Goal: Task Accomplishment & Management: Complete application form

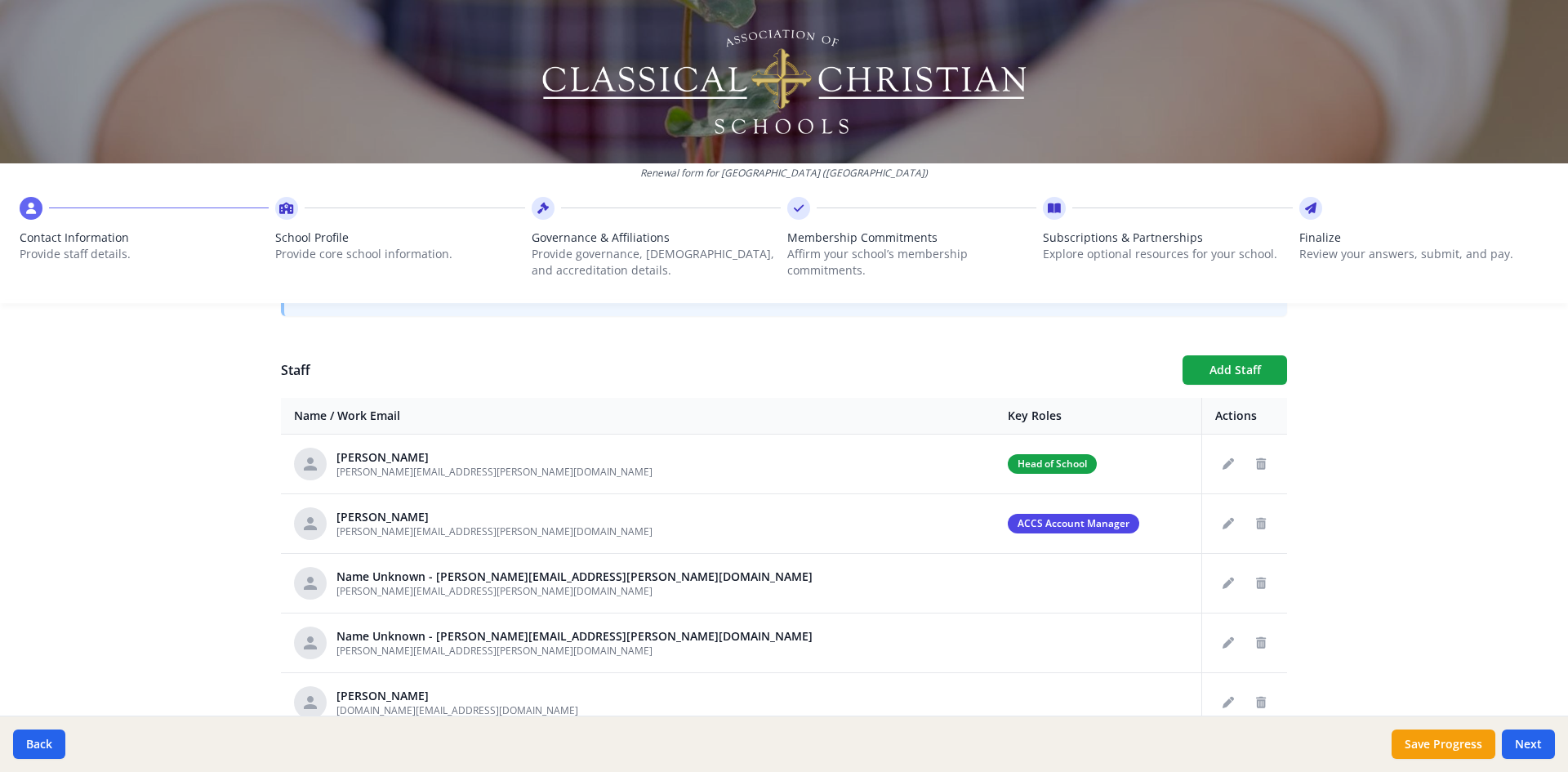
scroll to position [572, 0]
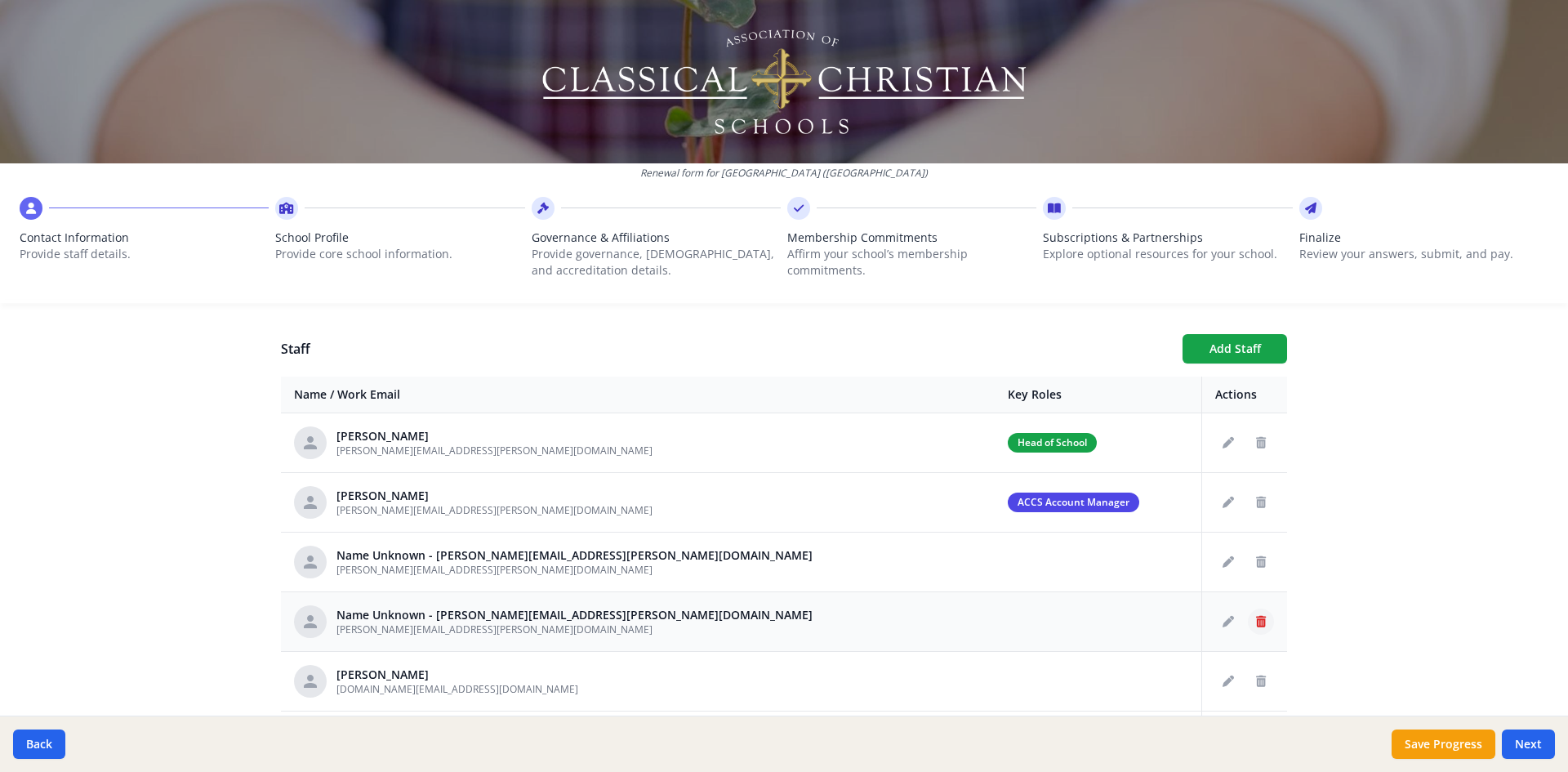
click at [1258, 622] on icon "Delete staff" at bounding box center [1261, 622] width 10 height 11
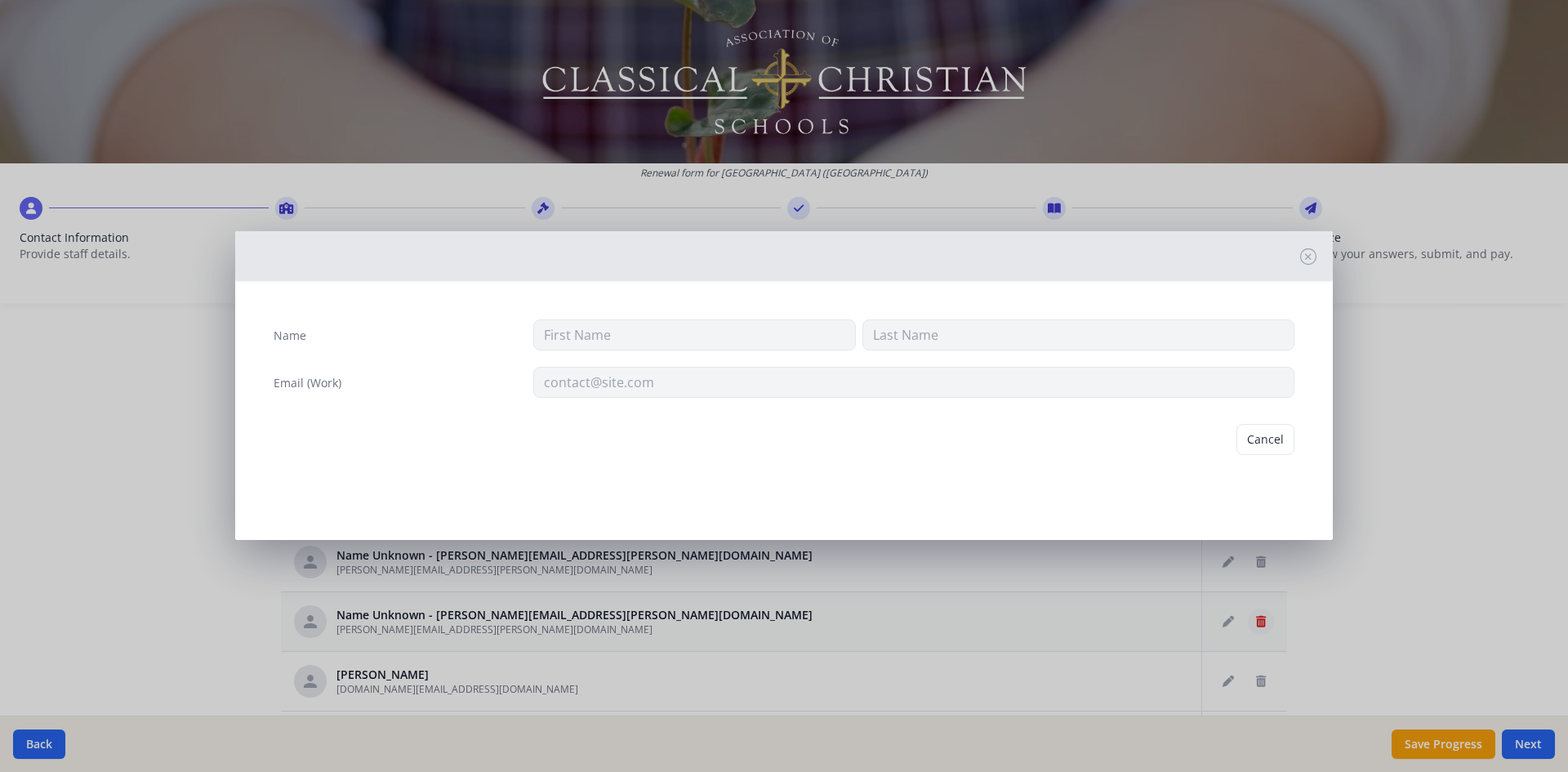
type input "[PERSON_NAME][EMAIL_ADDRESS][PERSON_NAME][DOMAIN_NAME]"
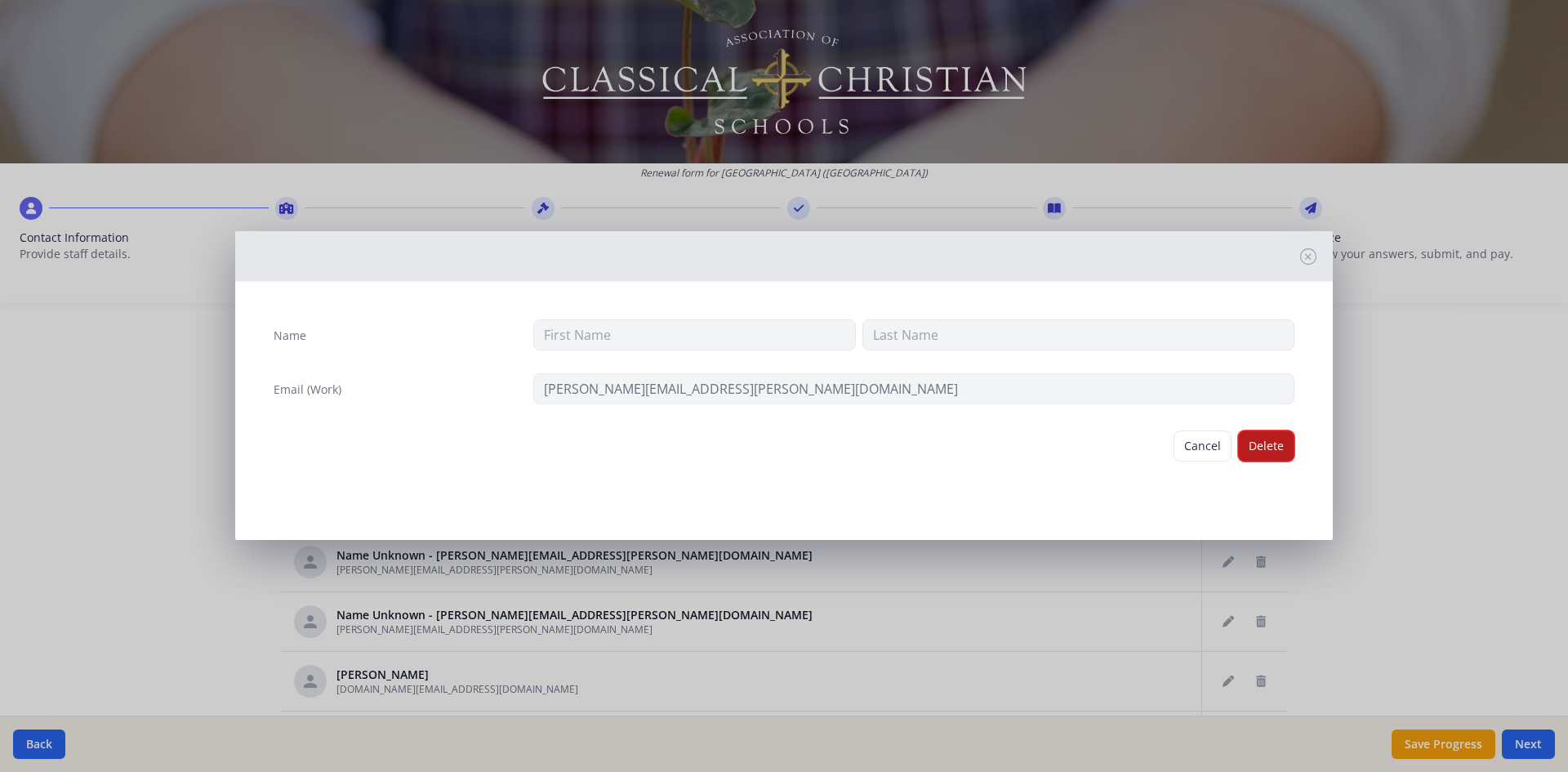
click at [1265, 446] on button "Delete" at bounding box center [1266, 446] width 57 height 31
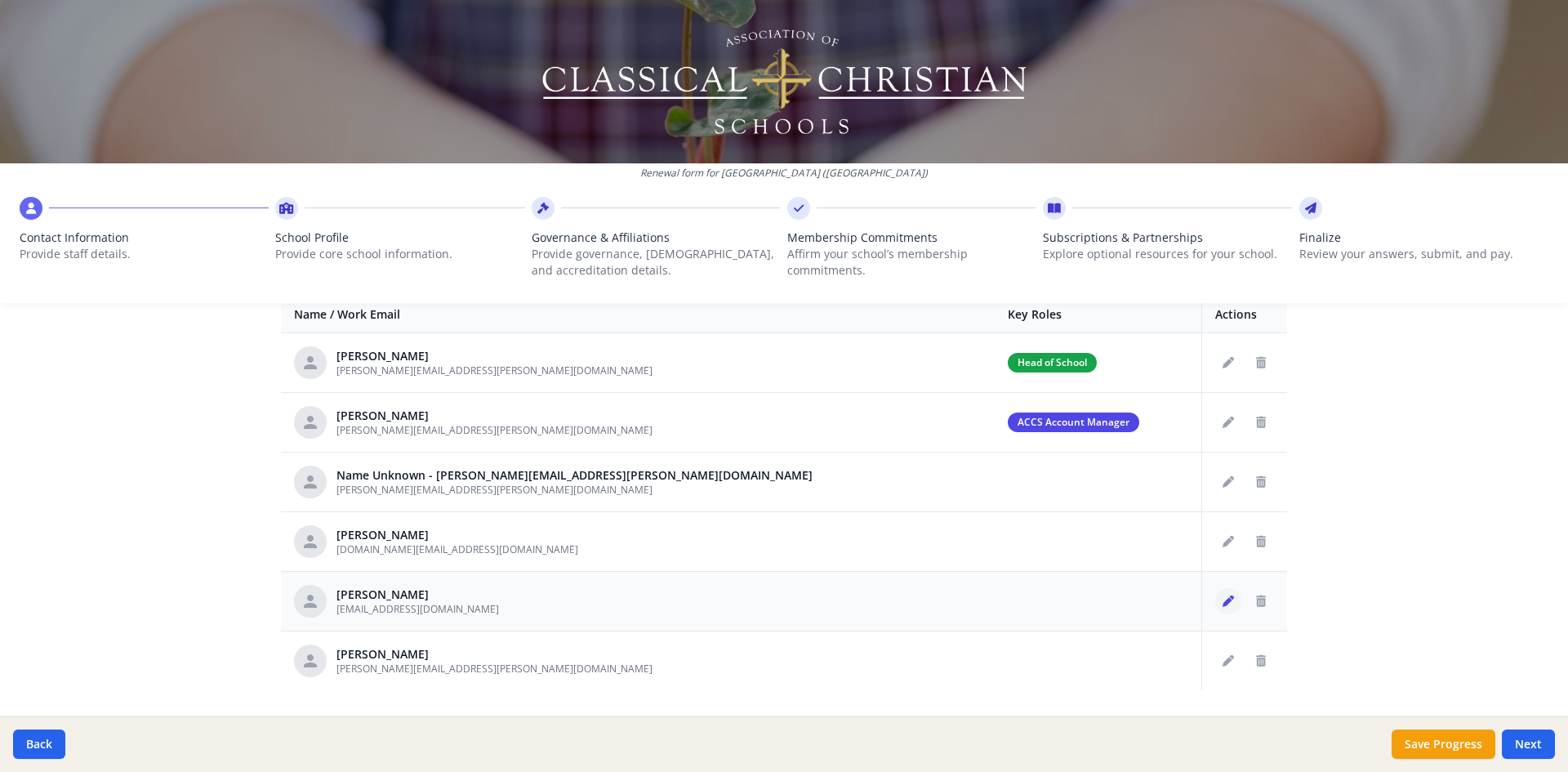
scroll to position [614, 0]
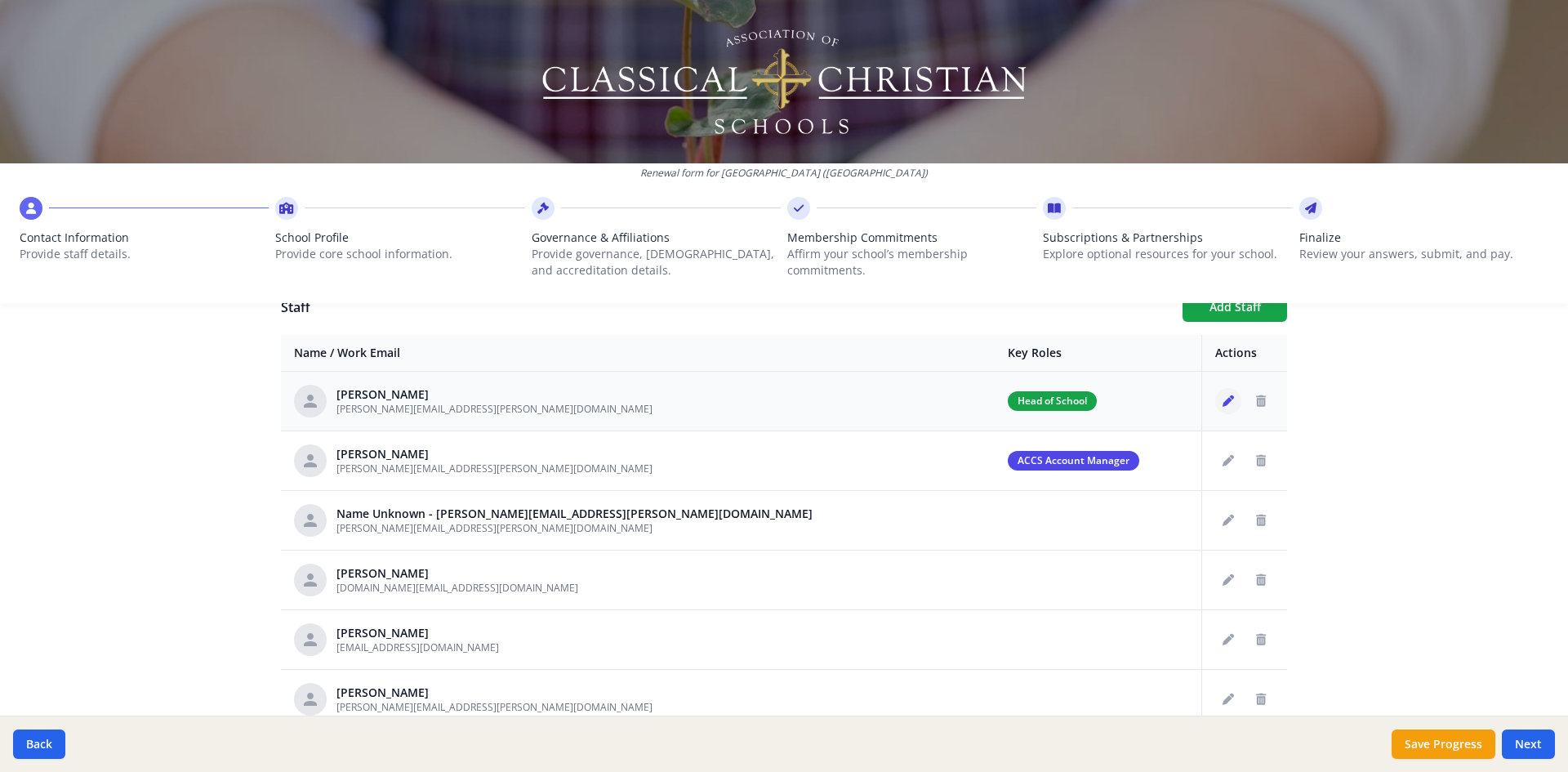
click at [1225, 398] on icon "Edit staff" at bounding box center [1228, 401] width 11 height 11
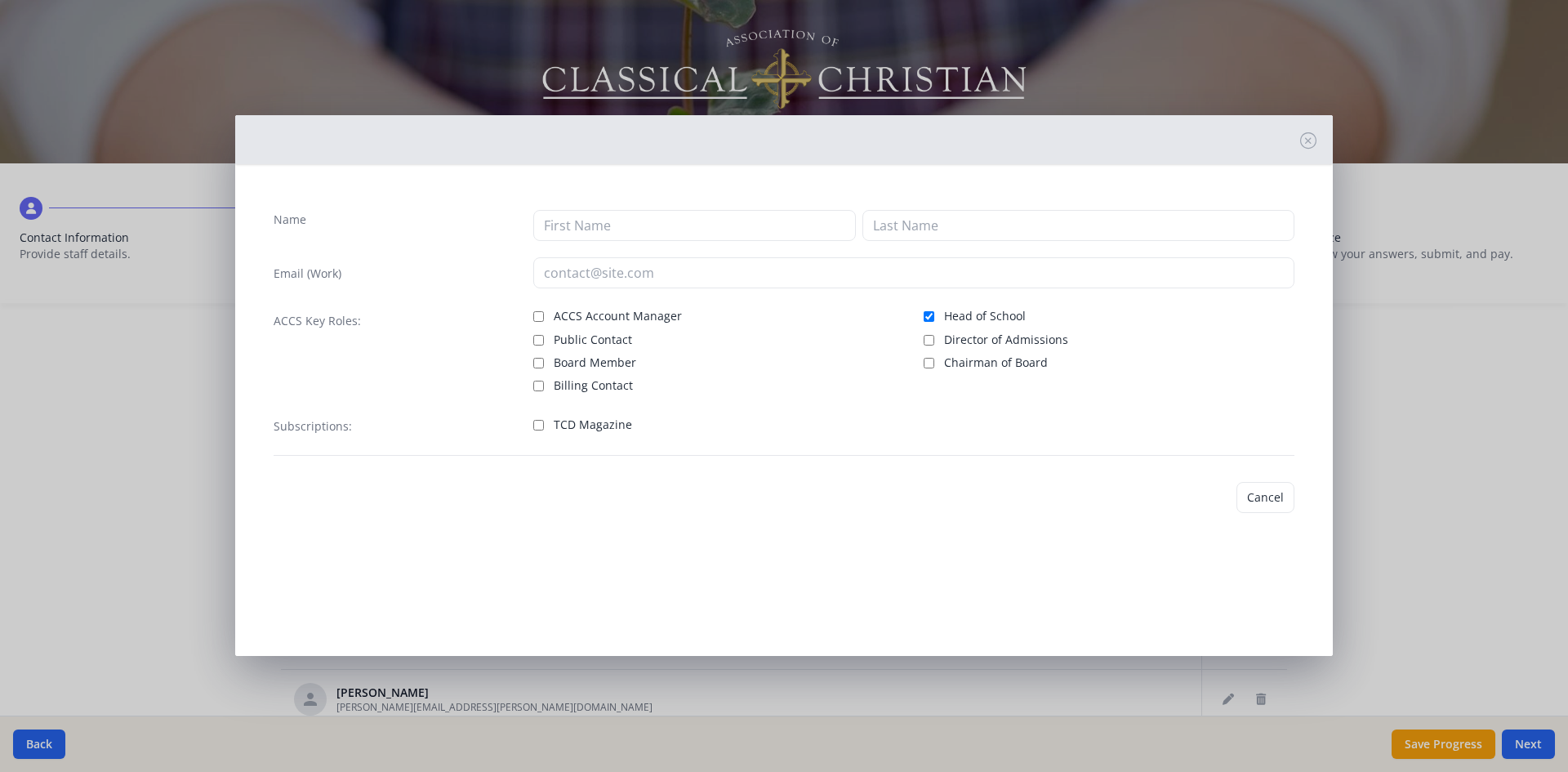
type input "[PERSON_NAME]"
type input "[PERSON_NAME][EMAIL_ADDRESS][PERSON_NAME][DOMAIN_NAME]"
checkbox input "true"
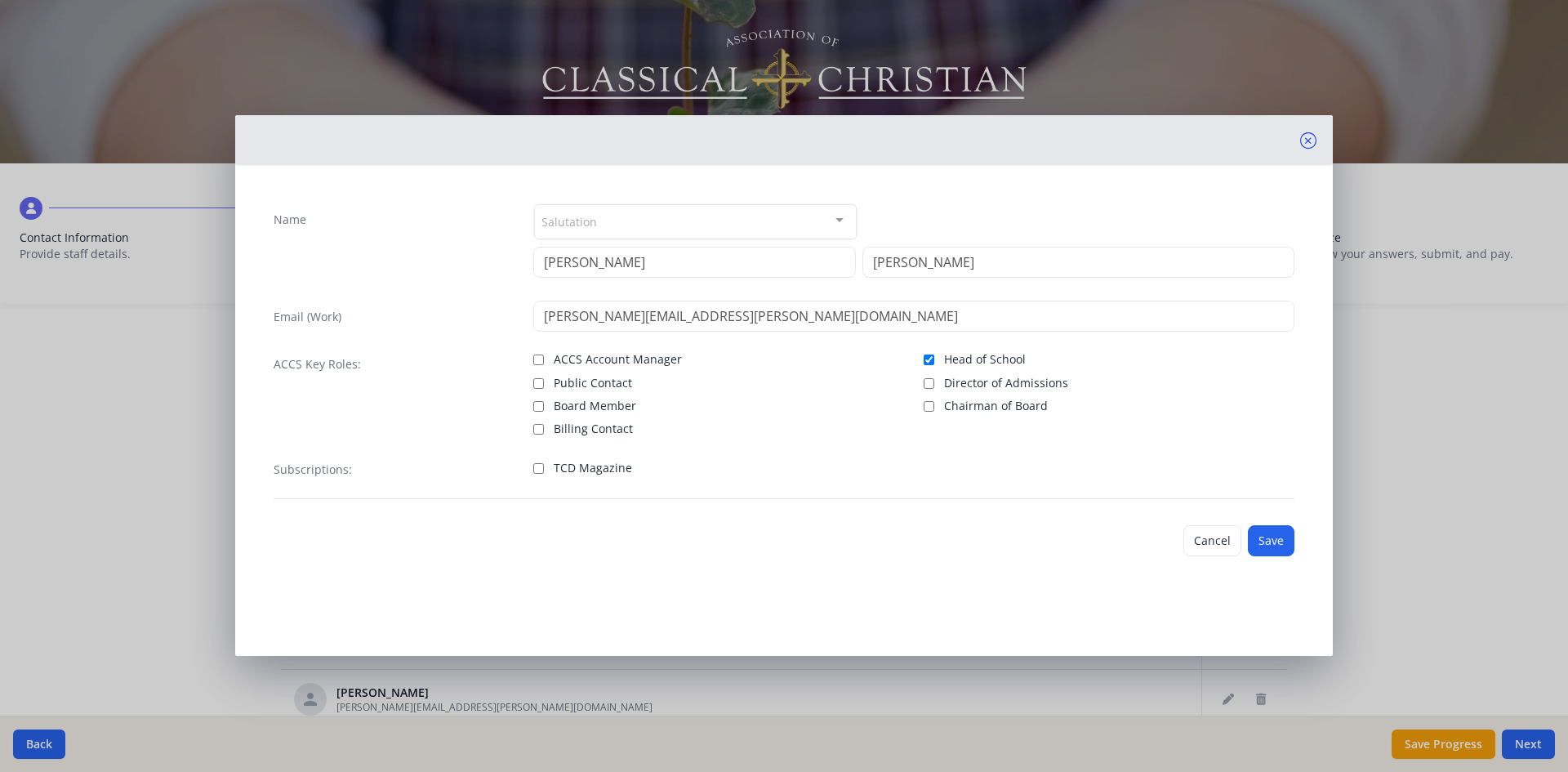
click at [1311, 139] on icon at bounding box center [1308, 140] width 16 height 16
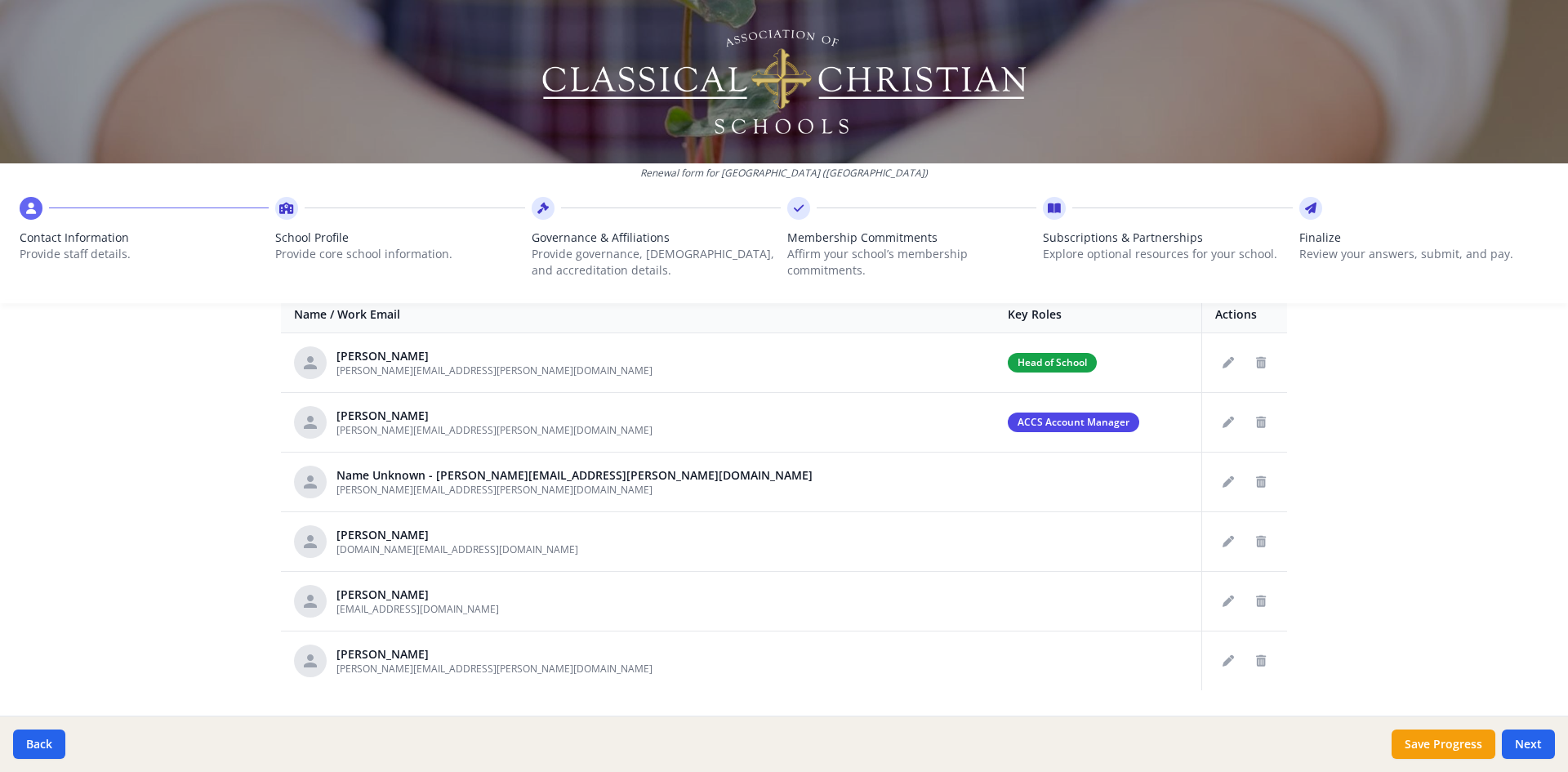
scroll to position [695, 0]
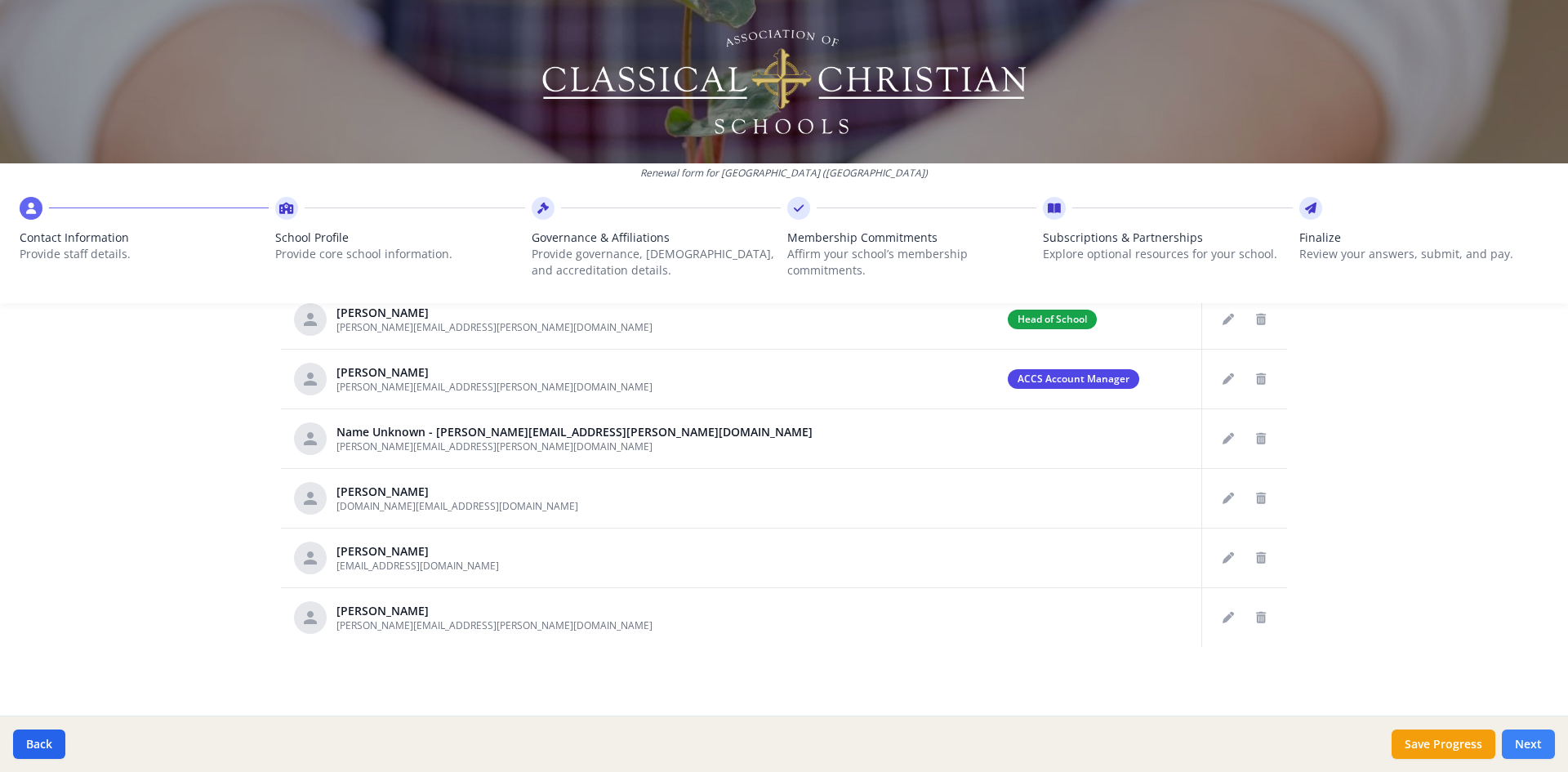
click at [1532, 749] on button "Next" at bounding box center [1528, 744] width 53 height 30
type input "[PHONE_NUMBER]"
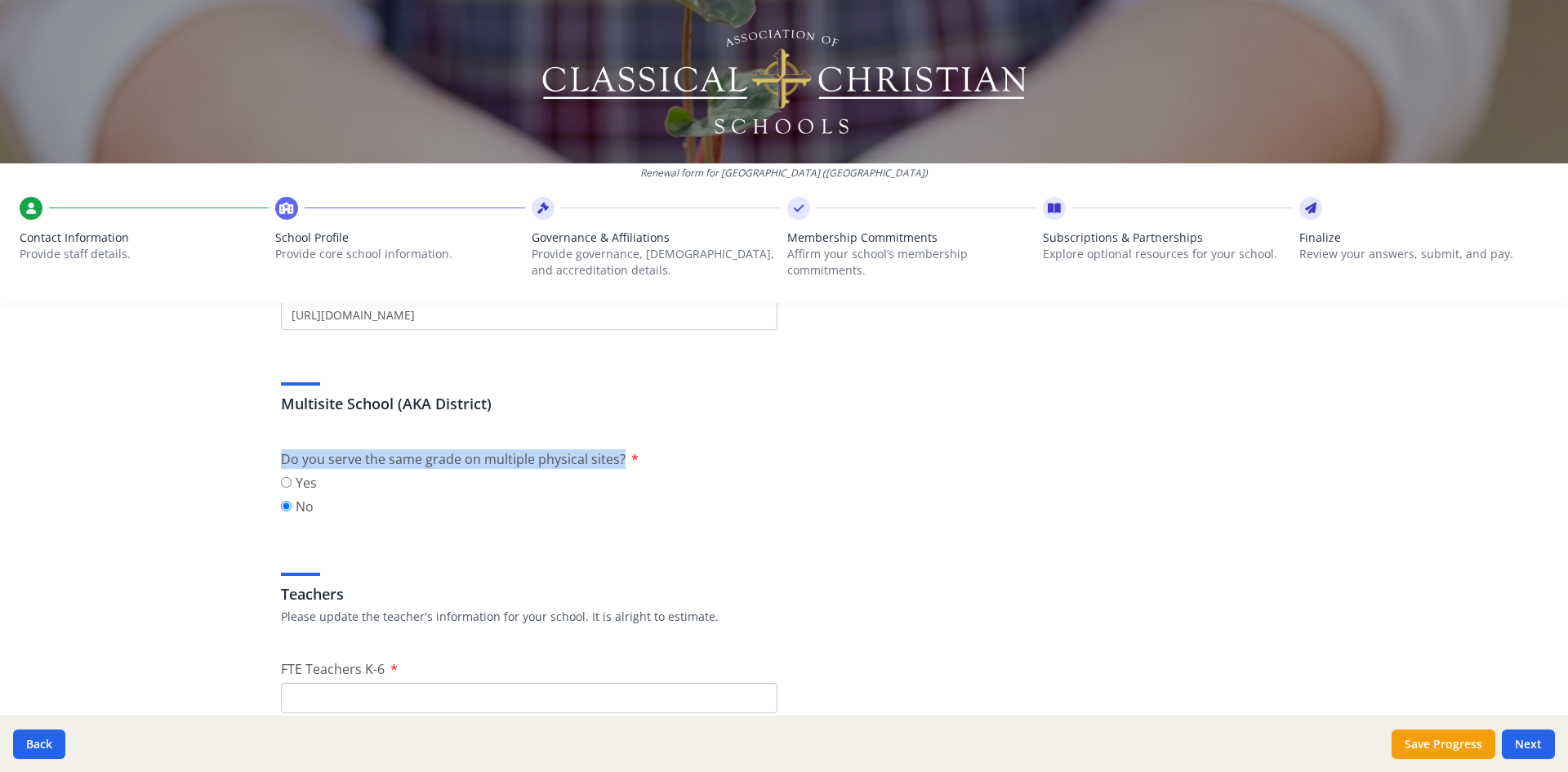
drag, startPoint x: 270, startPoint y: 459, endPoint x: 615, endPoint y: 463, distance: 345.0
click at [900, 416] on div "Multisite School (AKA District)" at bounding box center [784, 390] width 1006 height 67
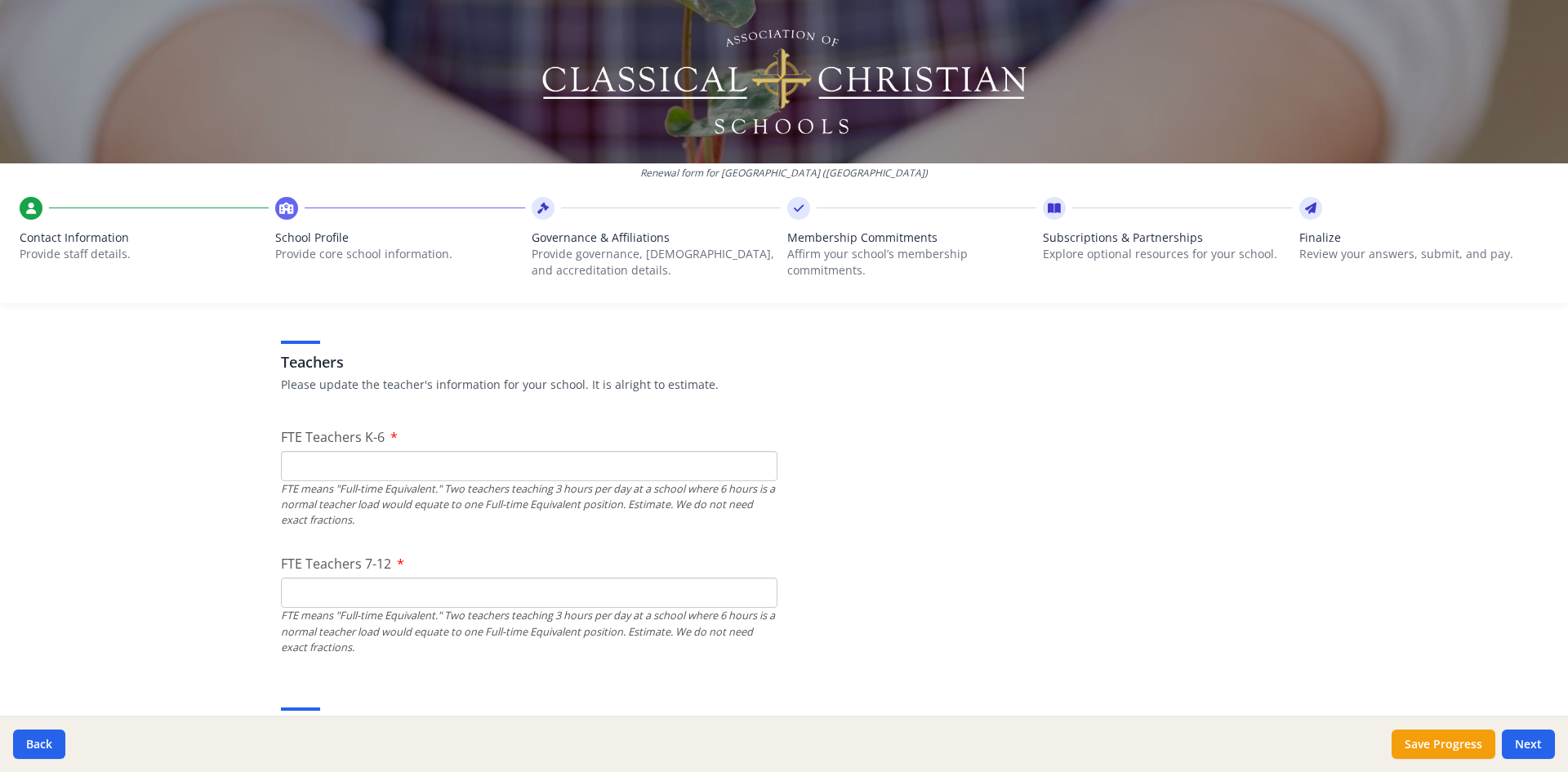
scroll to position [980, 0]
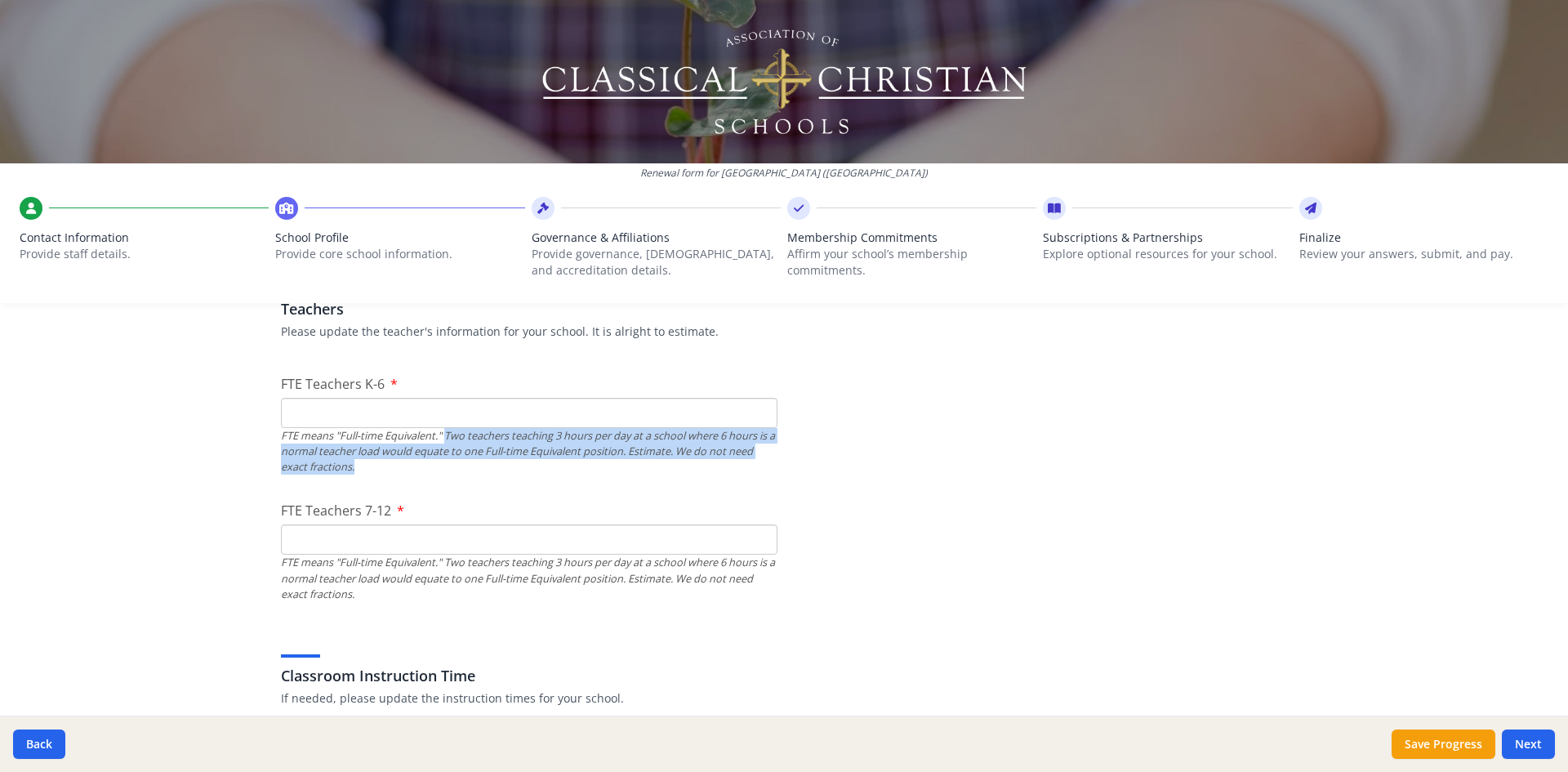
drag, startPoint x: 440, startPoint y: 437, endPoint x: 785, endPoint y: 472, distance: 346.8
drag, startPoint x: 673, startPoint y: 450, endPoint x: 755, endPoint y: 470, distance: 84.4
click at [755, 470] on div "FTE means "Full-time Equivalent." Two teachers teaching 3 hours per day at a sc…" at bounding box center [529, 452] width 496 height 48
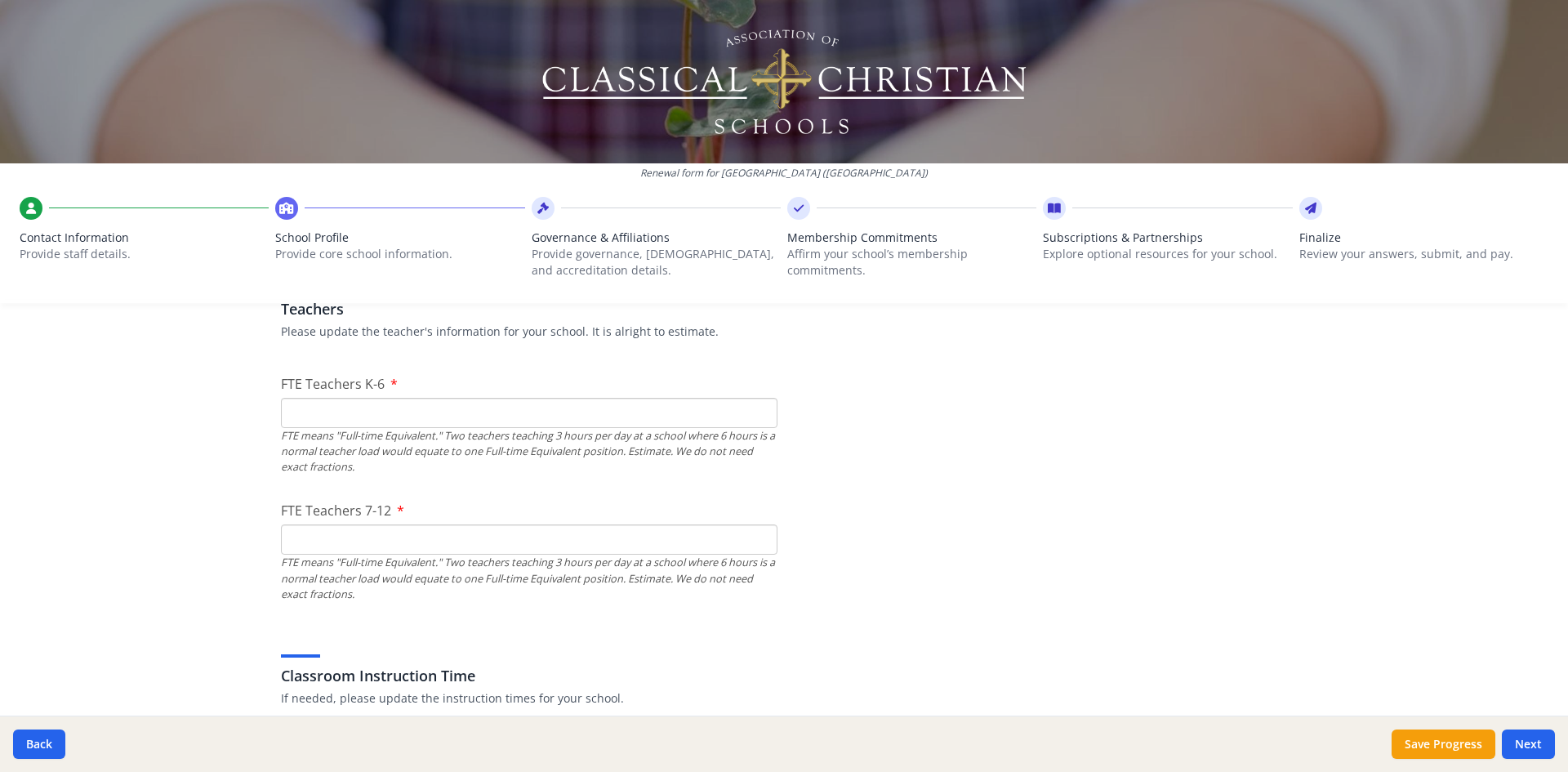
click at [575, 457] on div "FTE means "Full-time Equivalent." Two teachers teaching 3 hours per day at a sc…" at bounding box center [529, 452] width 496 height 48
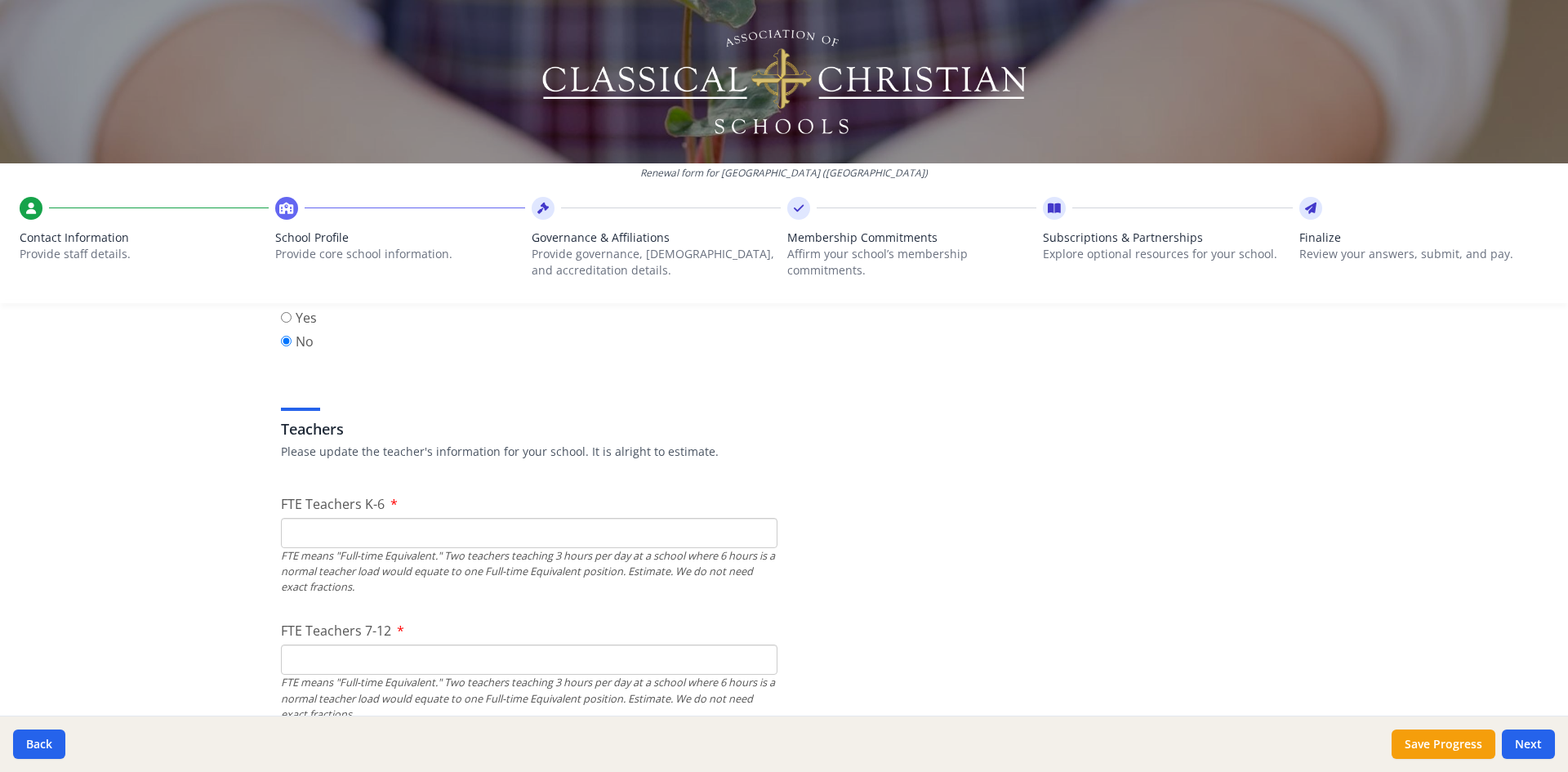
scroll to position [899, 0]
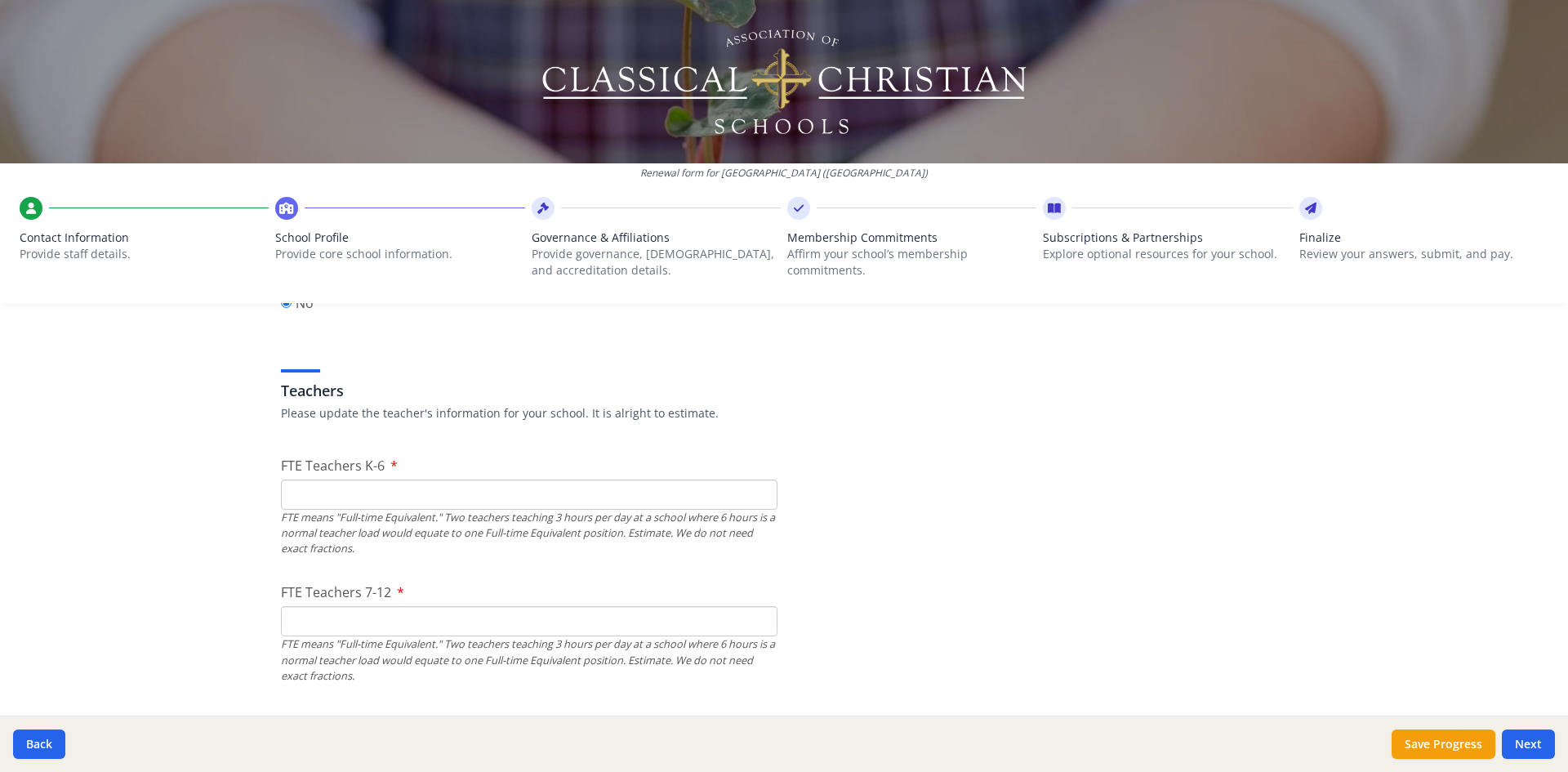
click at [391, 496] on input "FTE Teachers K-6" at bounding box center [529, 494] width 496 height 30
type input "16"
click at [383, 615] on input "FTE Teachers 7-12" at bounding box center [529, 621] width 496 height 30
click at [321, 633] on input "FTE Teachers 7-12" at bounding box center [529, 621] width 496 height 30
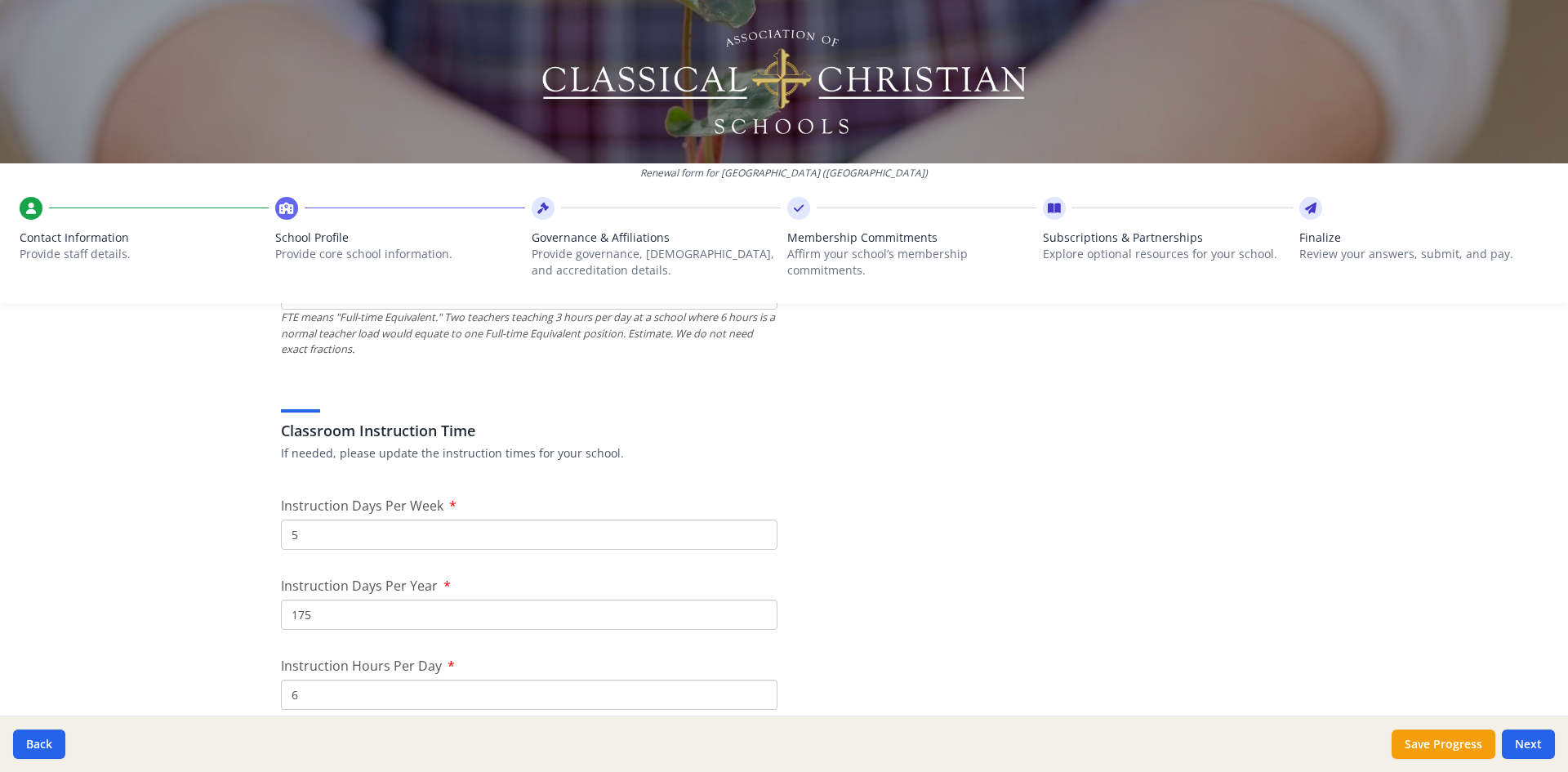
scroll to position [1307, 0]
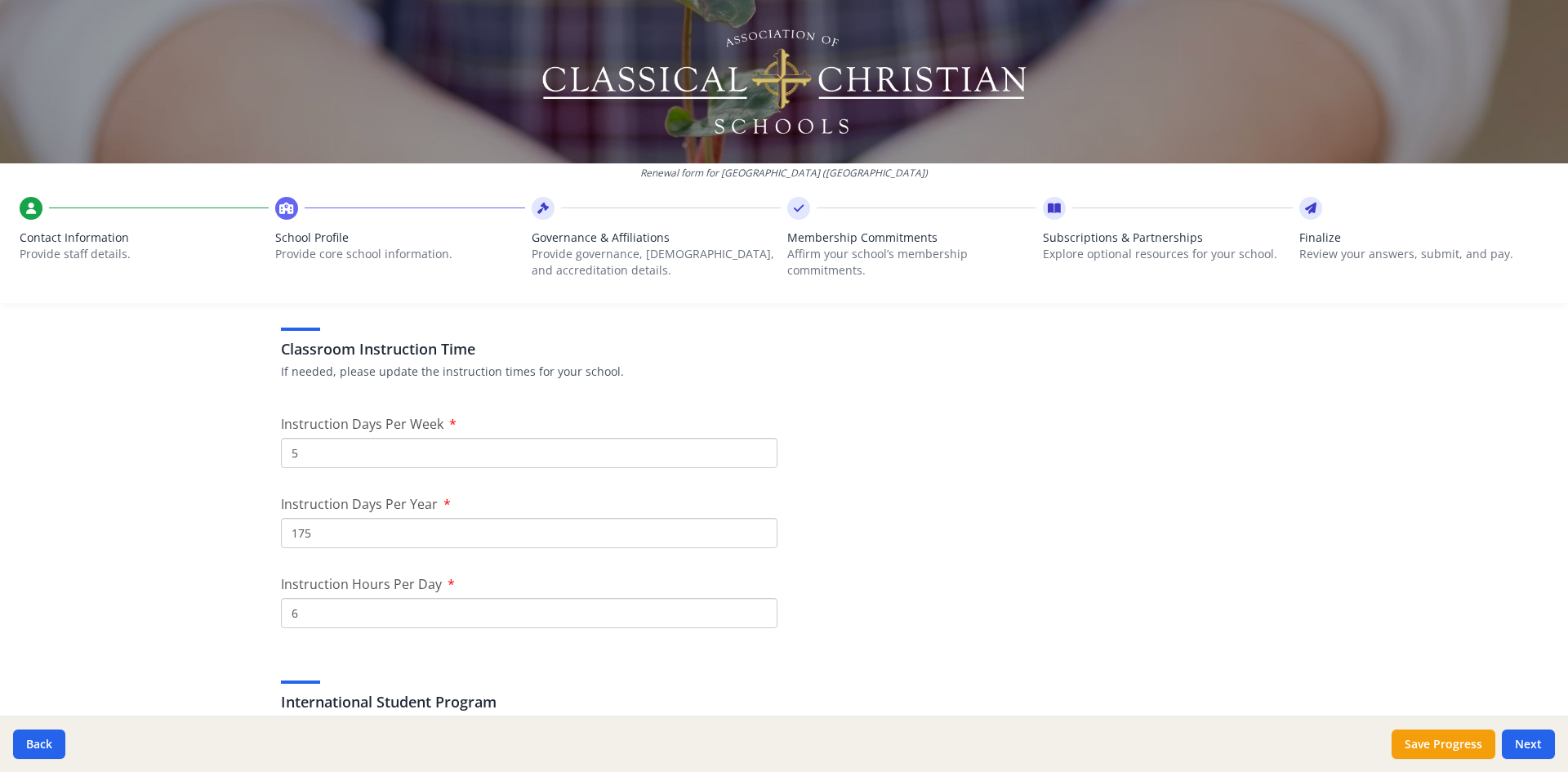
type input "15"
click at [329, 526] on input "175" at bounding box center [529, 533] width 496 height 30
type input "176"
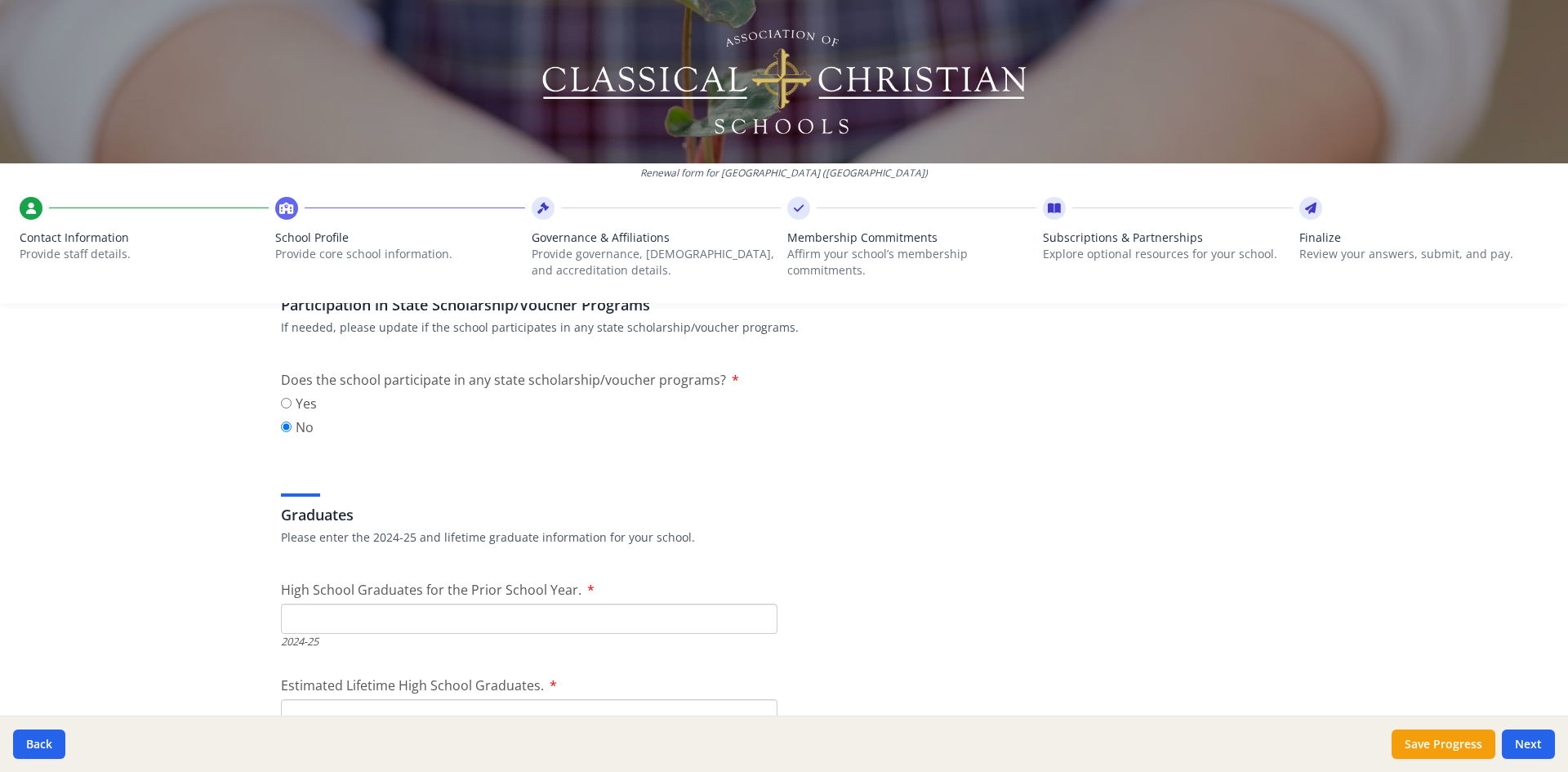
scroll to position [2205, 0]
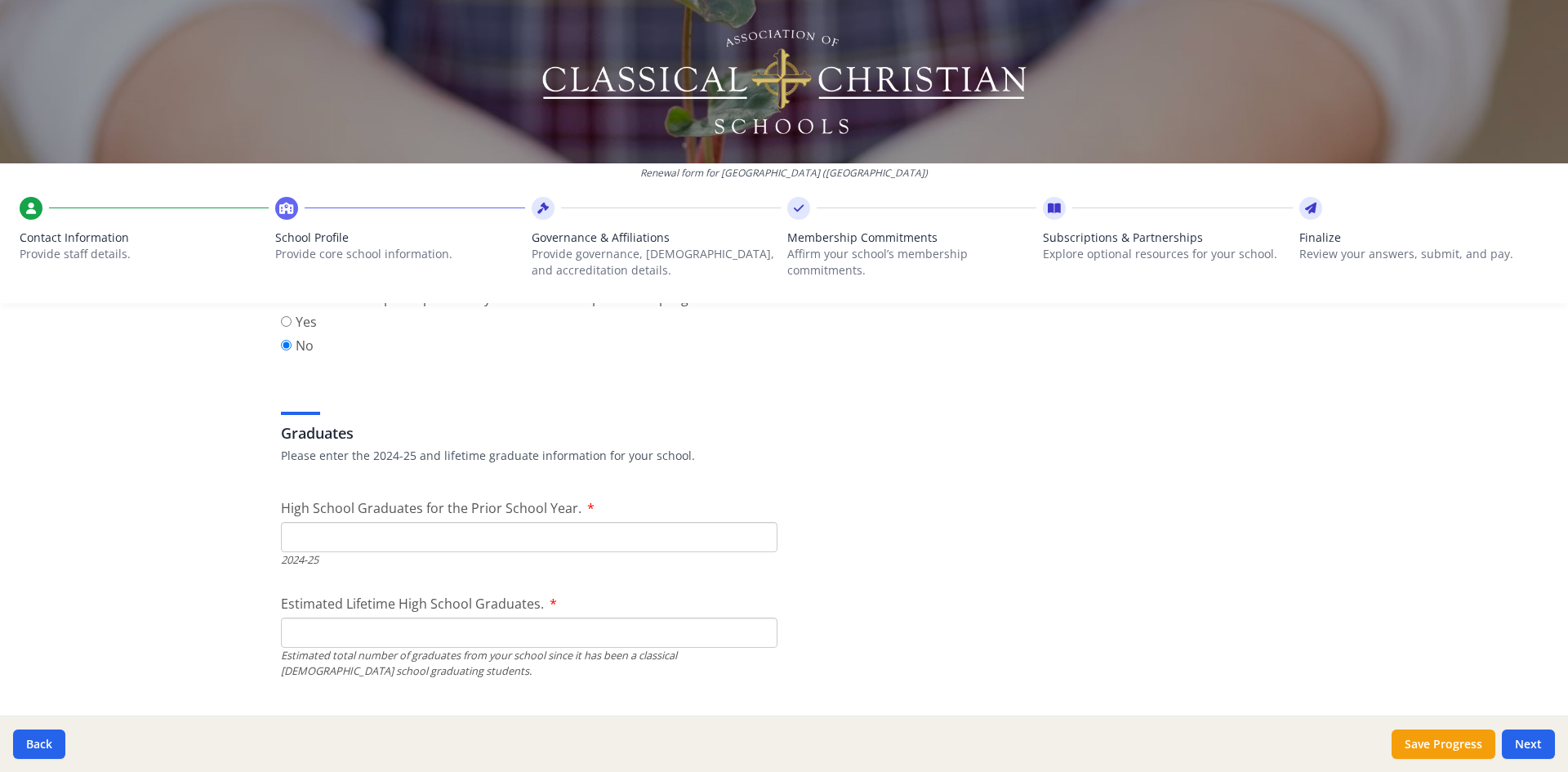
click at [303, 538] on input "High School Graduates for the Prior School Year." at bounding box center [529, 537] width 496 height 30
type input "14"
drag, startPoint x: 274, startPoint y: 664, endPoint x: 244, endPoint y: 663, distance: 30.0
click at [244, 663] on div "Renewal form for [GEOGRAPHIC_DATA] ([GEOGRAPHIC_DATA]) Contact Information Prov…" at bounding box center [784, 386] width 1568 height 772
click at [324, 674] on div "Estimated total number of graduates from your school since it has been a classi…" at bounding box center [529, 663] width 496 height 31
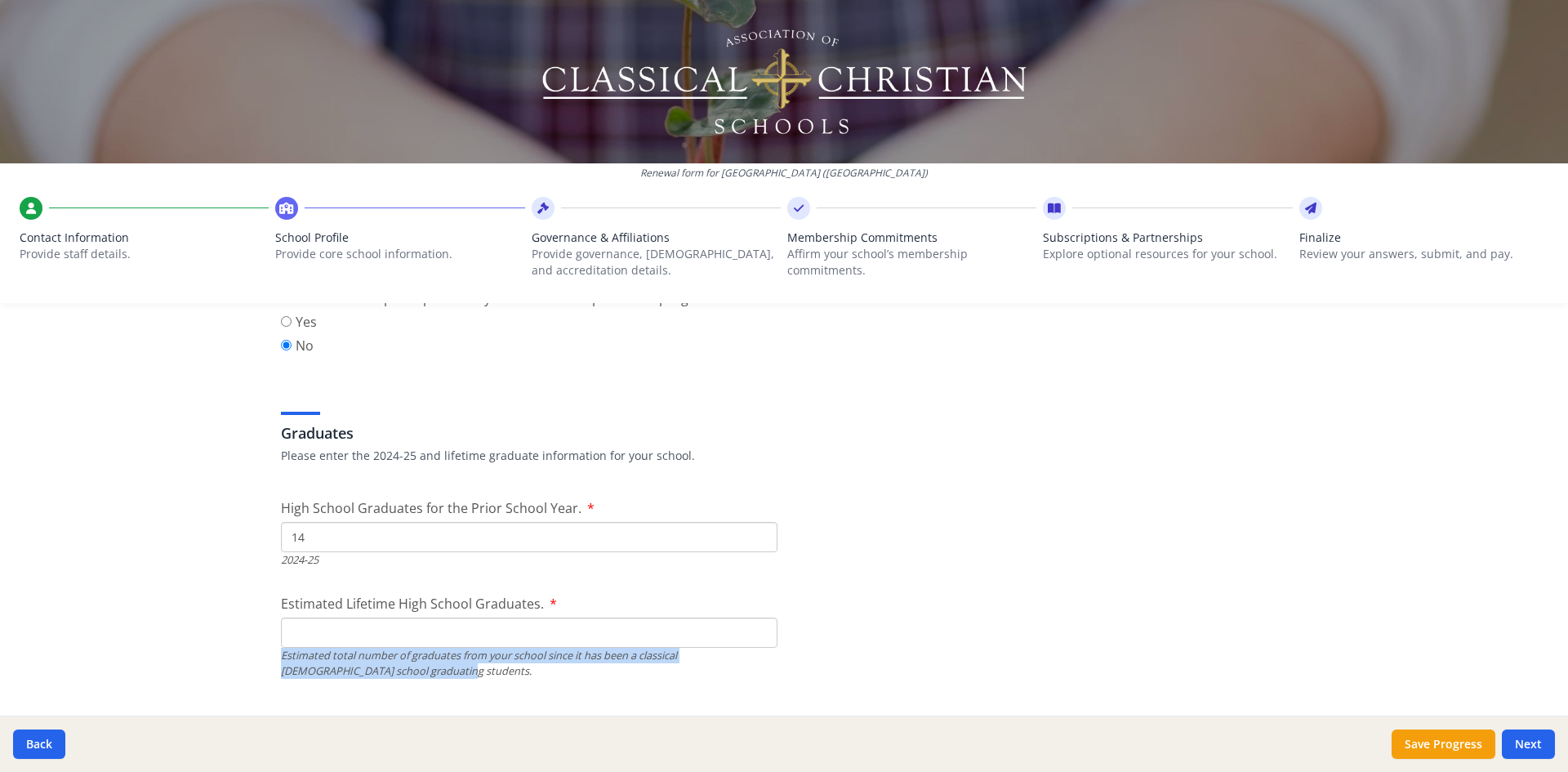
drag, startPoint x: 301, startPoint y: 653, endPoint x: 370, endPoint y: 667, distance: 70.4
click at [370, 667] on div "Estimated total number of graduates from your school since it has been a classi…" at bounding box center [529, 663] width 496 height 31
click at [383, 640] on input "Estimated Lifetime High School Graduates." at bounding box center [529, 633] width 496 height 30
type input "14"
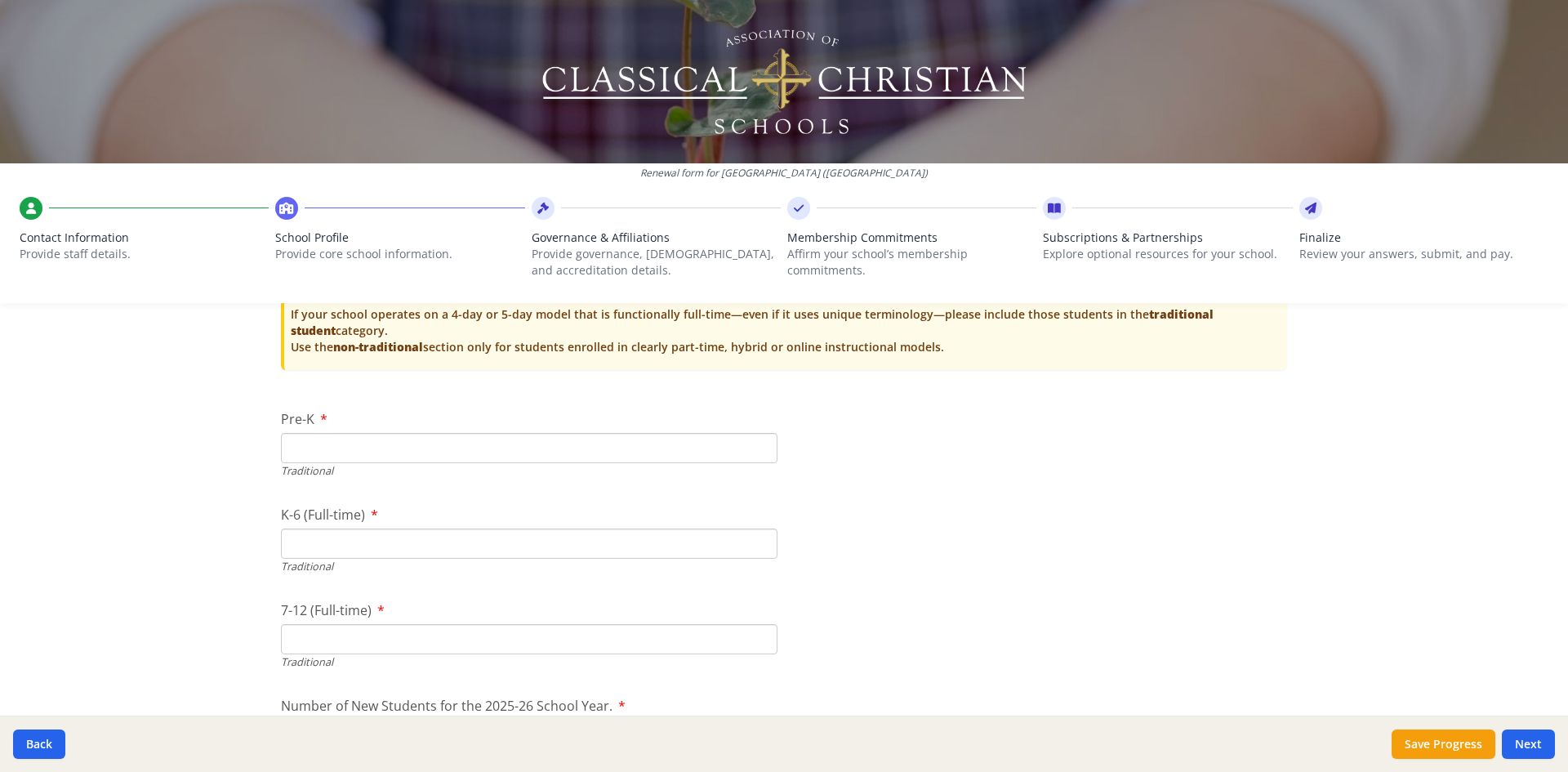
scroll to position [3307, 0]
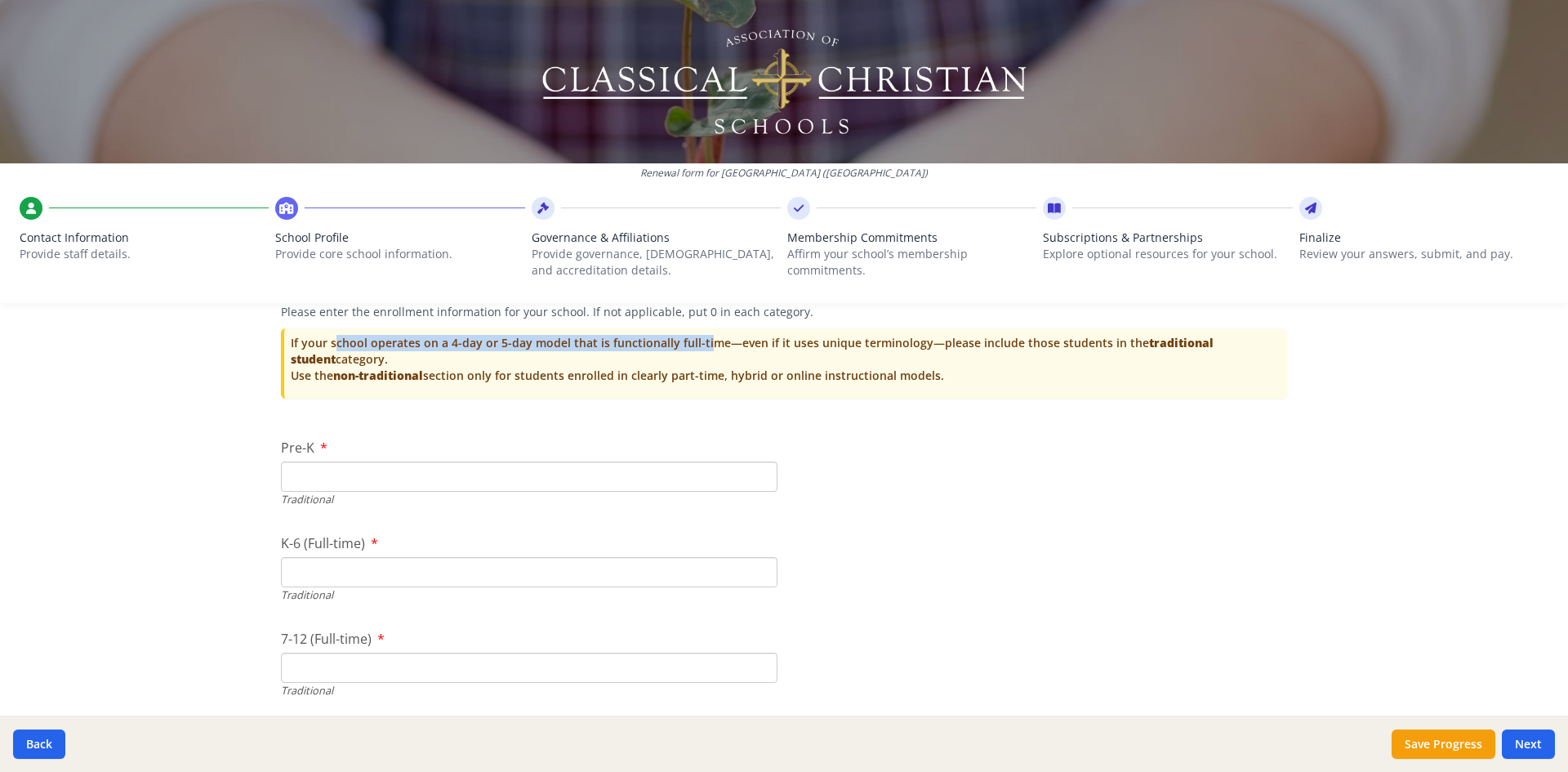
drag, startPoint x: 301, startPoint y: 341, endPoint x: 674, endPoint y: 344, distance: 373.0
click at [674, 344] on p "If your school operates on a 4-day or 5-day model that is functionally full-tim…" at bounding box center [786, 360] width 990 height 49
click at [724, 343] on p "If your school operates on a 4-day or 5-day model that is functionally full-tim…" at bounding box center [786, 360] width 990 height 49
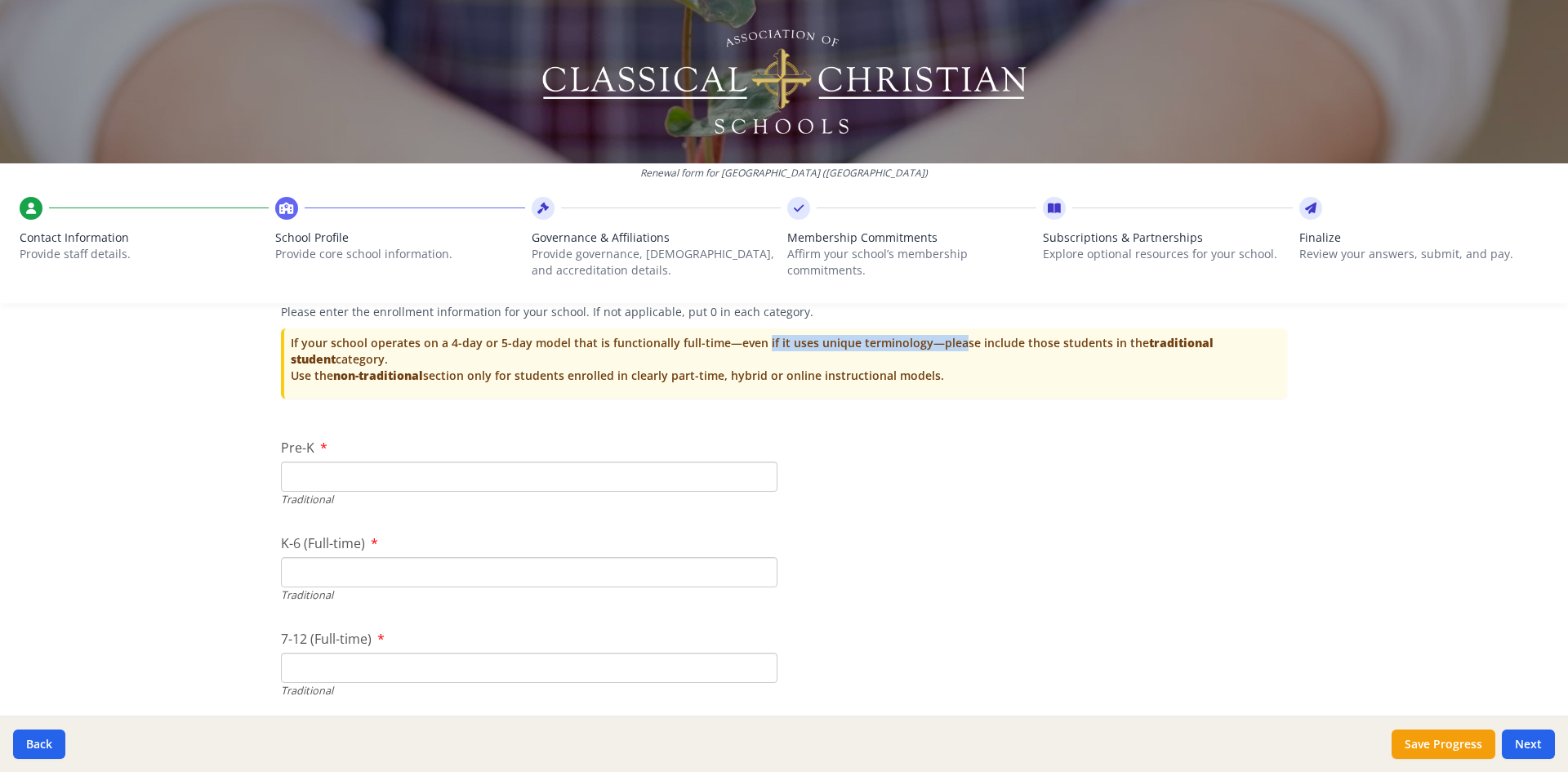
drag, startPoint x: 724, startPoint y: 343, endPoint x: 913, endPoint y: 343, distance: 189.0
click at [913, 343] on p "If your school operates on a 4-day or 5-day model that is functionally full-tim…" at bounding box center [786, 360] width 990 height 49
click at [921, 343] on p "If your school operates on a 4-day or 5-day model that is functionally full-tim…" at bounding box center [786, 360] width 990 height 49
drag, startPoint x: 921, startPoint y: 343, endPoint x: 1023, endPoint y: 367, distance: 104.8
click at [1023, 367] on p "If your school operates on a 4-day or 5-day model that is functionally full-tim…" at bounding box center [786, 360] width 990 height 49
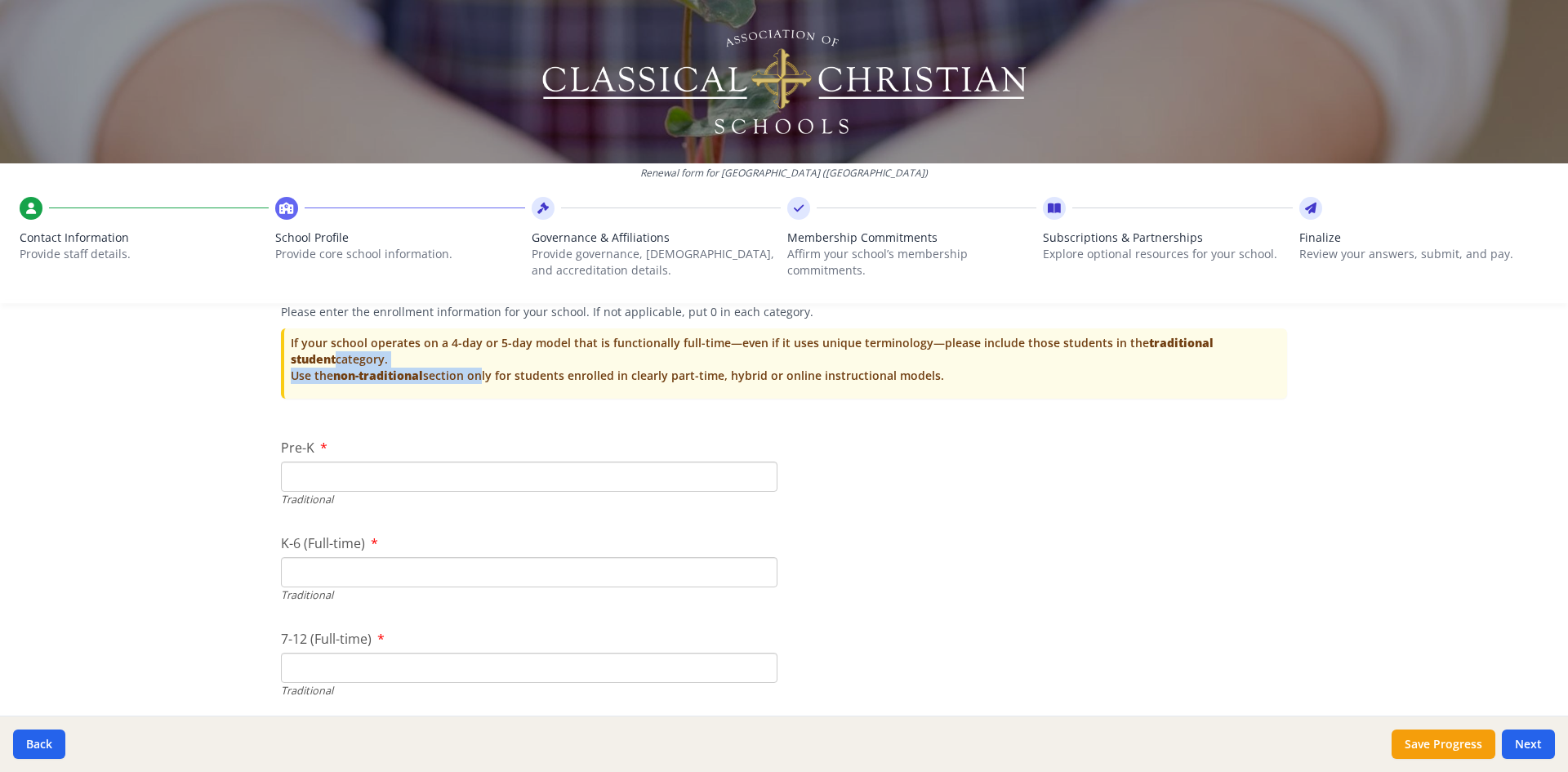
drag, startPoint x: 472, startPoint y: 380, endPoint x: 992, endPoint y: 366, distance: 520.2
click at [992, 366] on p "If your school operates on a 4-day or 5-day model that is functionally full-tim…" at bounding box center [786, 360] width 990 height 49
click at [297, 579] on input "K-6 (Full-time)" at bounding box center [529, 572] width 496 height 30
click at [347, 577] on input "K-6 (Full-time)" at bounding box center [529, 572] width 496 height 30
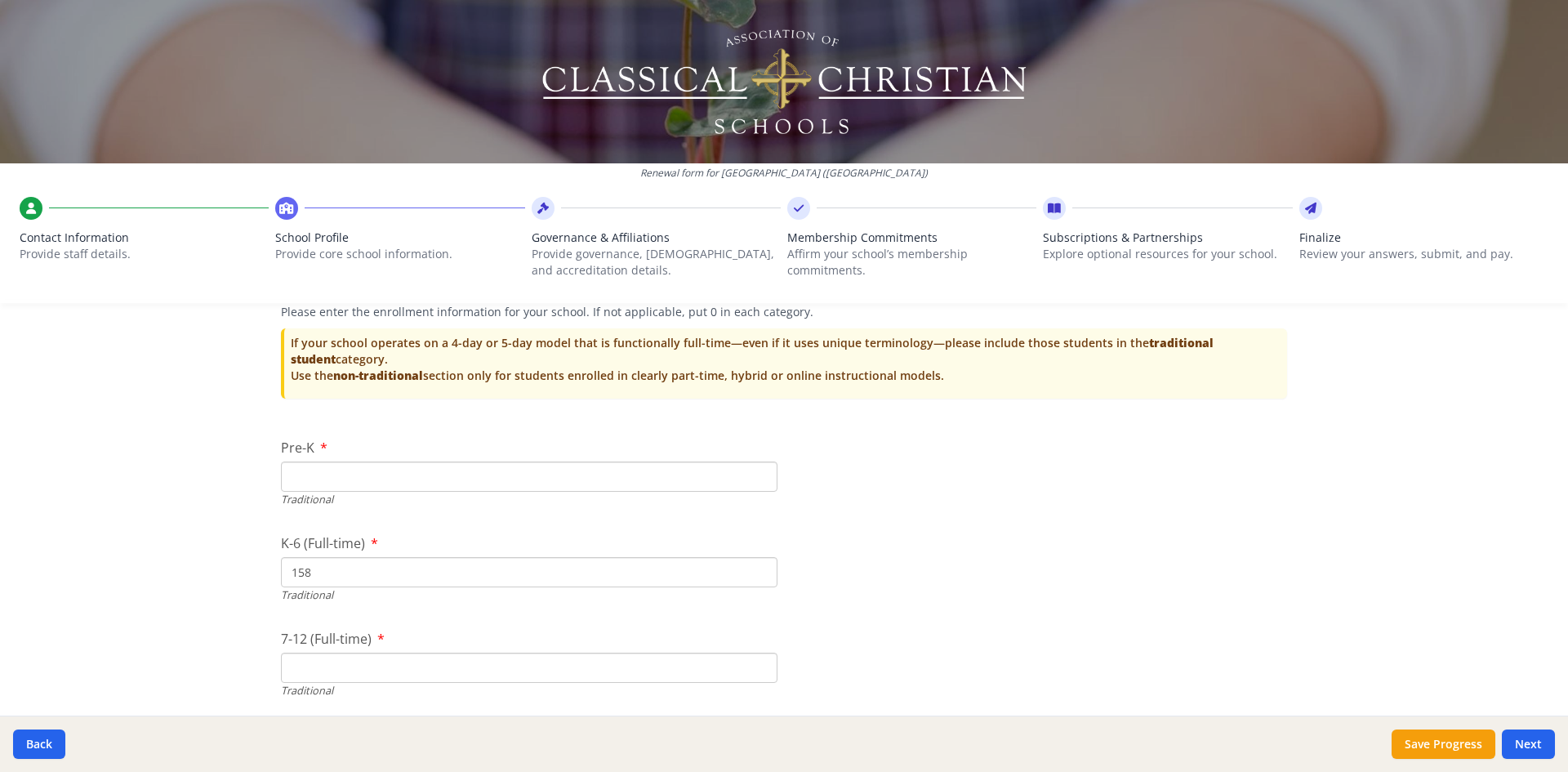
type input "158"
click at [296, 670] on input "7-12 (Full-time)" at bounding box center [529, 667] width 496 height 30
click at [301, 672] on input "7-12 (Full-time)" at bounding box center [529, 667] width 496 height 30
type input "110"
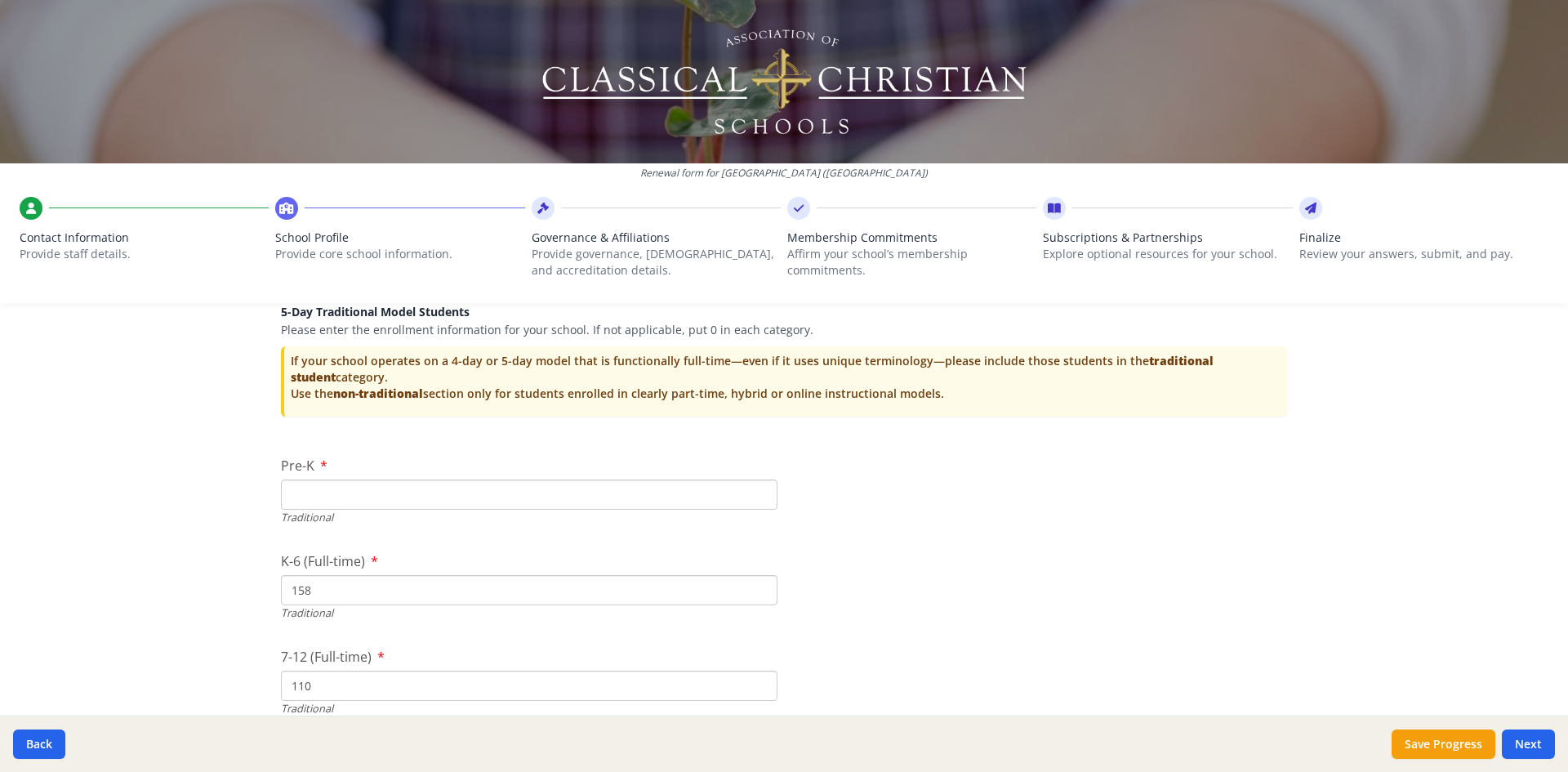
scroll to position [3225, 0]
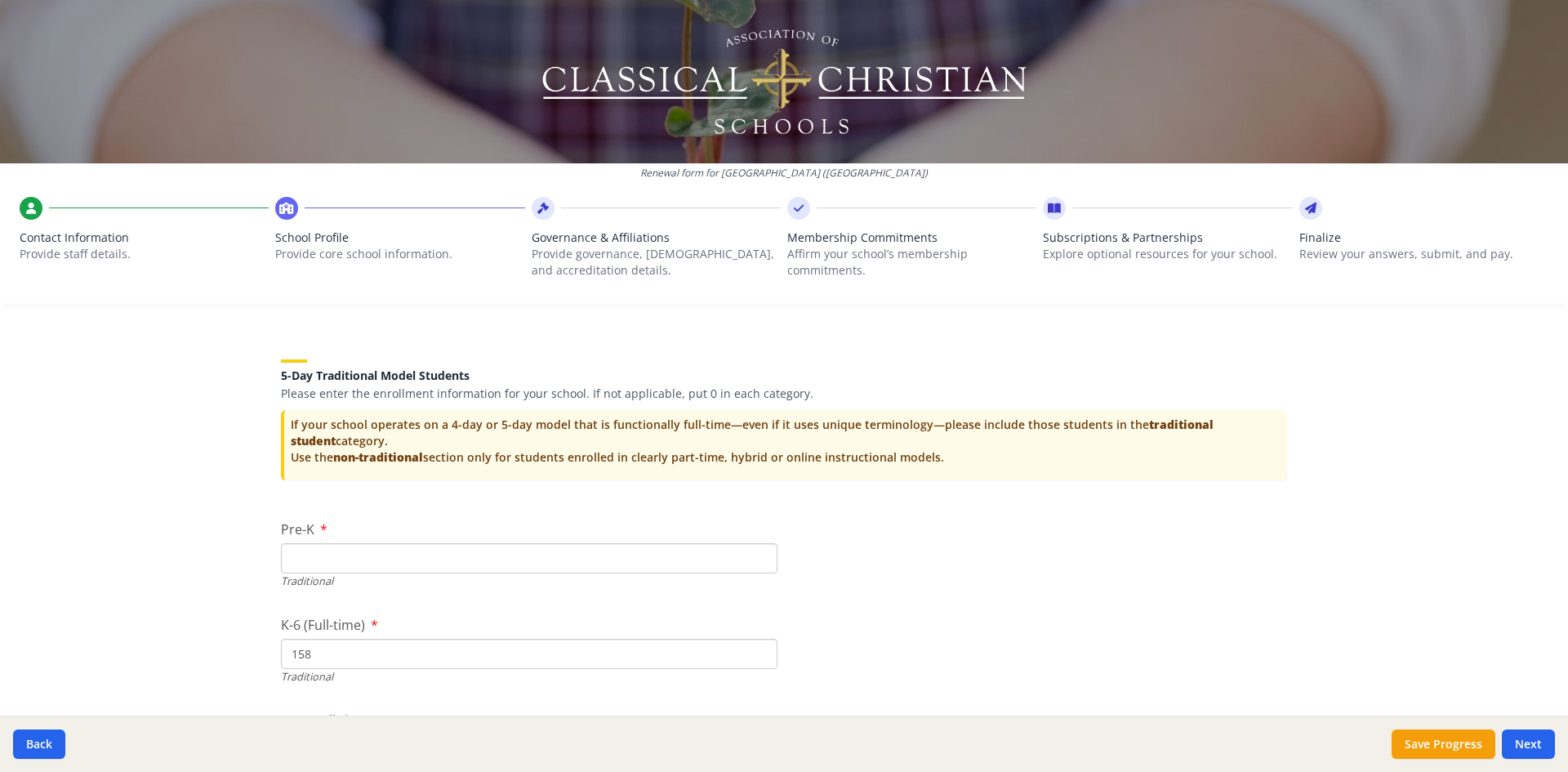
click at [460, 558] on input "Pre-K" at bounding box center [529, 558] width 496 height 30
type input "0"
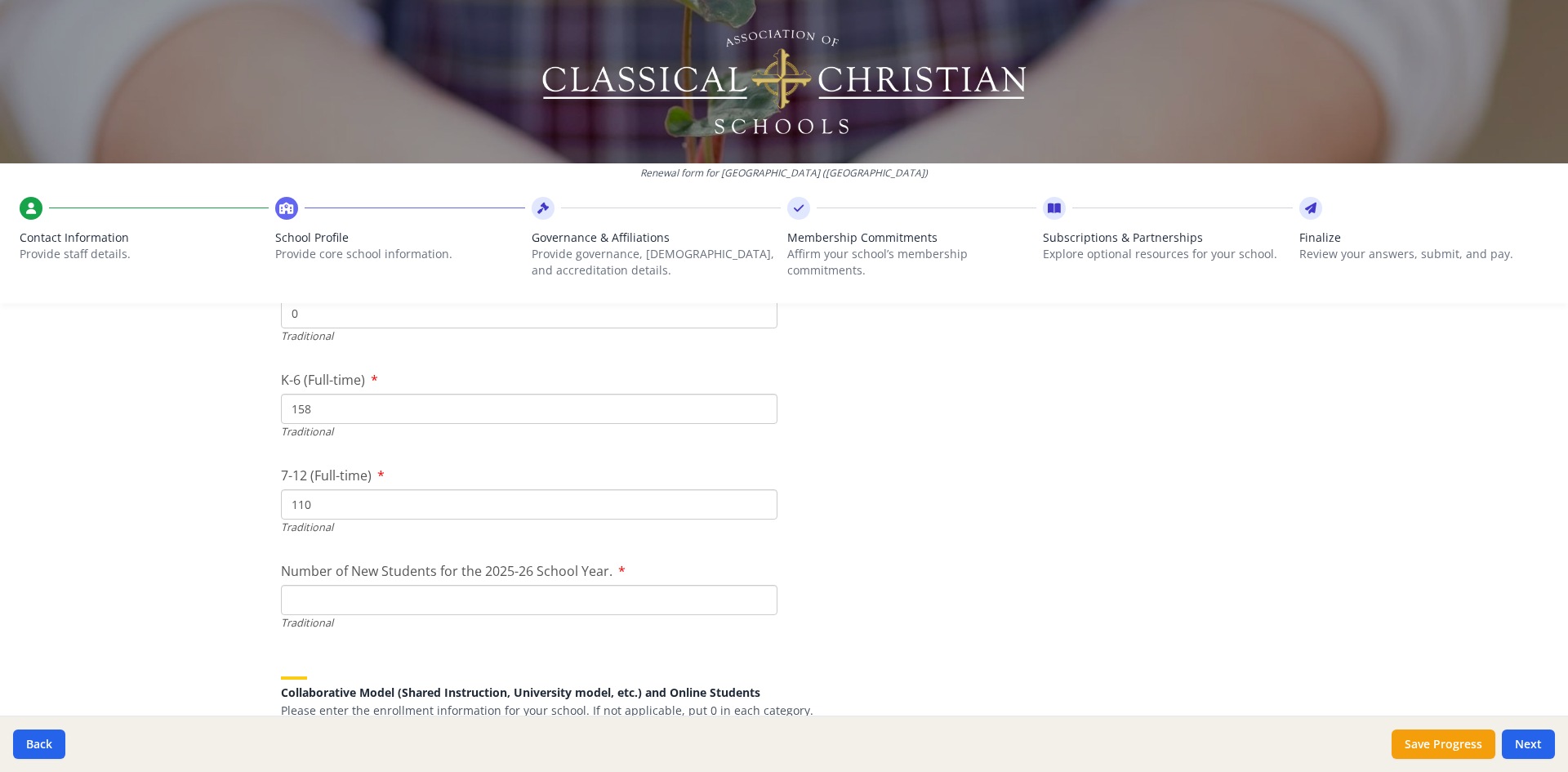
scroll to position [3552, 0]
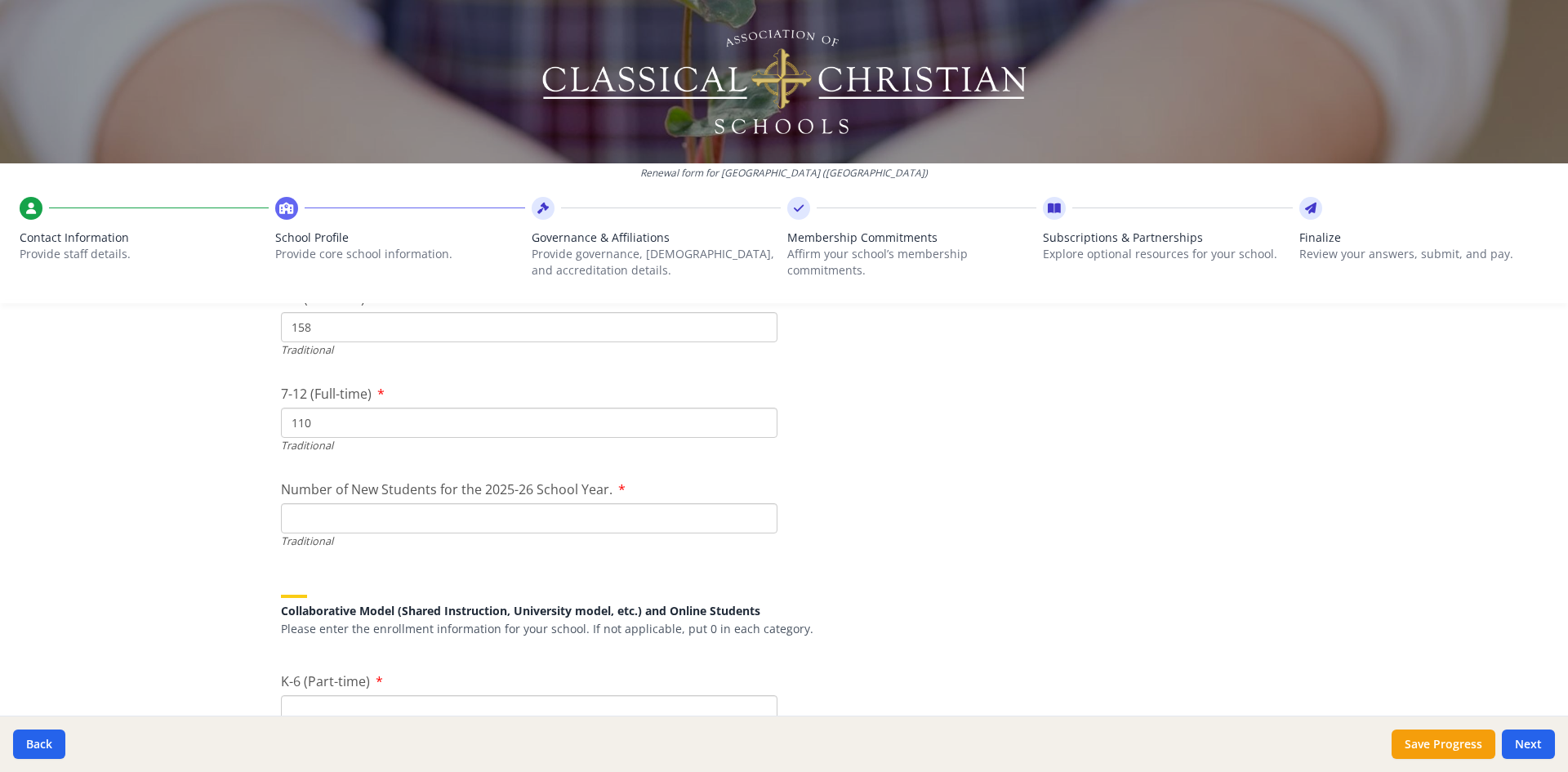
click at [335, 519] on input "Number of New Students for the 2025-26 School Year." at bounding box center [529, 518] width 496 height 30
click at [378, 522] on input "Number of New Students for the 2025-26 School Year." at bounding box center [529, 518] width 496 height 30
drag, startPoint x: 314, startPoint y: 516, endPoint x: 261, endPoint y: 516, distance: 53.0
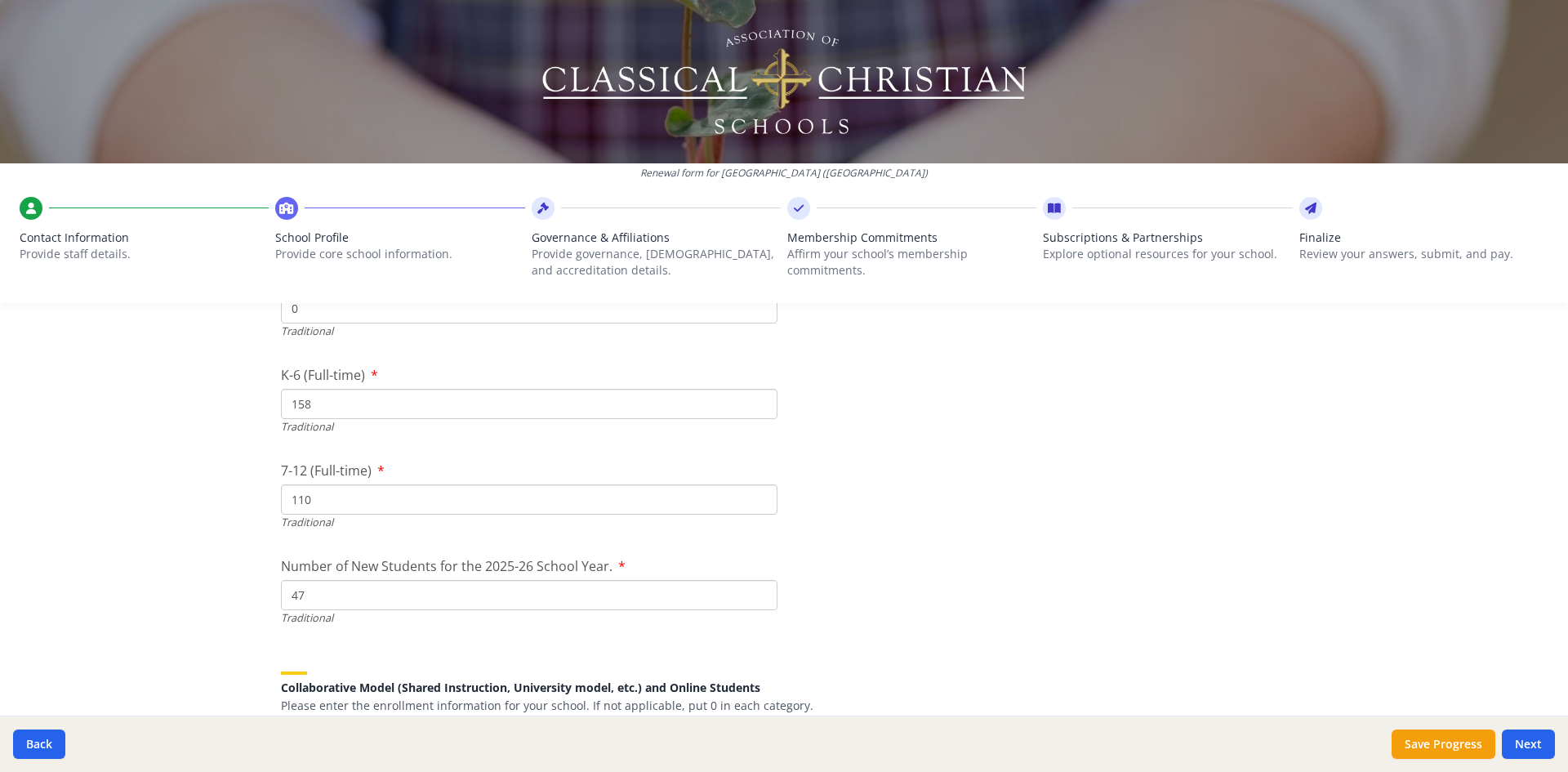
scroll to position [3471, 0]
click at [316, 602] on input "47" at bounding box center [529, 600] width 496 height 30
type input "4"
type input "17"
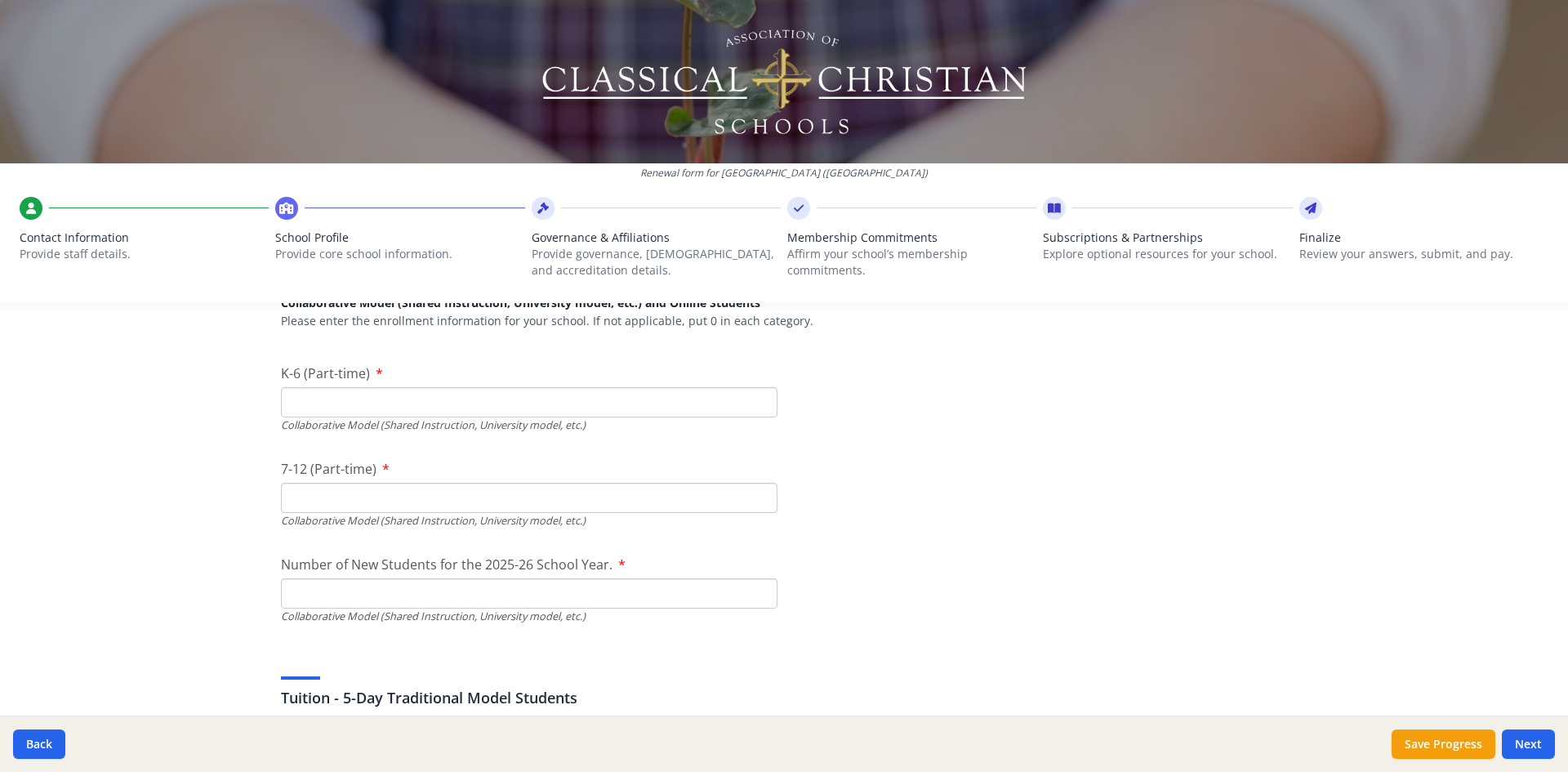
scroll to position [3879, 0]
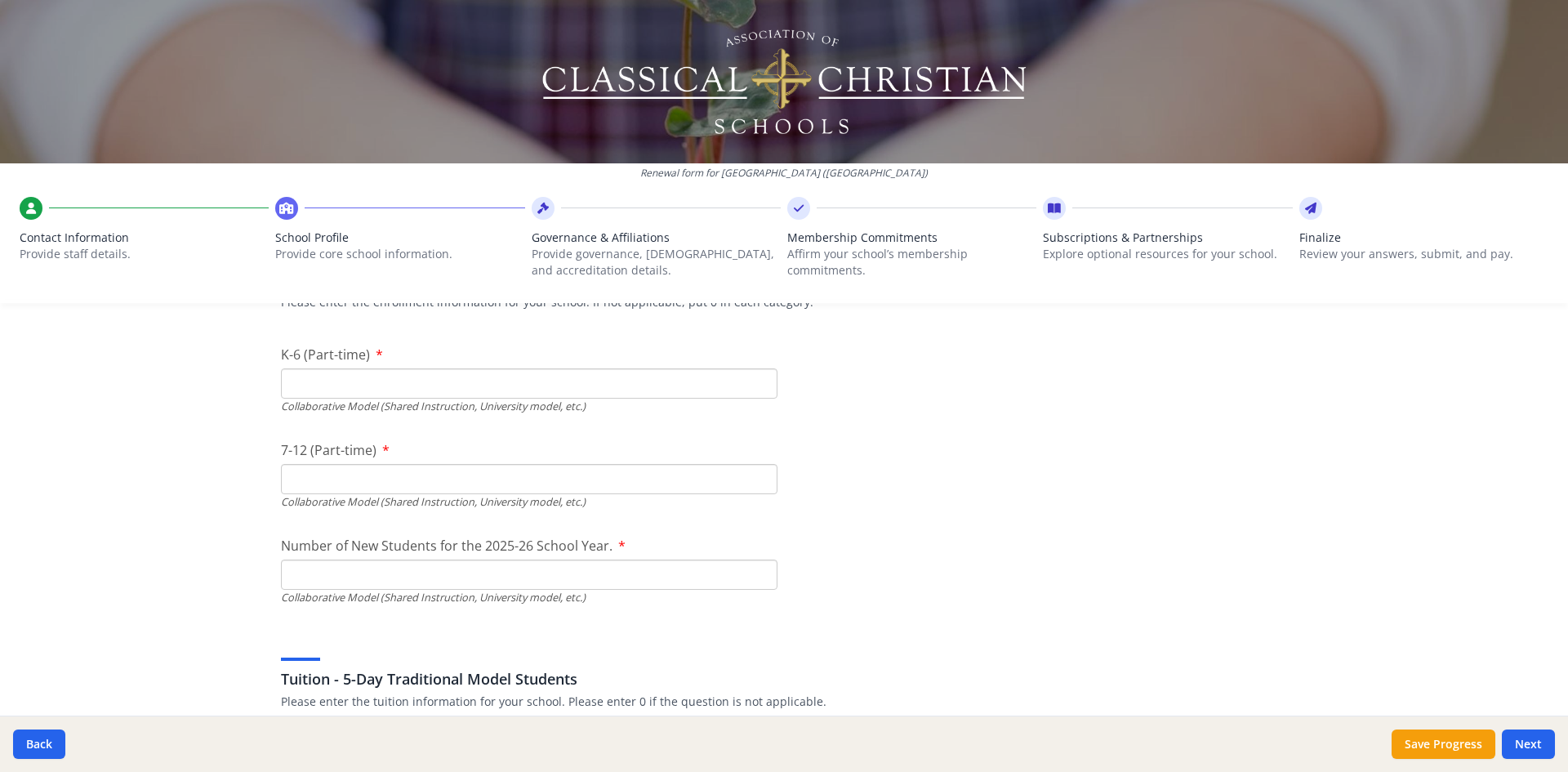
click at [366, 207] on input "Number of New Students for the 2025-26 School Year." at bounding box center [529, 191] width 496 height 30
click at [360, 590] on div "Collaborative Model (Shared Instruction, University model, etc.)" at bounding box center [529, 597] width 496 height 16
click at [373, 207] on input "Number of New Students for the 2025-26 School Year." at bounding box center [529, 191] width 496 height 30
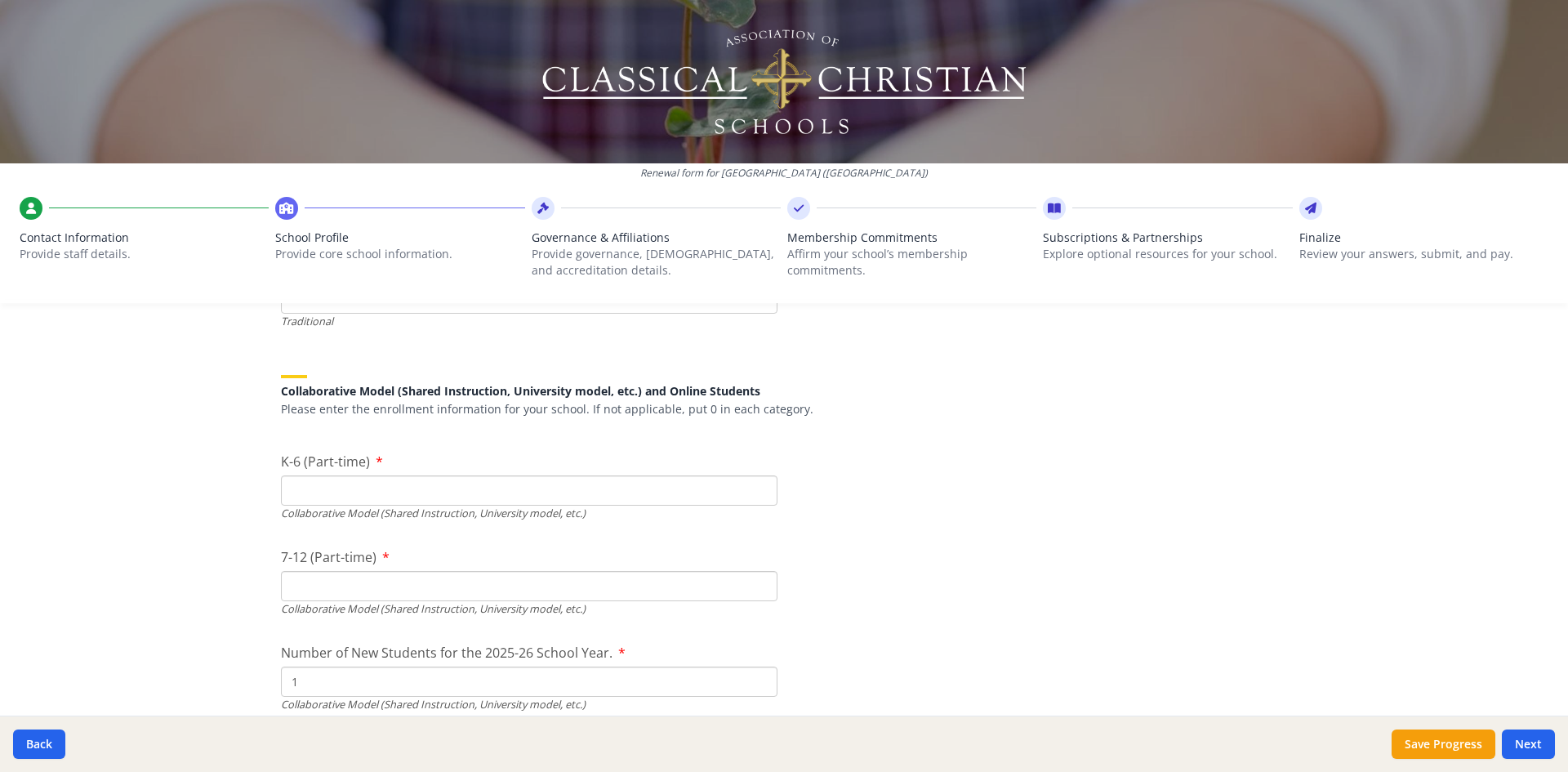
scroll to position [3797, 0]
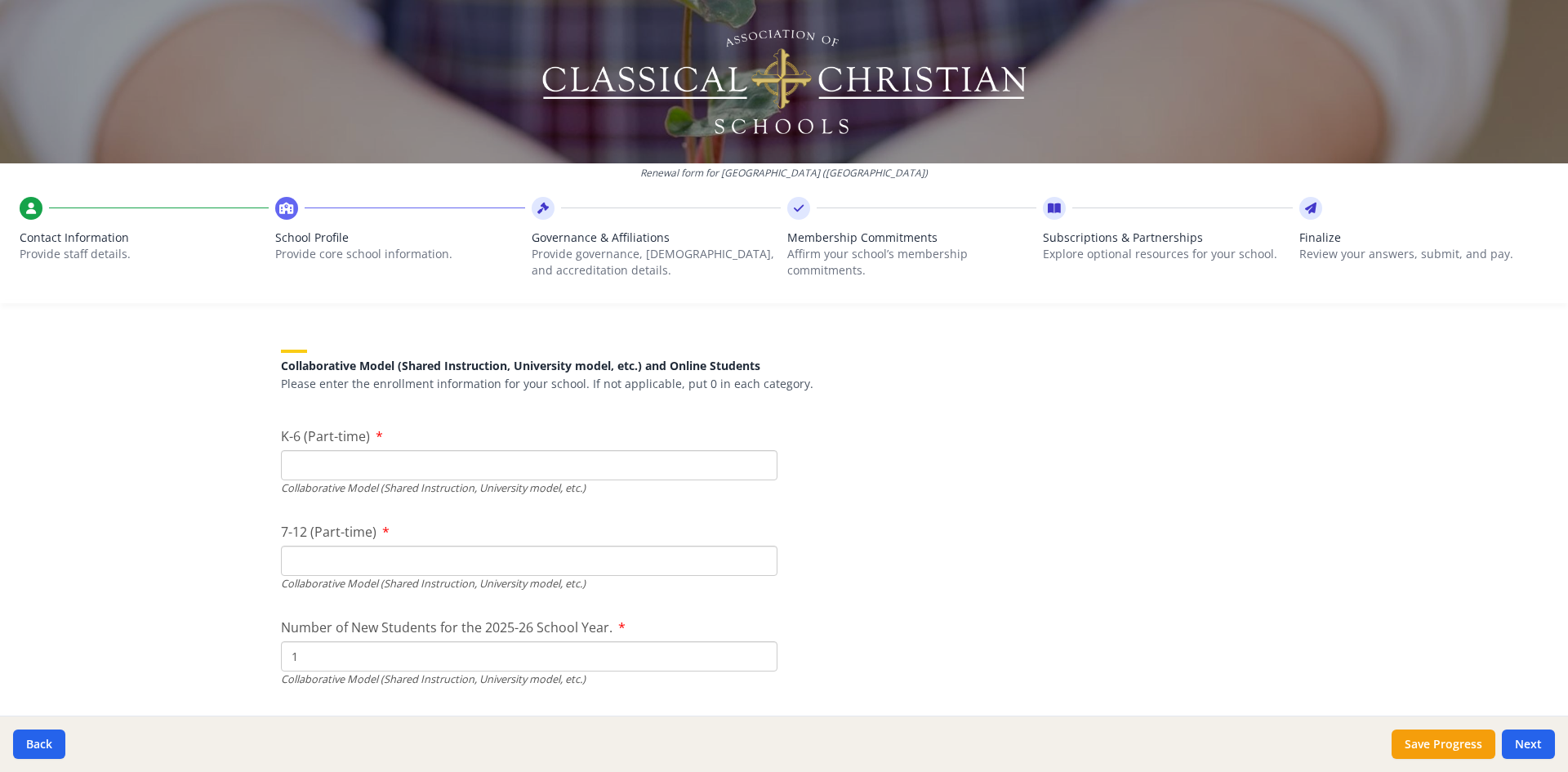
drag, startPoint x: 339, startPoint y: 652, endPoint x: 274, endPoint y: 652, distance: 65.0
type input "6"
click at [292, 466] on input "K-6 (Part-time)" at bounding box center [529, 465] width 496 height 30
click at [375, 465] on input "K-6 (Part-time)" at bounding box center [529, 465] width 496 height 30
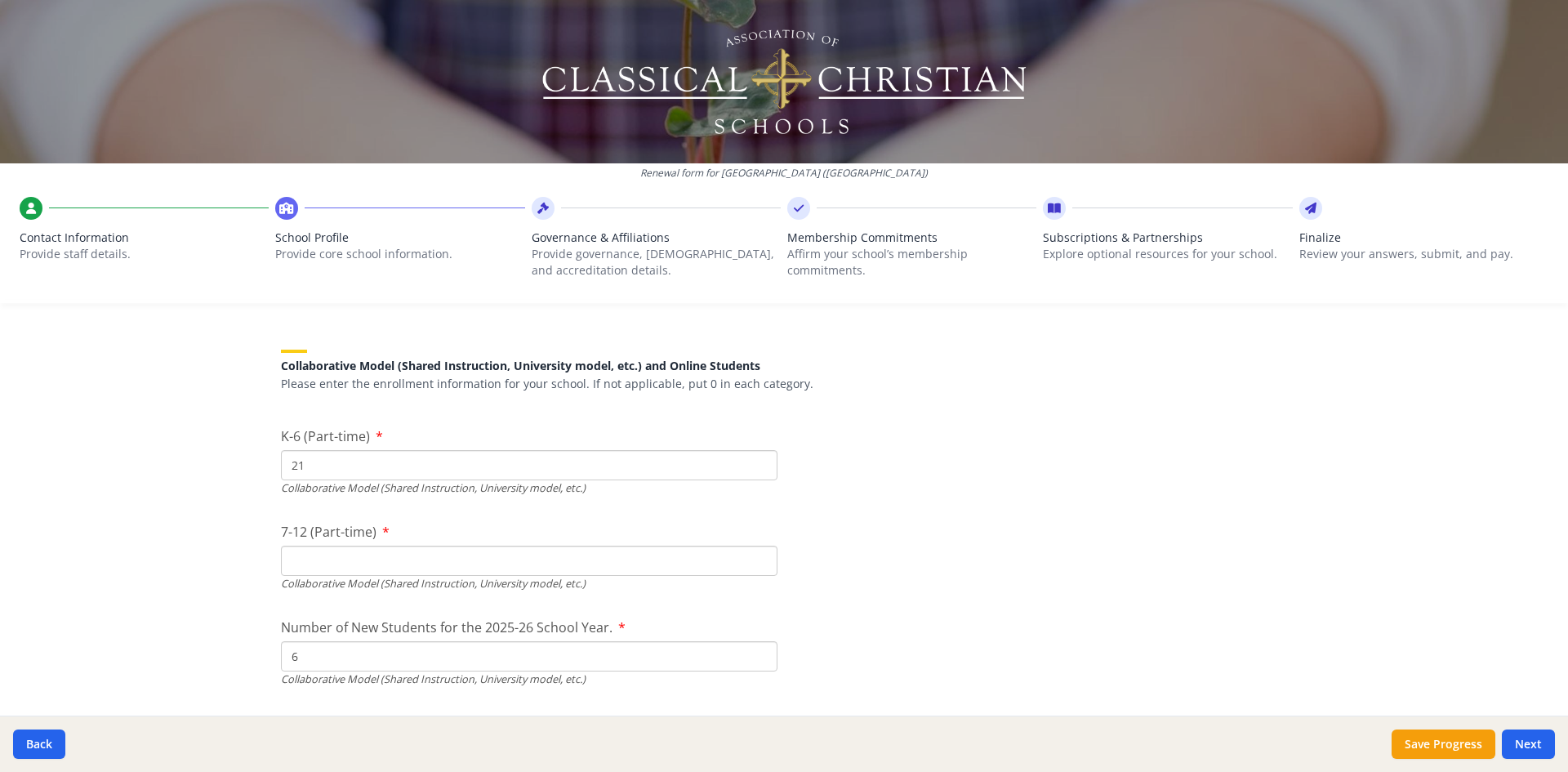
type input "21"
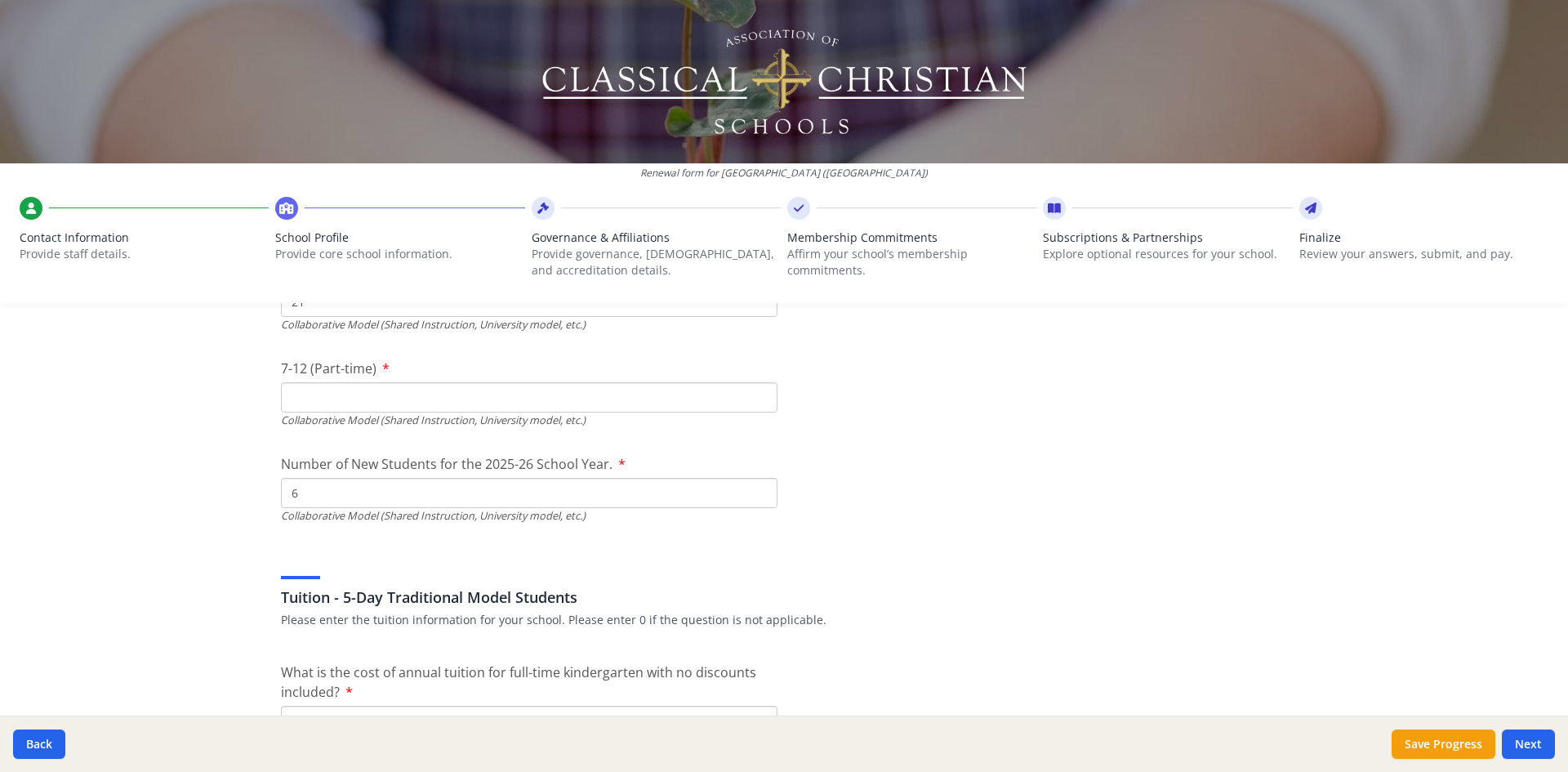
scroll to position [4042, 0]
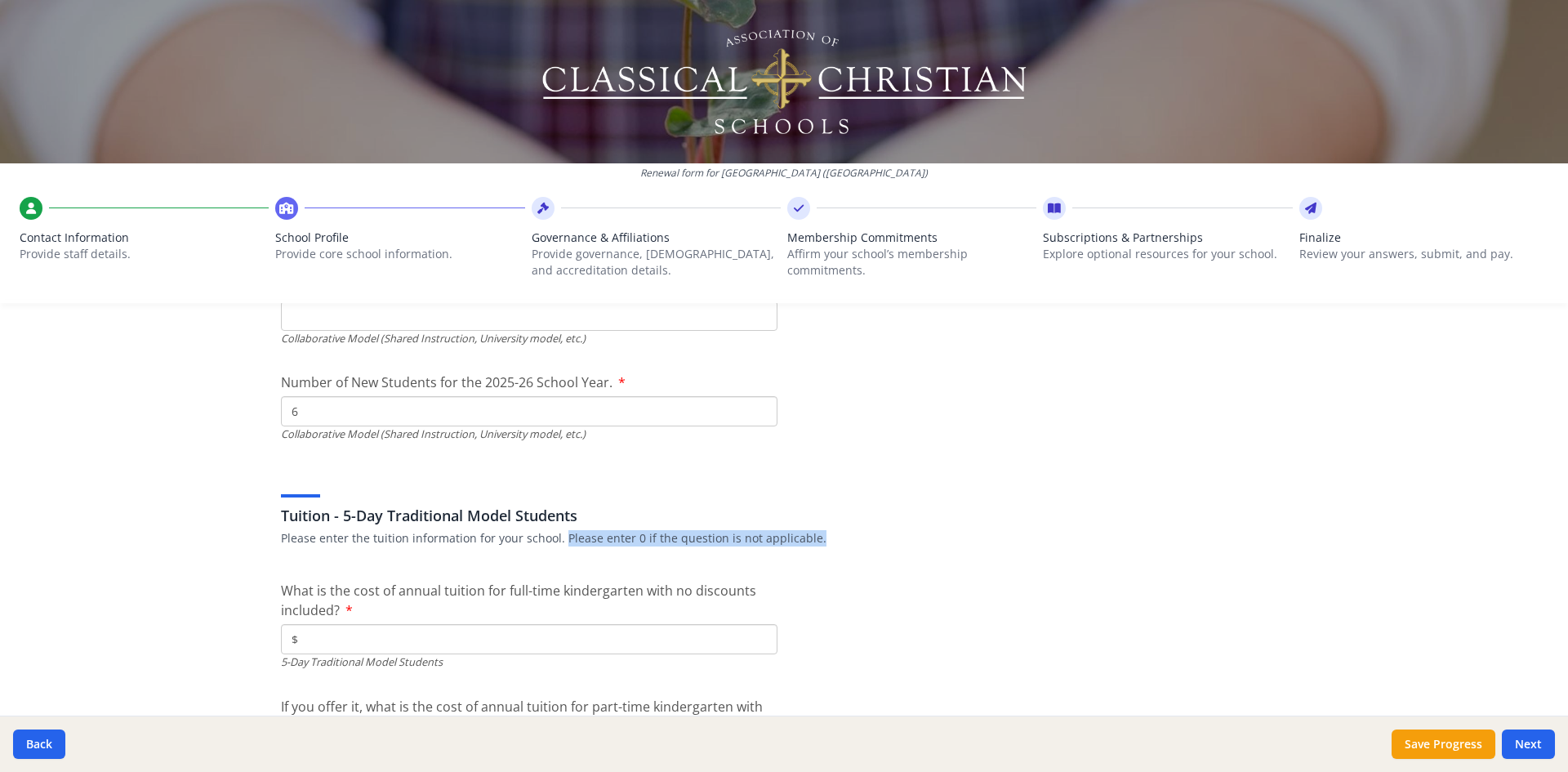
drag, startPoint x: 557, startPoint y: 538, endPoint x: 827, endPoint y: 545, distance: 270.1
click at [827, 544] on p "Please enter the tuition information for your school. Please enter 0 if the que…" at bounding box center [784, 538] width 1006 height 16
click at [921, 546] on p "Please enter the tuition information for your school. Please enter 0 if the que…" at bounding box center [784, 538] width 1006 height 16
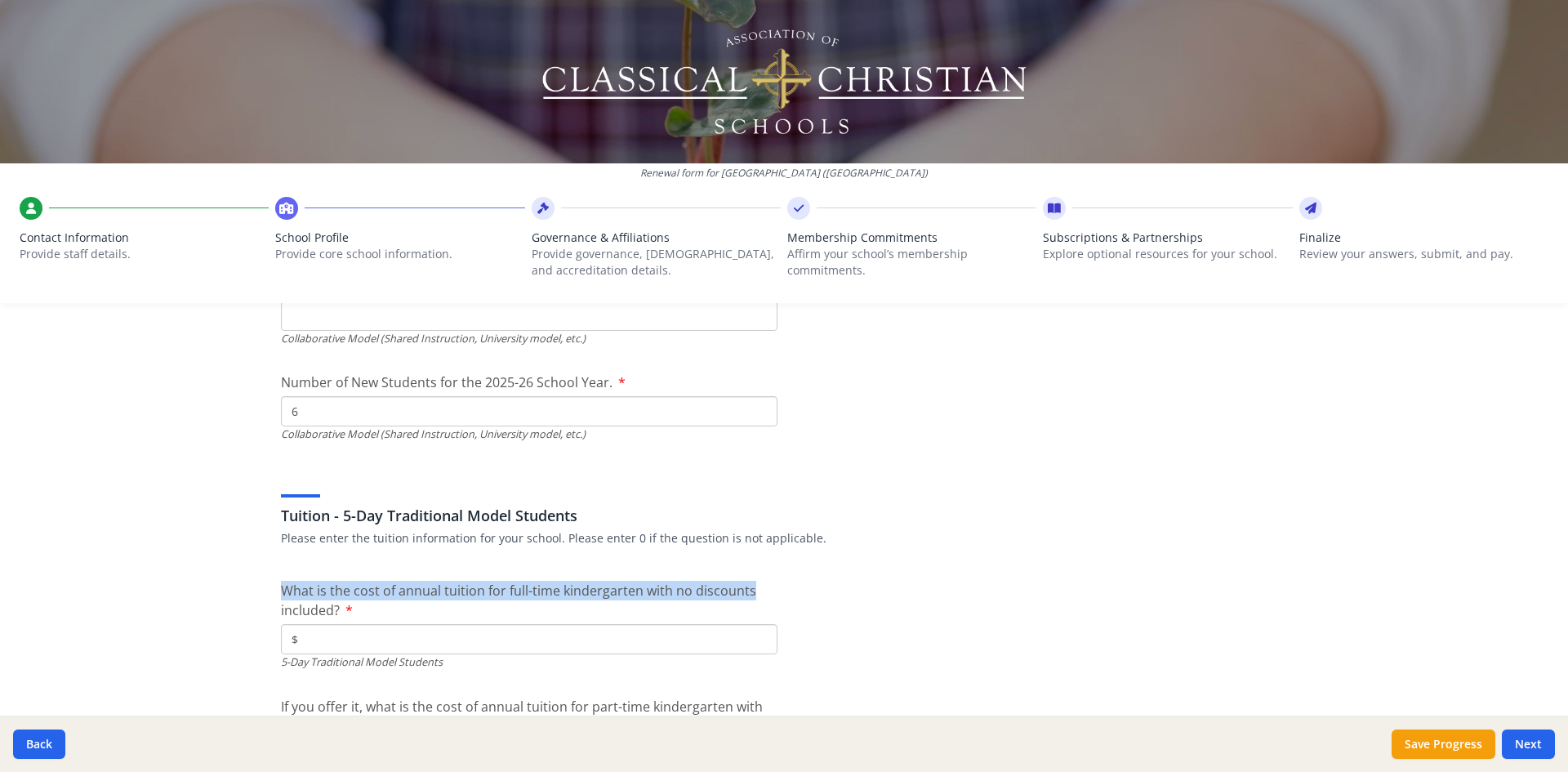
drag, startPoint x: 283, startPoint y: 579, endPoint x: 760, endPoint y: 596, distance: 477.3
click at [333, 638] on input "$" at bounding box center [529, 639] width 496 height 30
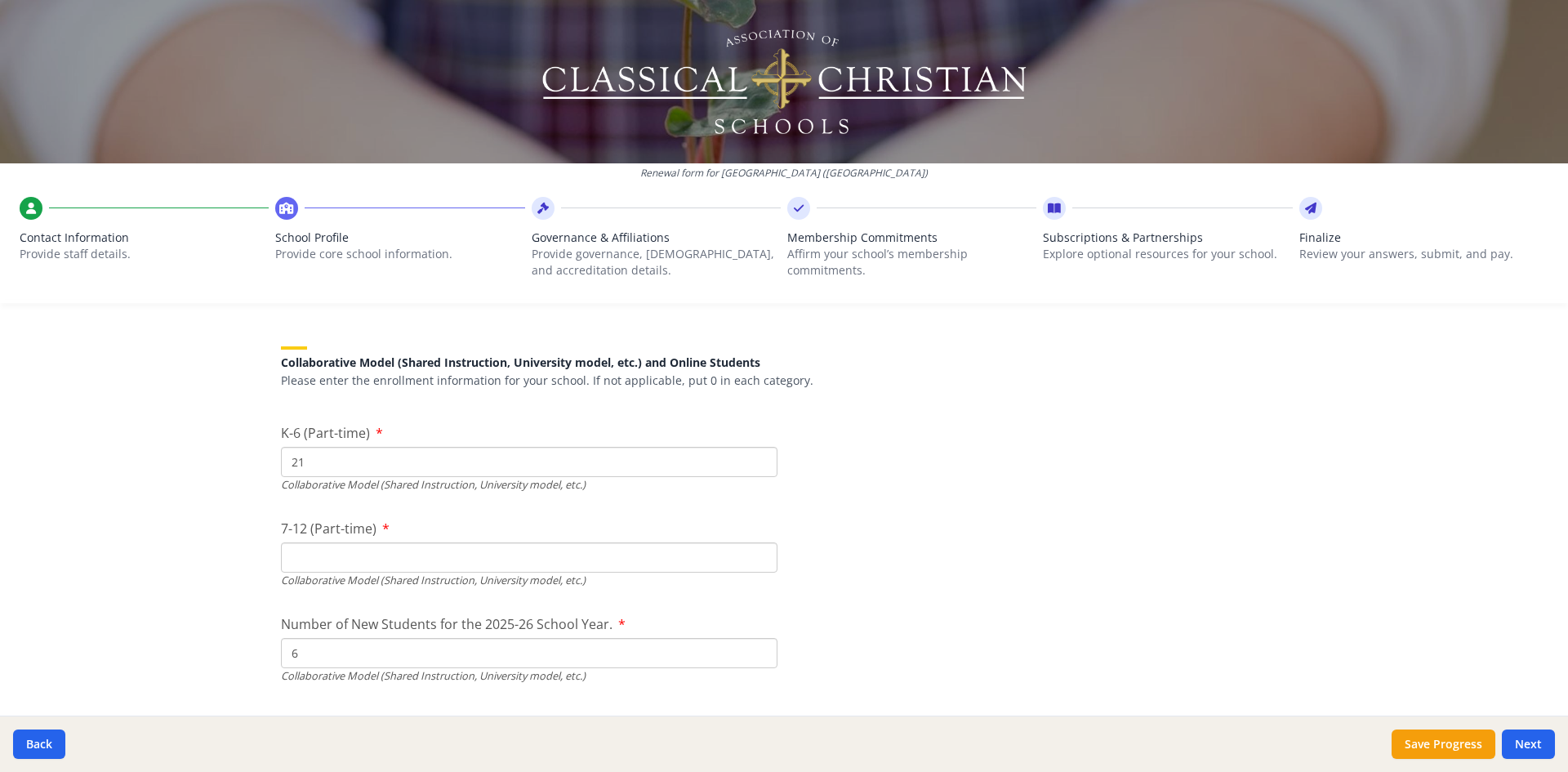
scroll to position [3797, 0]
type input "$0"
click at [397, 567] on input "7-12 (Part-time)" at bounding box center [529, 561] width 496 height 30
type input "0"
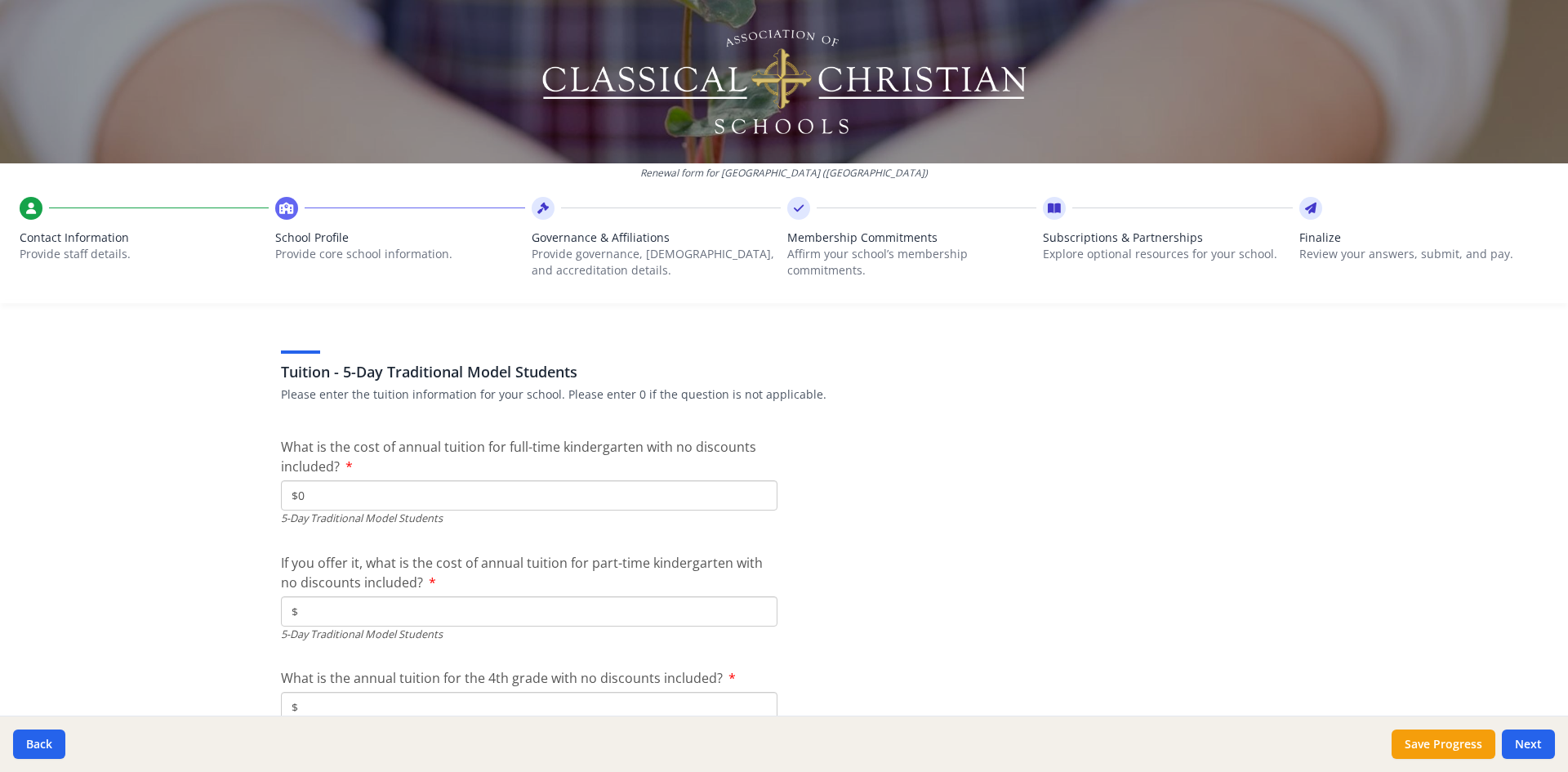
scroll to position [4206, 0]
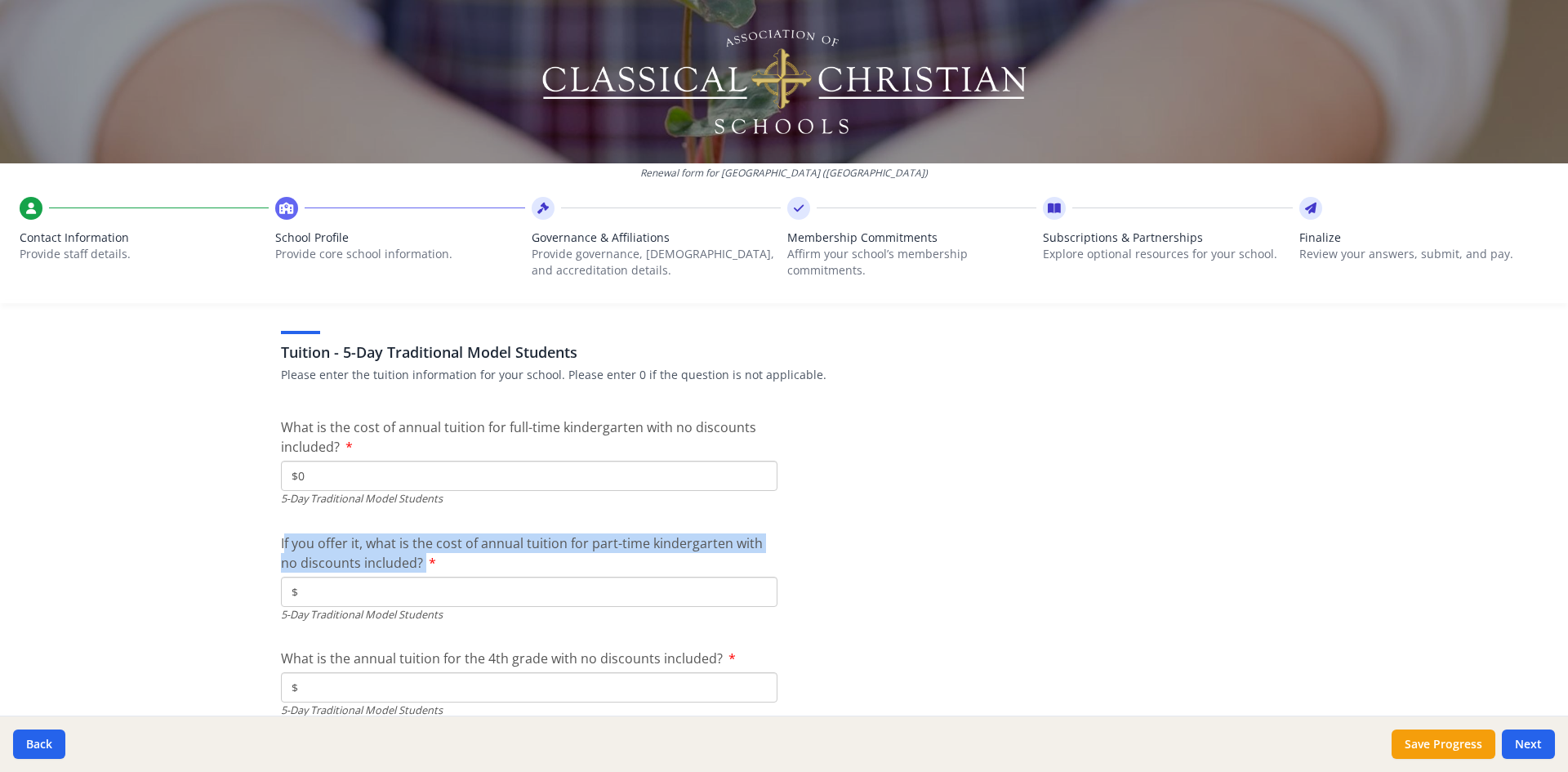
drag, startPoint x: 277, startPoint y: 540, endPoint x: 769, endPoint y: 574, distance: 493.2
click at [769, 574] on div "If you offer it, what is the cost of annual tuition for part-time kindergarten …" at bounding box center [529, 578] width 496 height 89
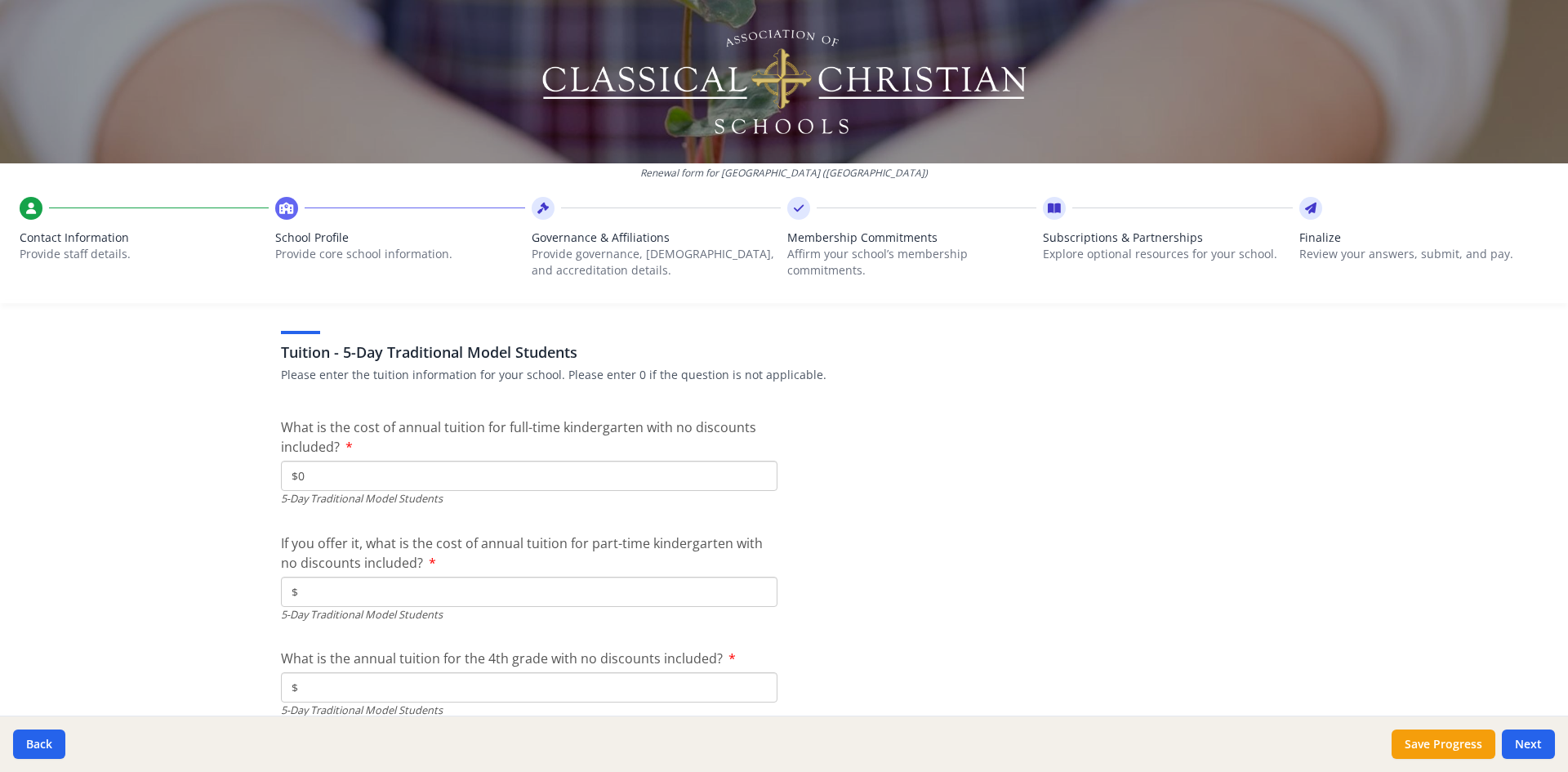
click at [489, 588] on input "$" at bounding box center [529, 592] width 496 height 30
type input "$0"
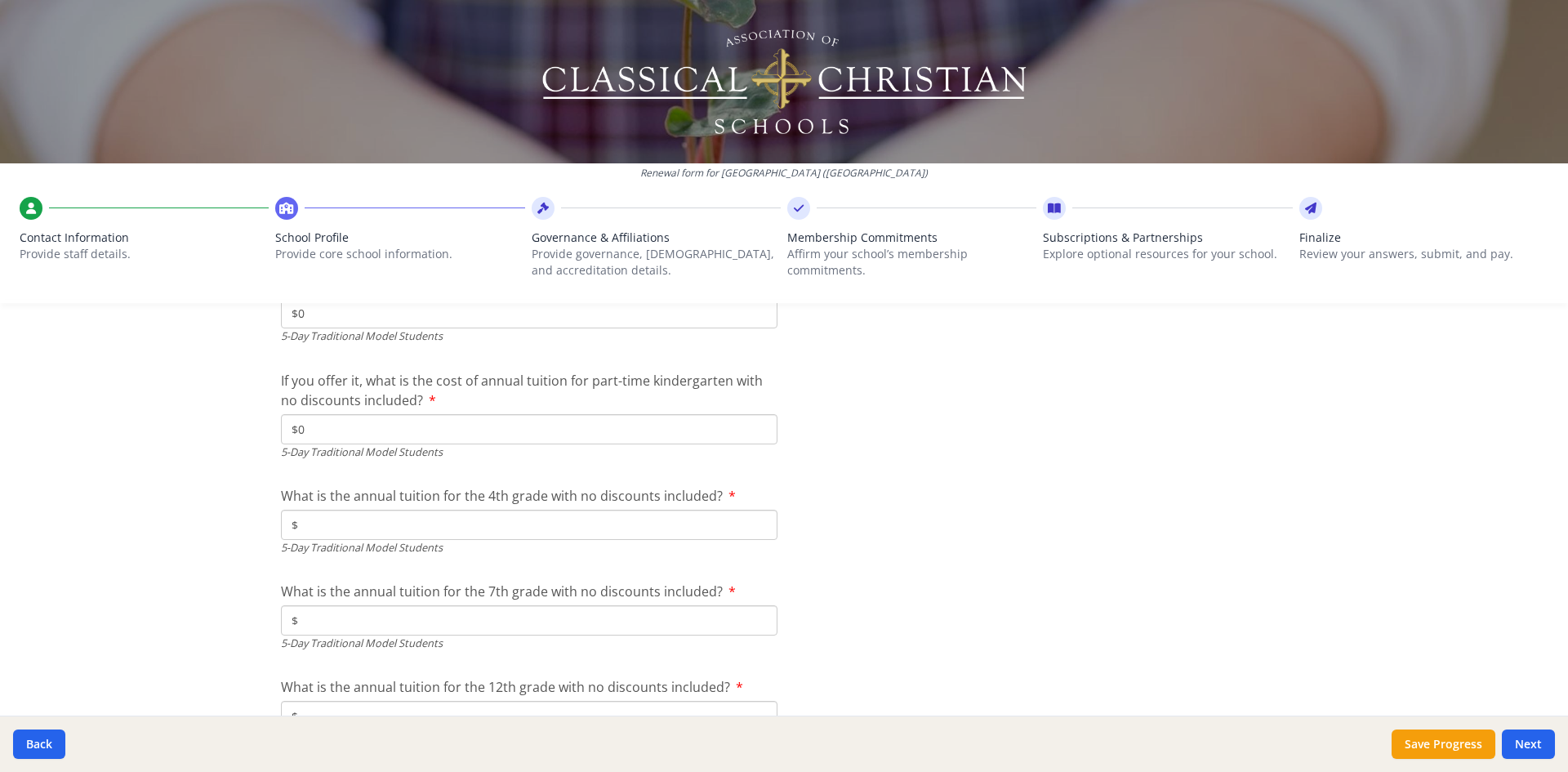
scroll to position [4369, 0]
click at [315, 525] on input "$" at bounding box center [529, 524] width 496 height 30
type input "$23 500"
click at [356, 624] on input "$" at bounding box center [529, 620] width 496 height 30
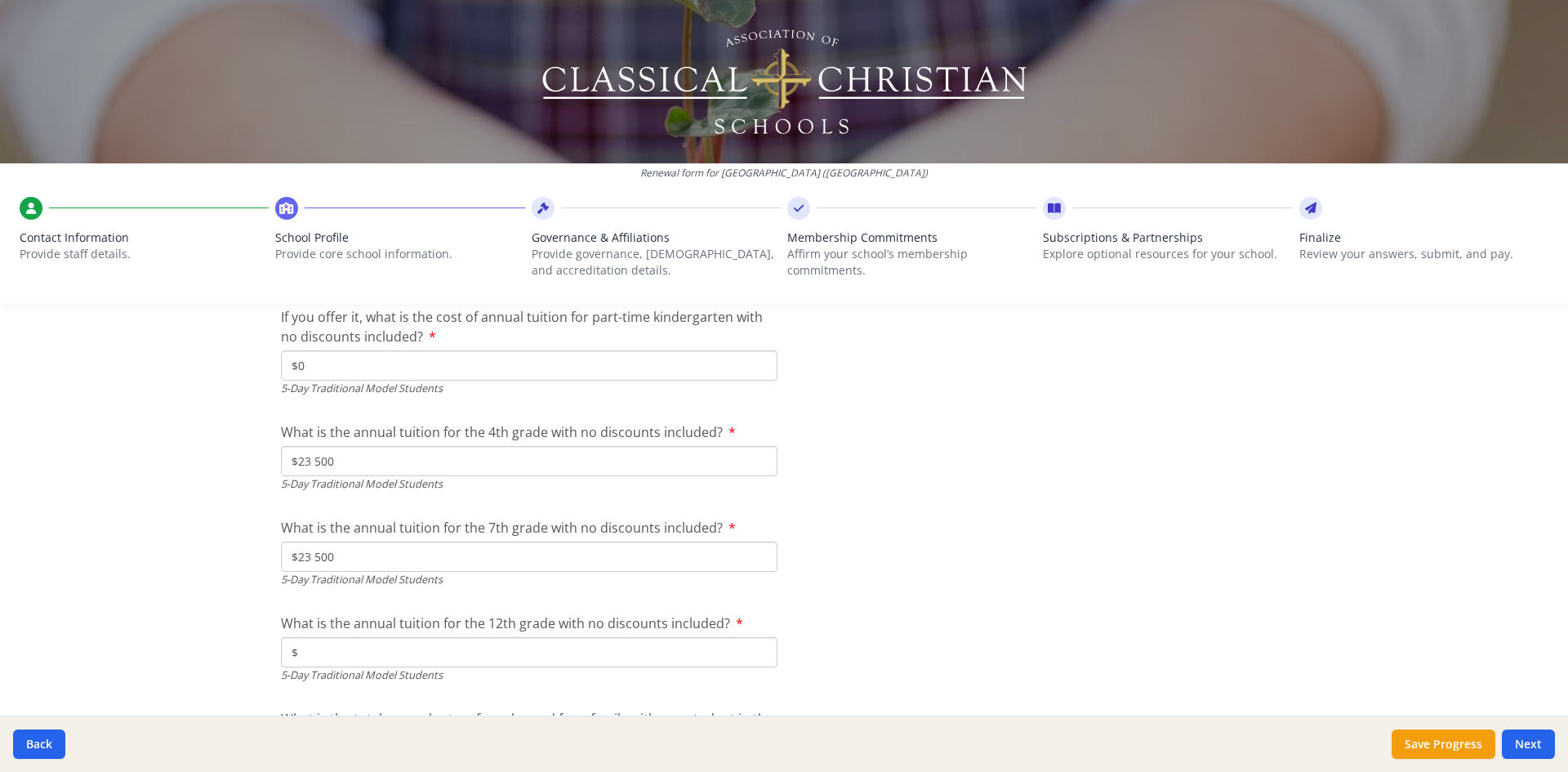
scroll to position [4451, 0]
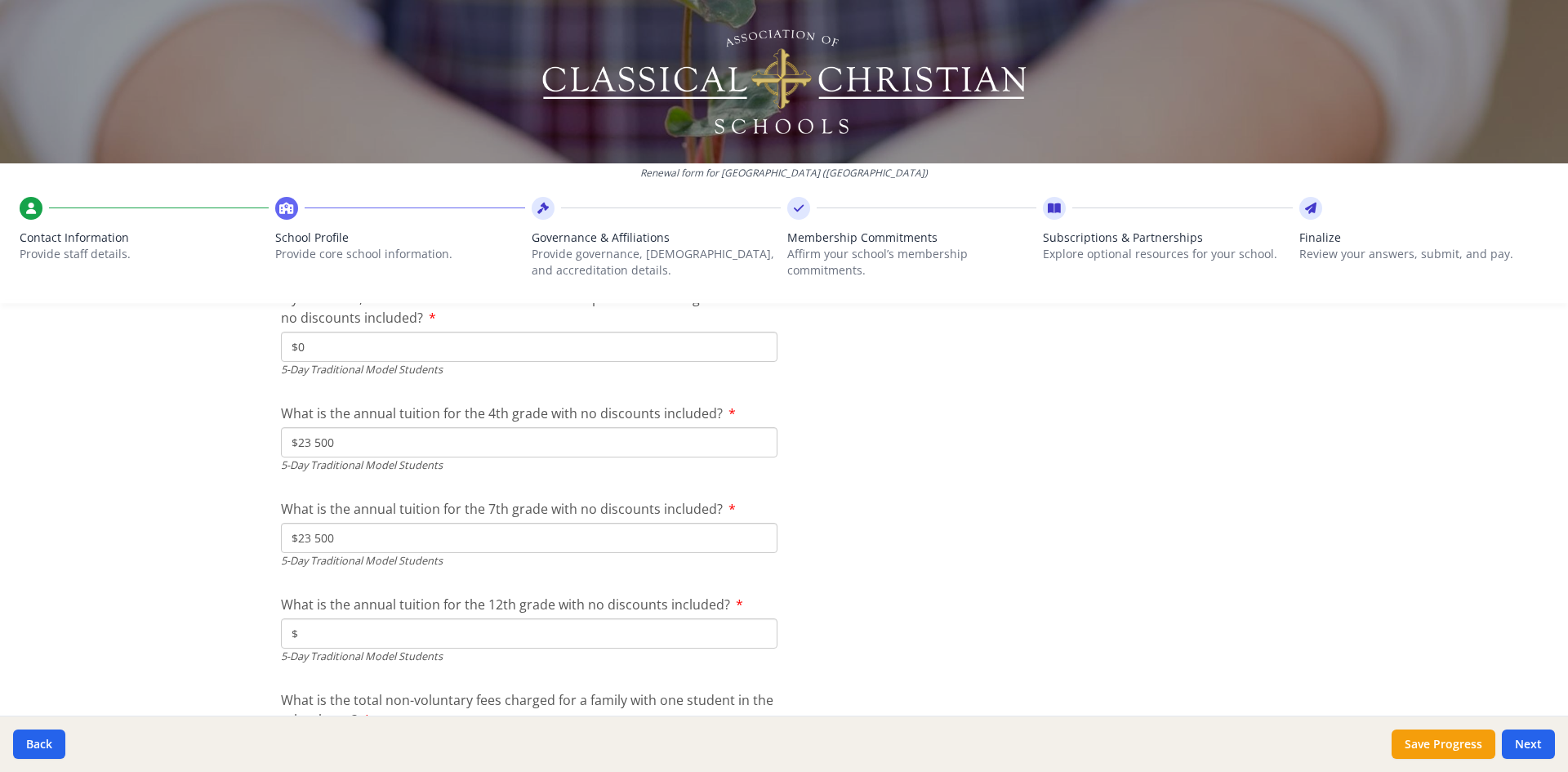
type input "$23 500"
click at [372, 637] on input "$" at bounding box center [529, 633] width 496 height 30
type input "$26 500"
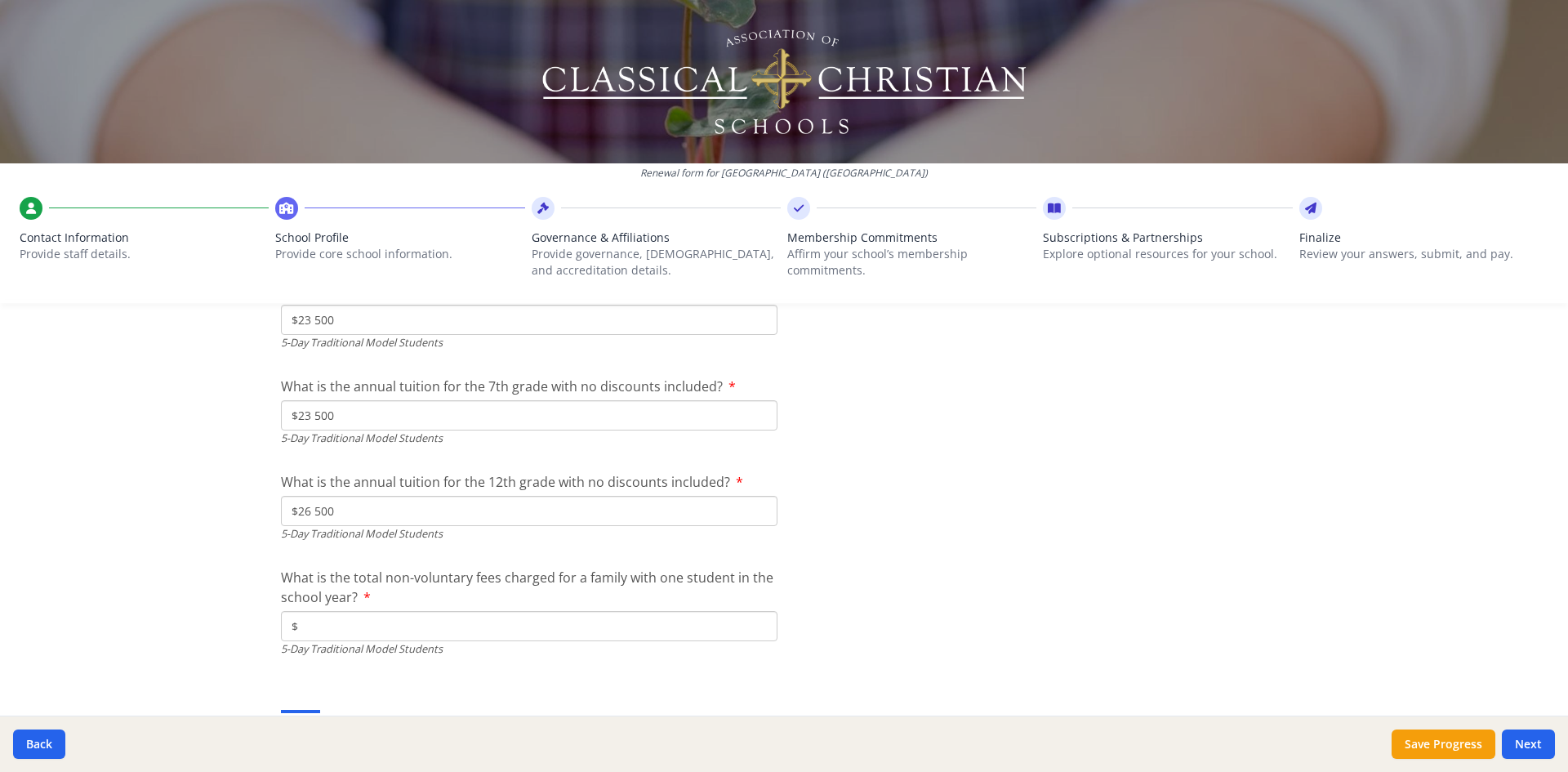
scroll to position [4614, 0]
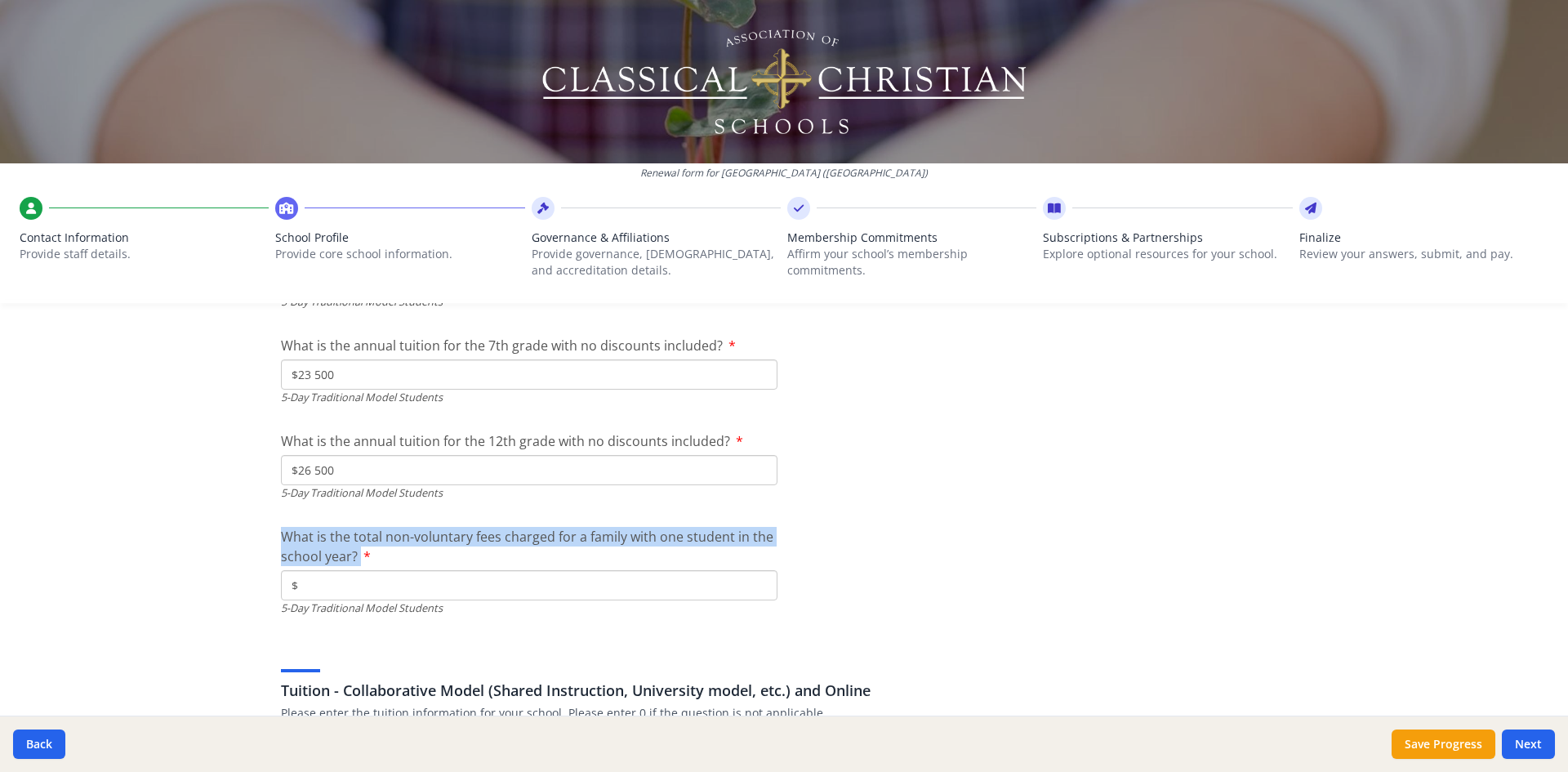
drag, startPoint x: 275, startPoint y: 534, endPoint x: 537, endPoint y: 553, distance: 262.7
click at [537, 553] on label "What is the total non-voluntary fees charged for a family with one student in t…" at bounding box center [529, 547] width 496 height 39
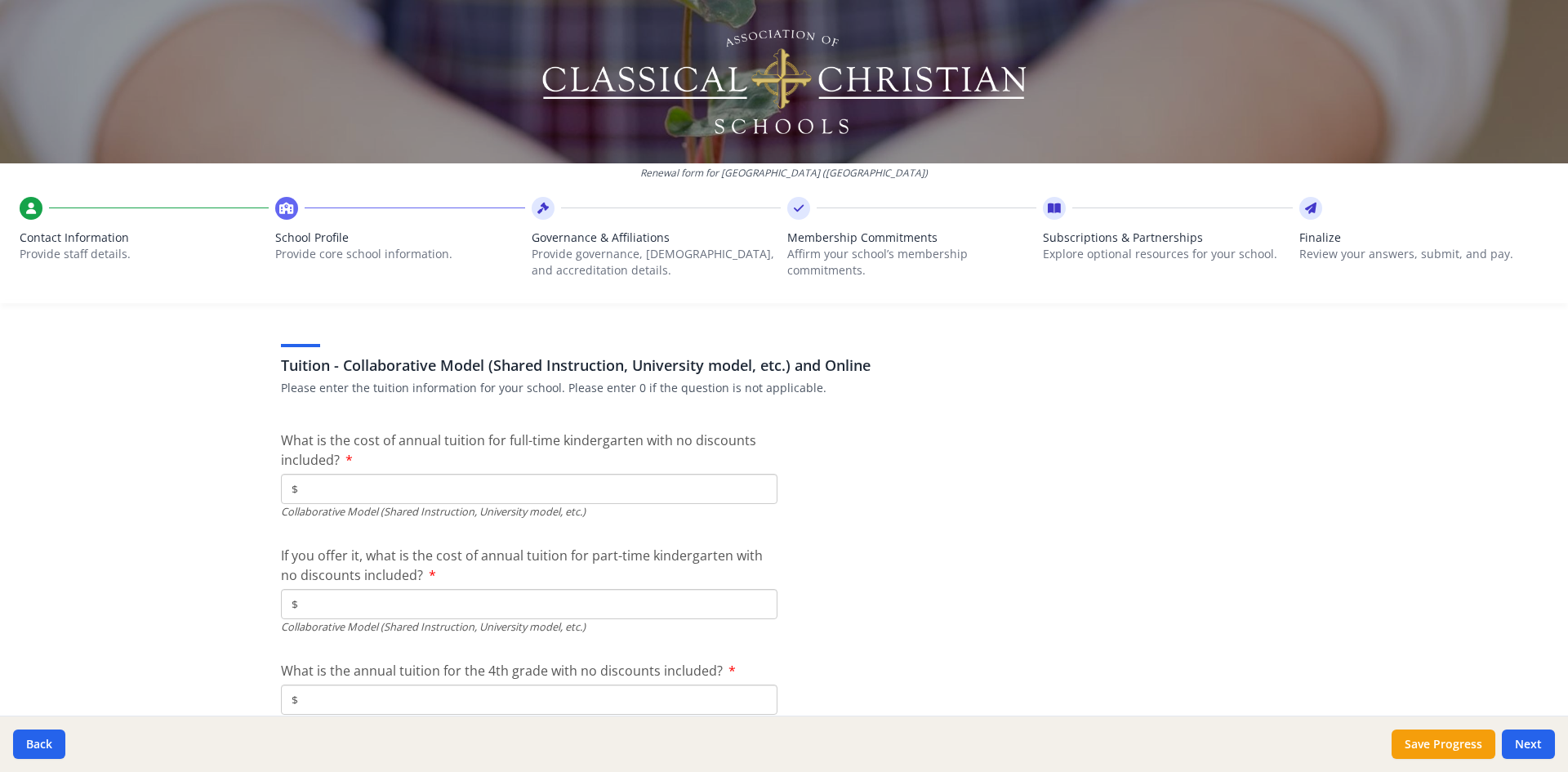
scroll to position [4941, 0]
drag, startPoint x: 362, startPoint y: 494, endPoint x: 254, endPoint y: 496, distance: 108.0
click at [254, 496] on div "Renewal form for [GEOGRAPHIC_DATA] ([GEOGRAPHIC_DATA]) Contact Information Prov…" at bounding box center [784, 386] width 1568 height 772
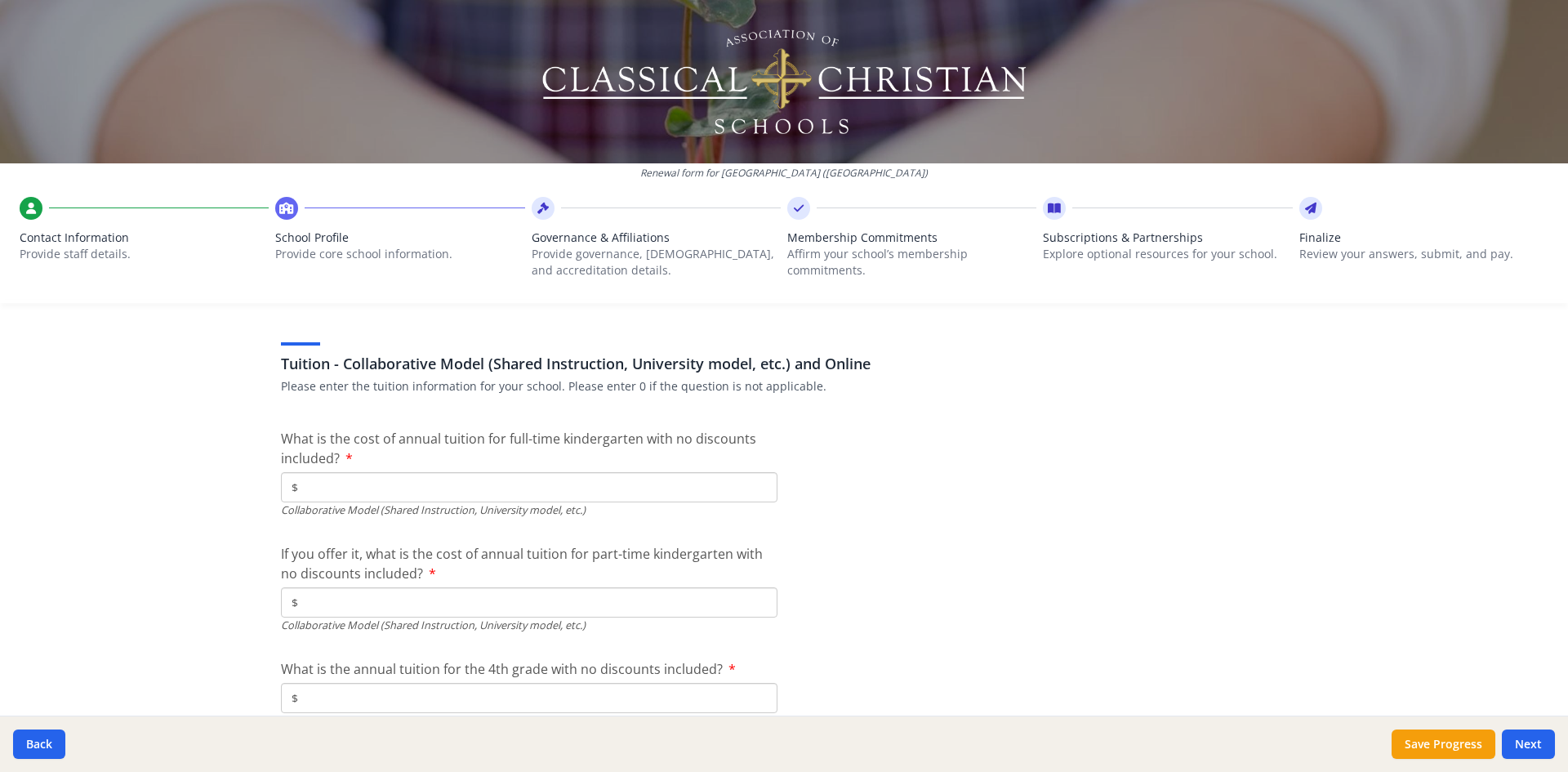
type input "$"
type input "$11 500"
type input "$0"
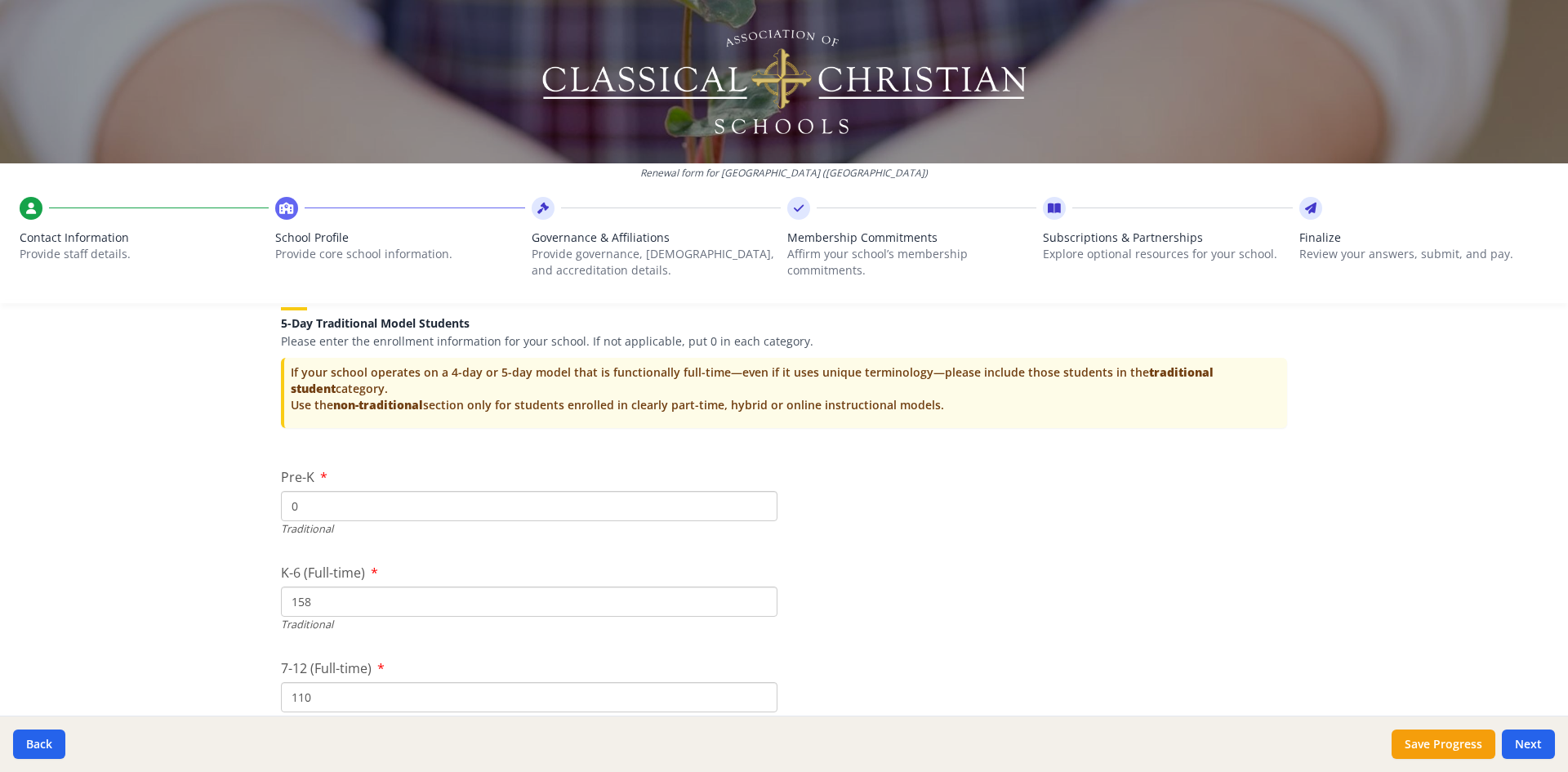
scroll to position [3307, 0]
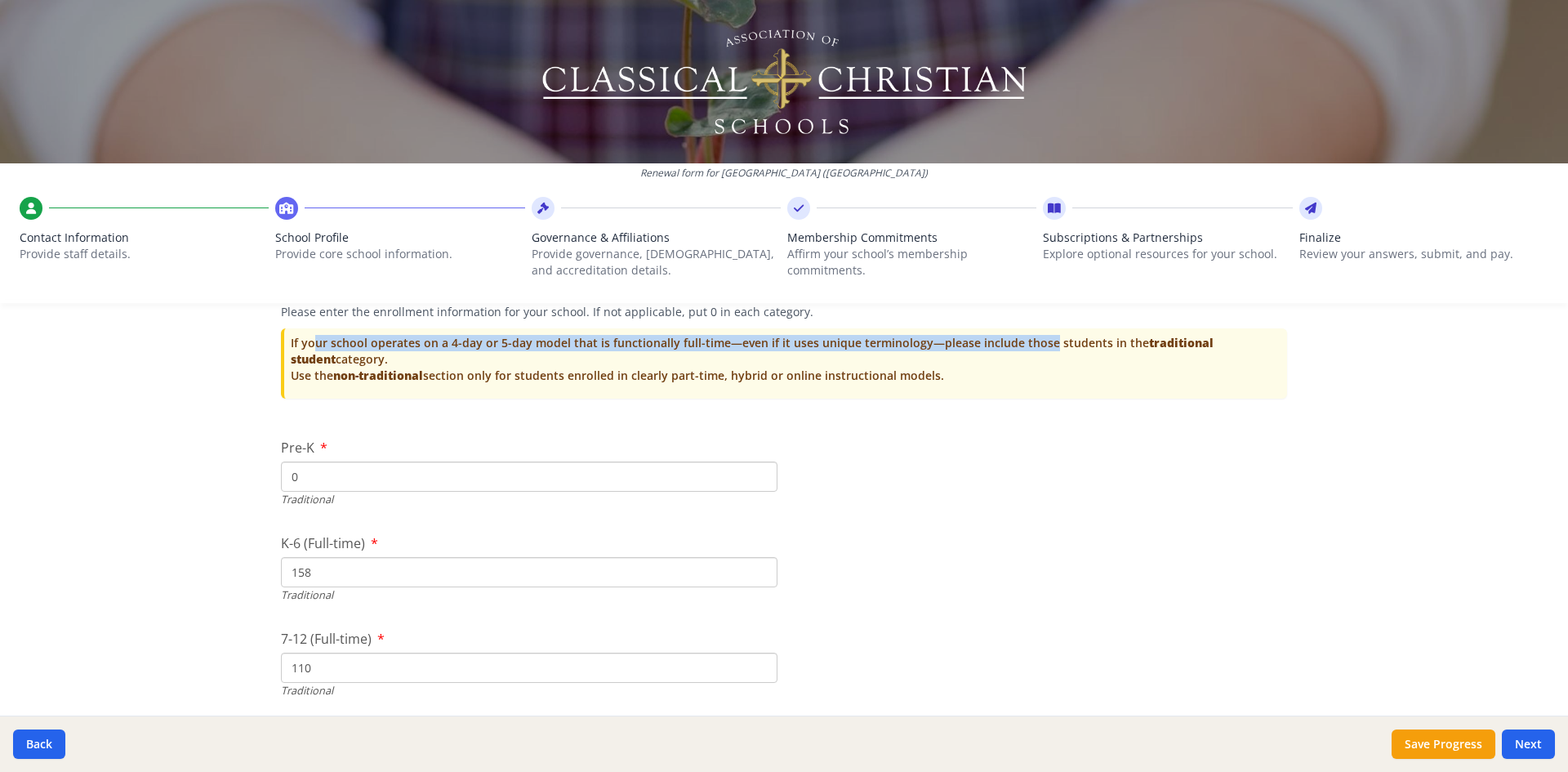
drag, startPoint x: 284, startPoint y: 340, endPoint x: 1004, endPoint y: 346, distance: 720.0
click at [1004, 346] on p "If your school operates on a 4-day or 5-day model that is functionally full-tim…" at bounding box center [786, 360] width 990 height 49
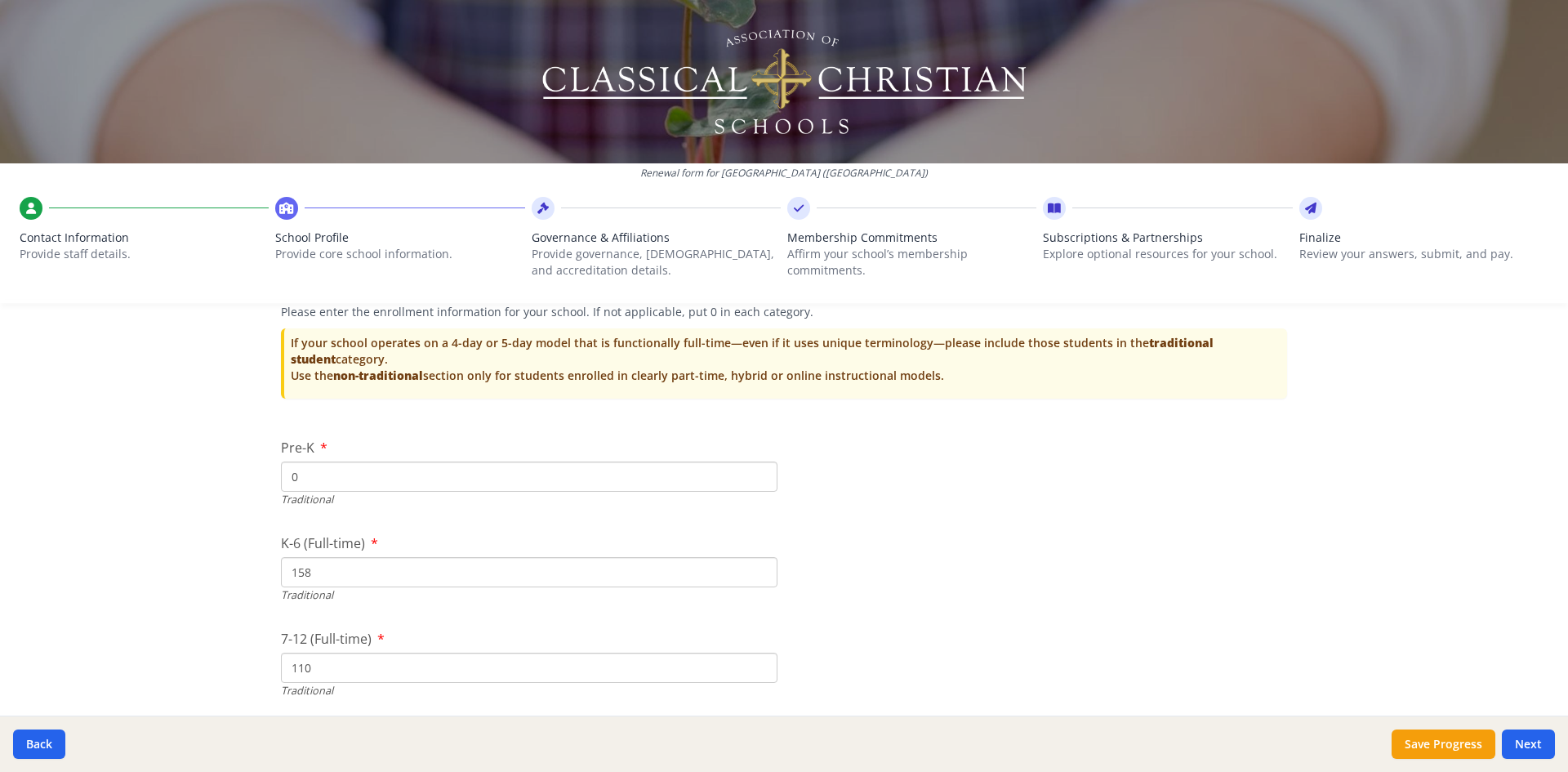
drag, startPoint x: 315, startPoint y: 482, endPoint x: 257, endPoint y: 485, distance: 58.1
type input "26"
drag, startPoint x: 329, startPoint y: 571, endPoint x: 245, endPoint y: 579, distance: 84.4
click at [245, 579] on div "Renewal form for [GEOGRAPHIC_DATA] ([GEOGRAPHIC_DATA]) Contact Information Prov…" at bounding box center [784, 386] width 1568 height 772
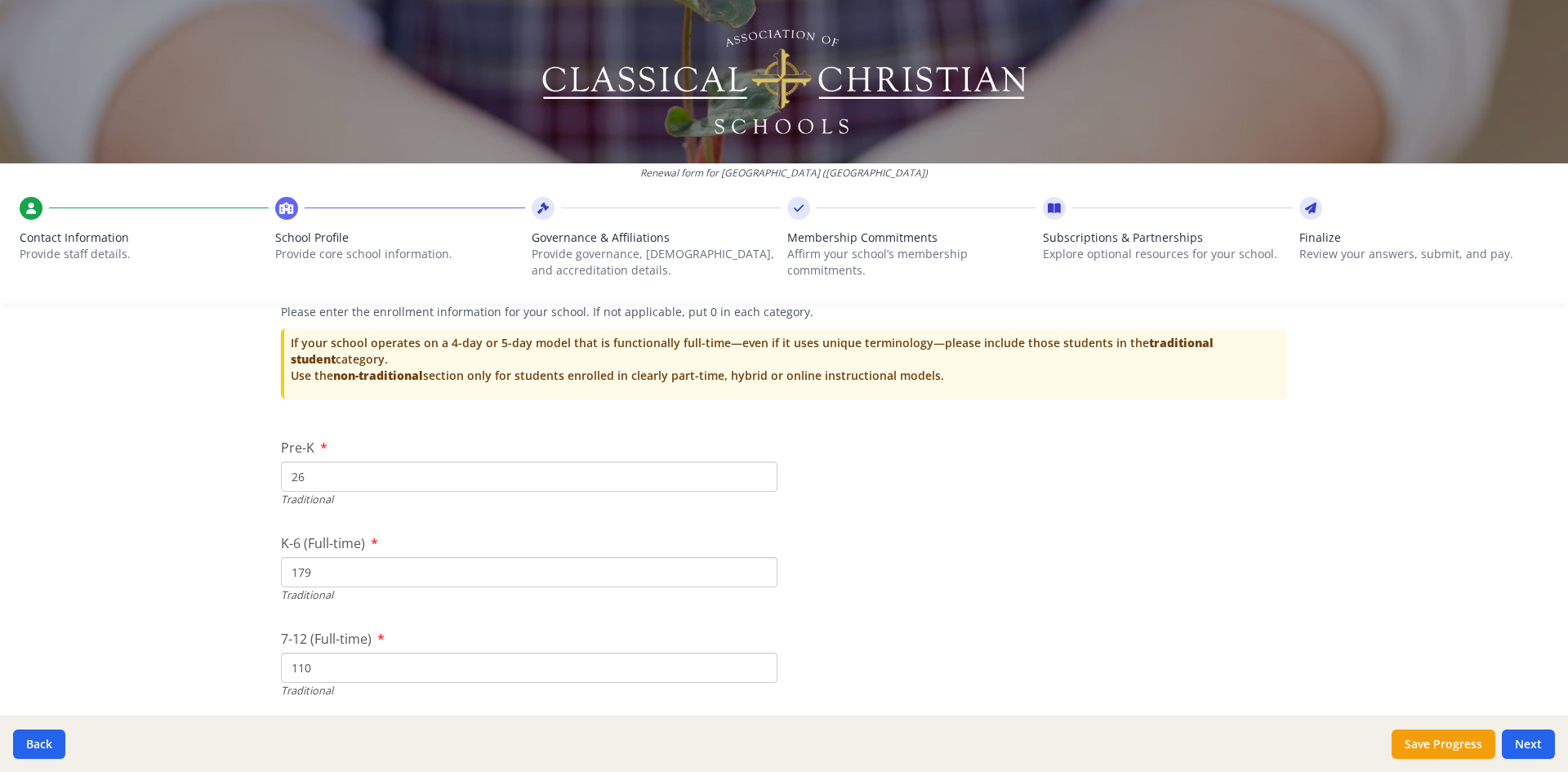
type input "179"
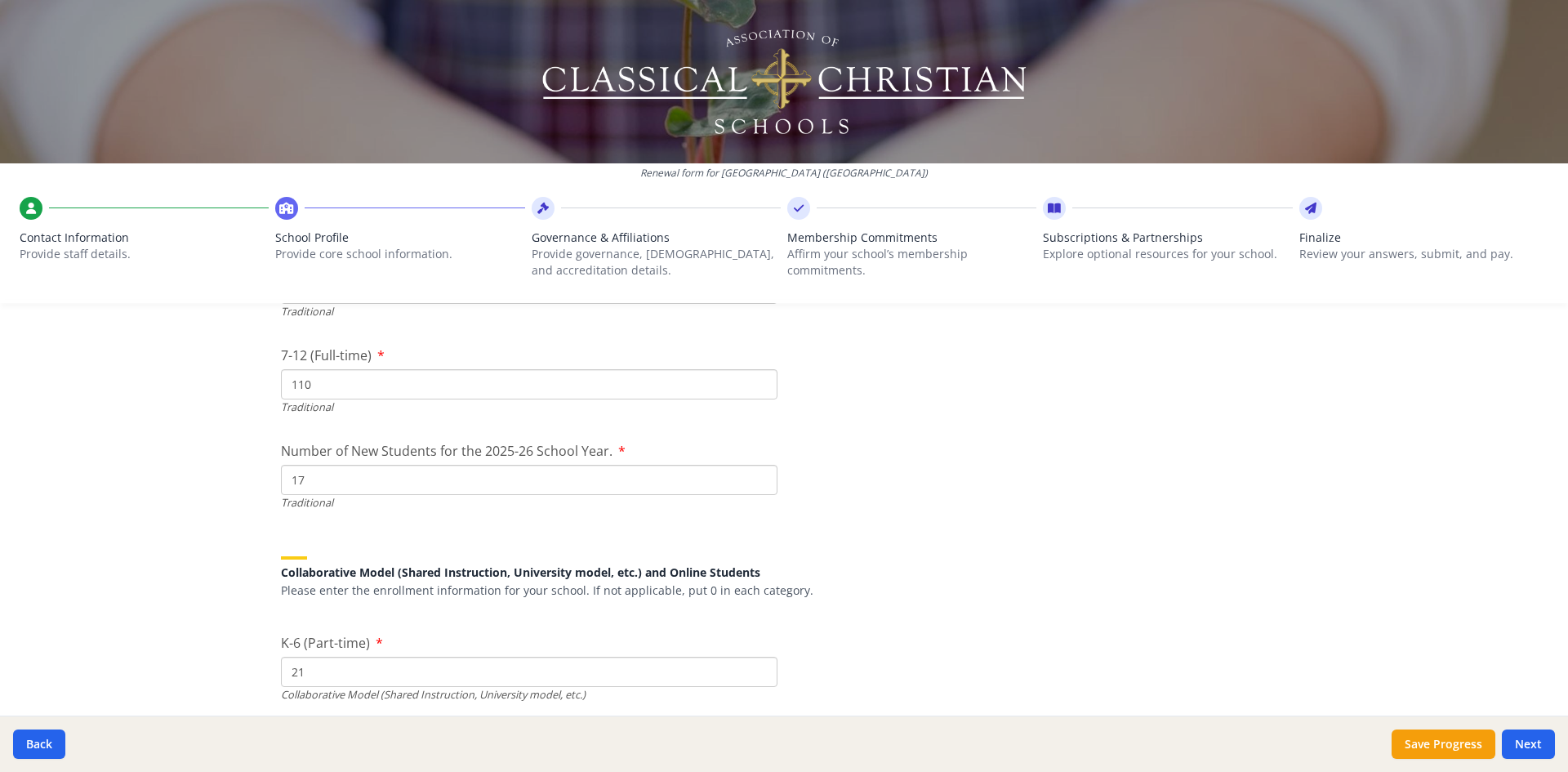
scroll to position [3634, 0]
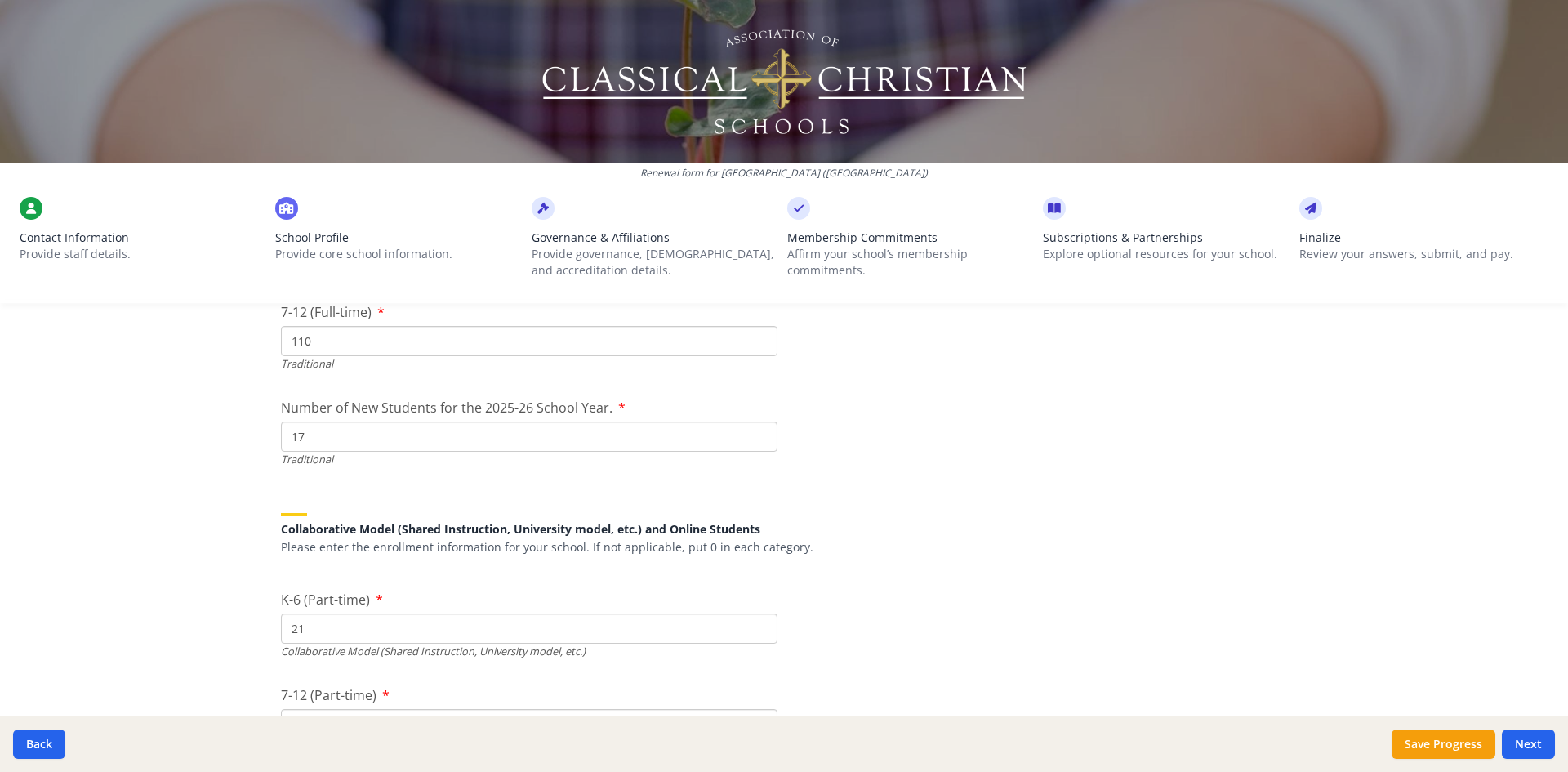
drag, startPoint x: 297, startPoint y: 435, endPoint x: 277, endPoint y: 443, distance: 21.5
type input "46"
drag, startPoint x: 315, startPoint y: 637, endPoint x: 256, endPoint y: 628, distance: 59.7
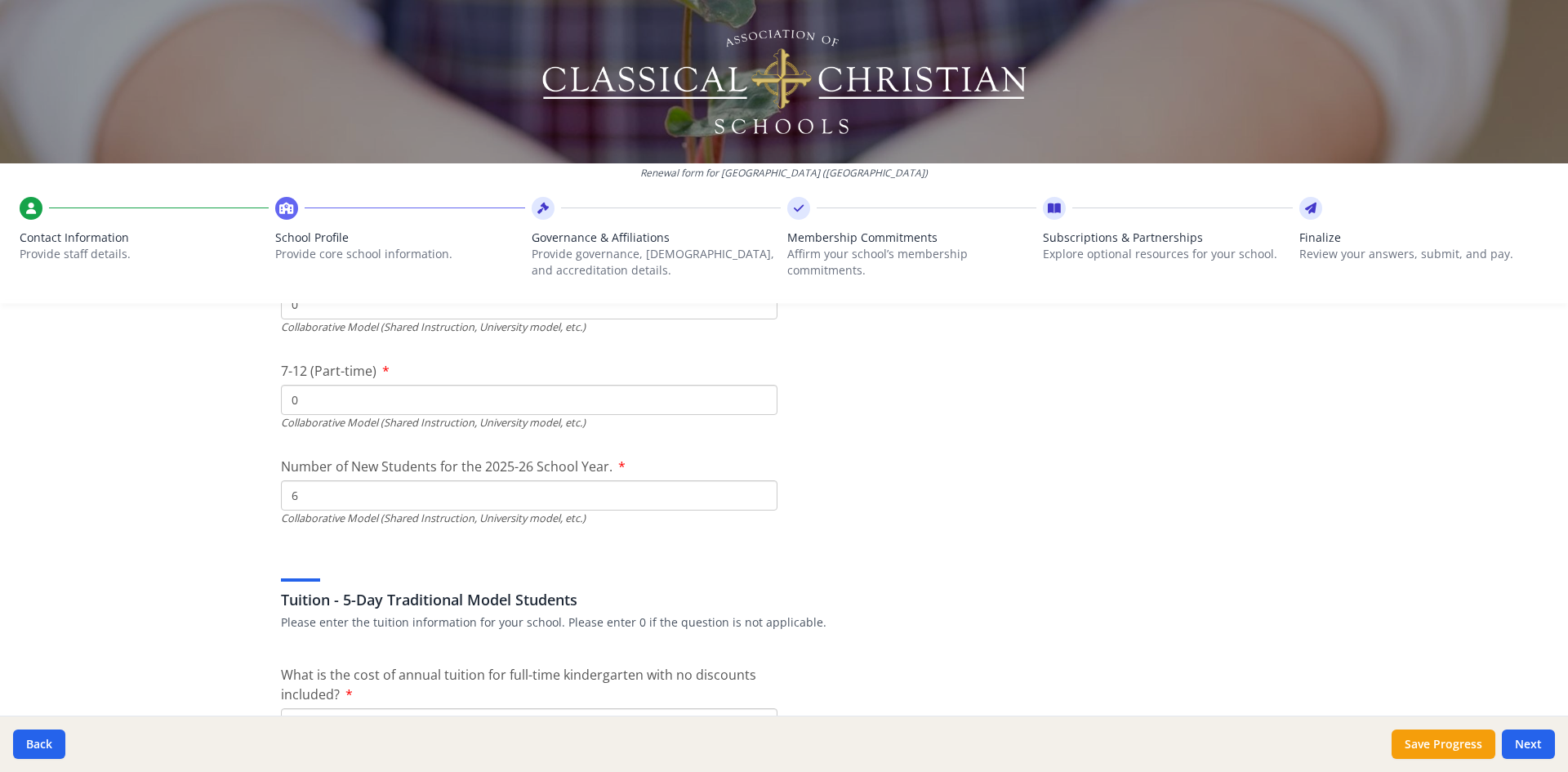
scroll to position [3961, 0]
type input "0"
click at [301, 125] on input "6" at bounding box center [529, 110] width 496 height 30
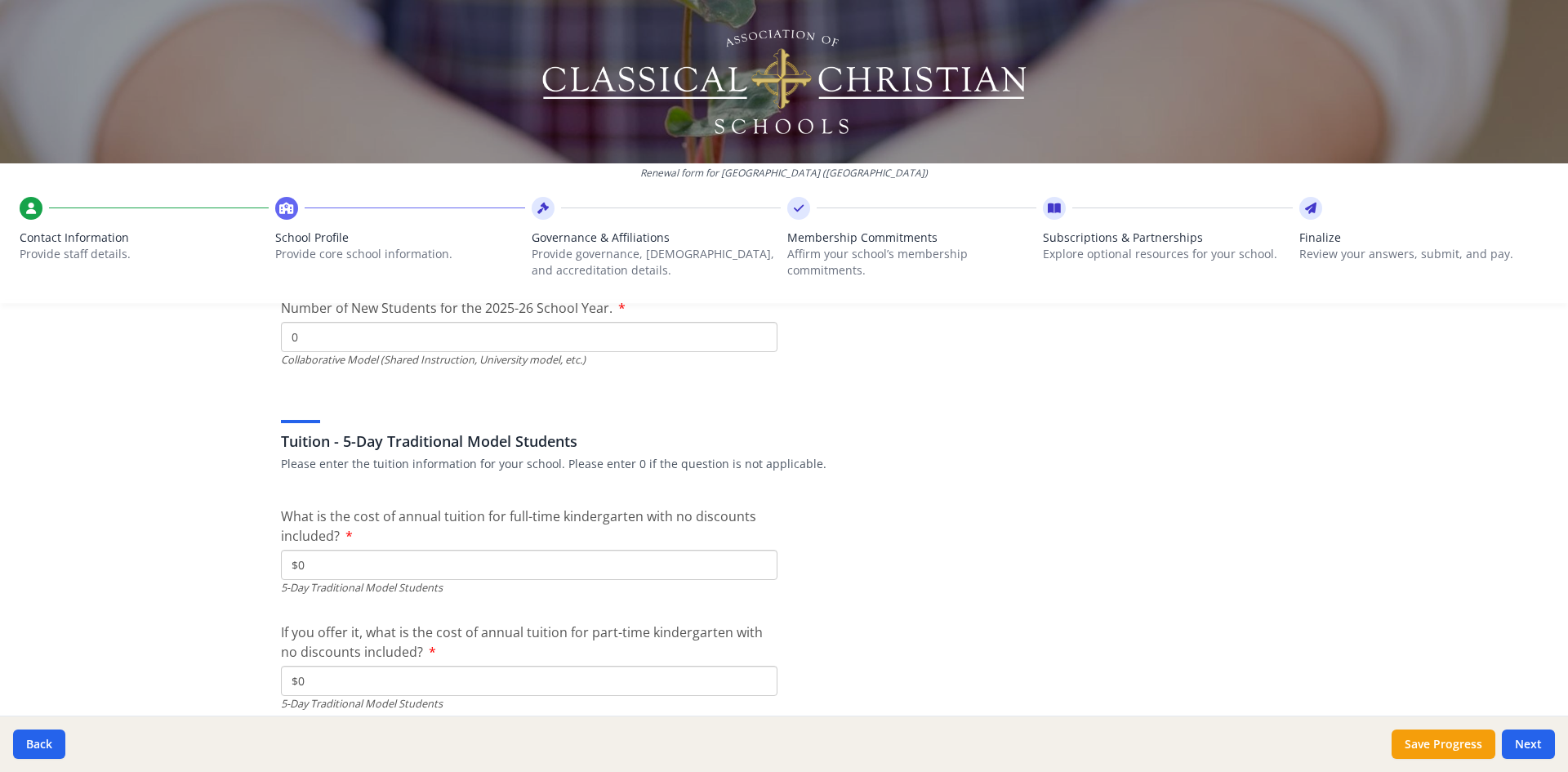
scroll to position [4124, 0]
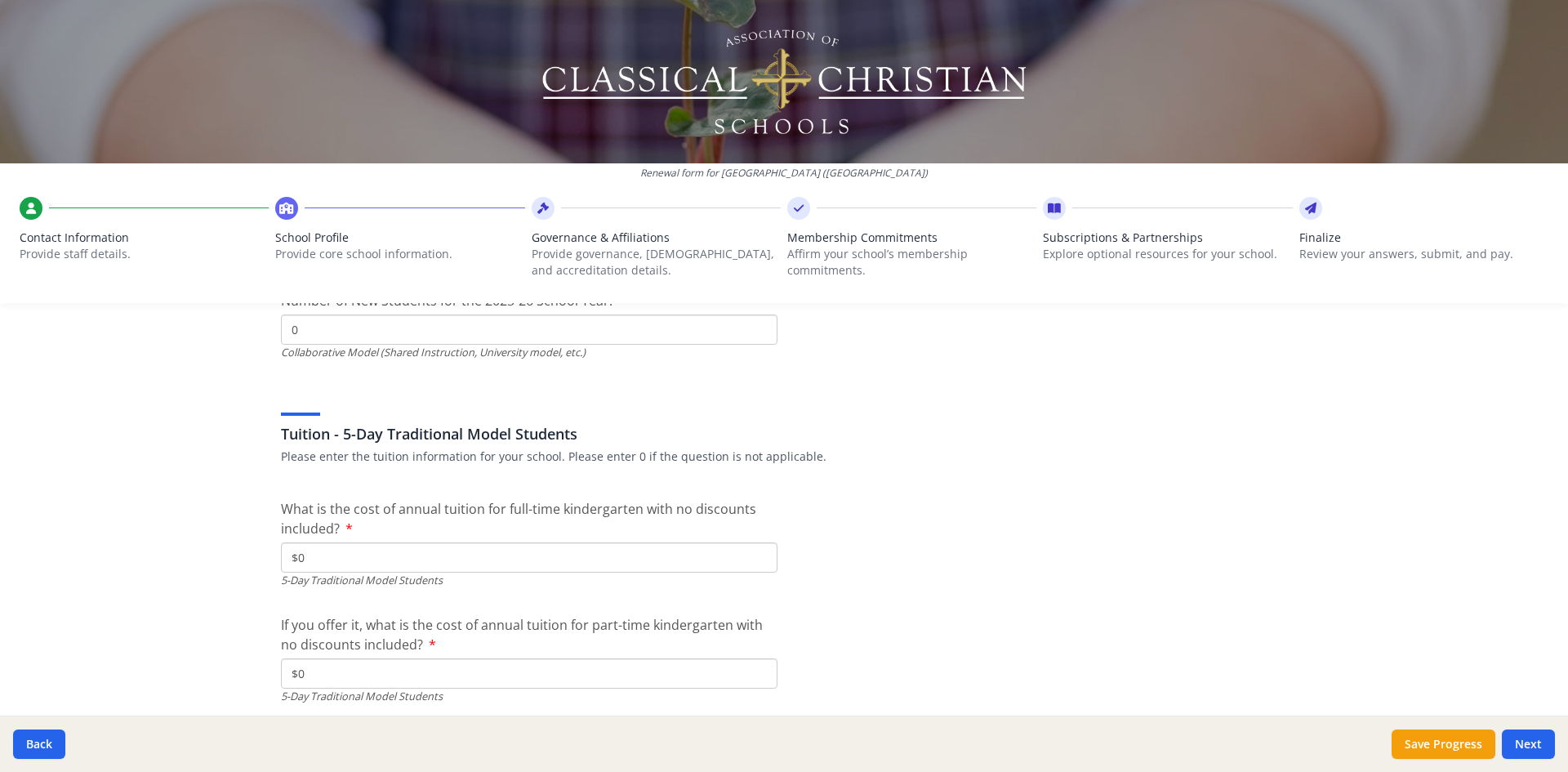
type input "0"
drag, startPoint x: 292, startPoint y: 500, endPoint x: 620, endPoint y: 528, distance: 329.2
click at [620, 528] on label "What is the cost of annual tuition for full-time kindergarten with no discounts…" at bounding box center [529, 519] width 496 height 39
drag, startPoint x: 337, startPoint y: 562, endPoint x: 262, endPoint y: 562, distance: 75.0
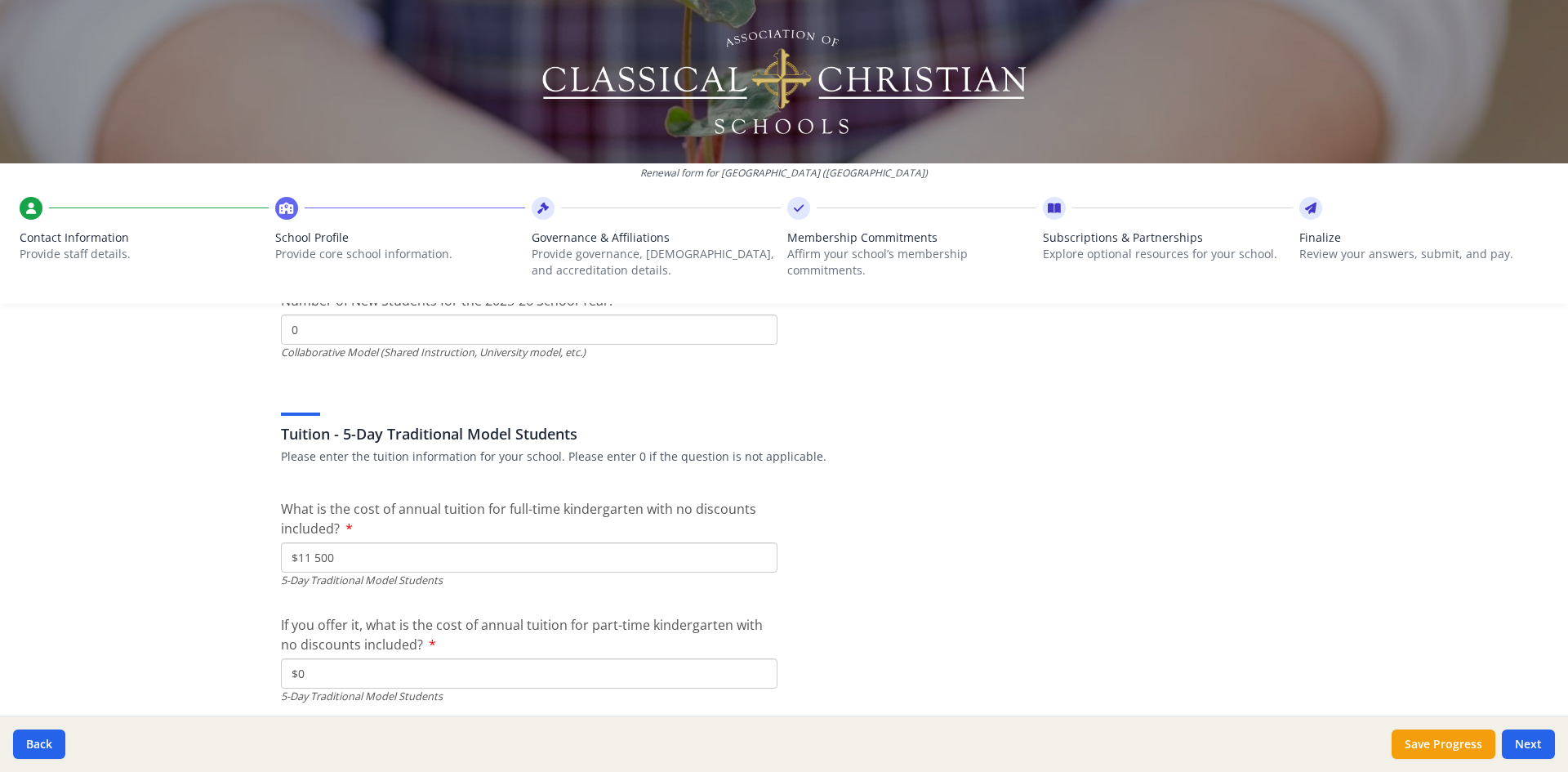
drag, startPoint x: 345, startPoint y: 561, endPoint x: 276, endPoint y: 561, distance: 69.0
click at [281, 561] on input "$11 500" at bounding box center [529, 557] width 496 height 30
drag, startPoint x: 311, startPoint y: 678, endPoint x: 244, endPoint y: 679, distance: 67.0
click at [244, 679] on div "Renewal form for [GEOGRAPHIC_DATA] ([GEOGRAPHIC_DATA]) Contact Information Prov…" at bounding box center [784, 386] width 1568 height 772
drag, startPoint x: 319, startPoint y: 561, endPoint x: 260, endPoint y: 571, distance: 59.8
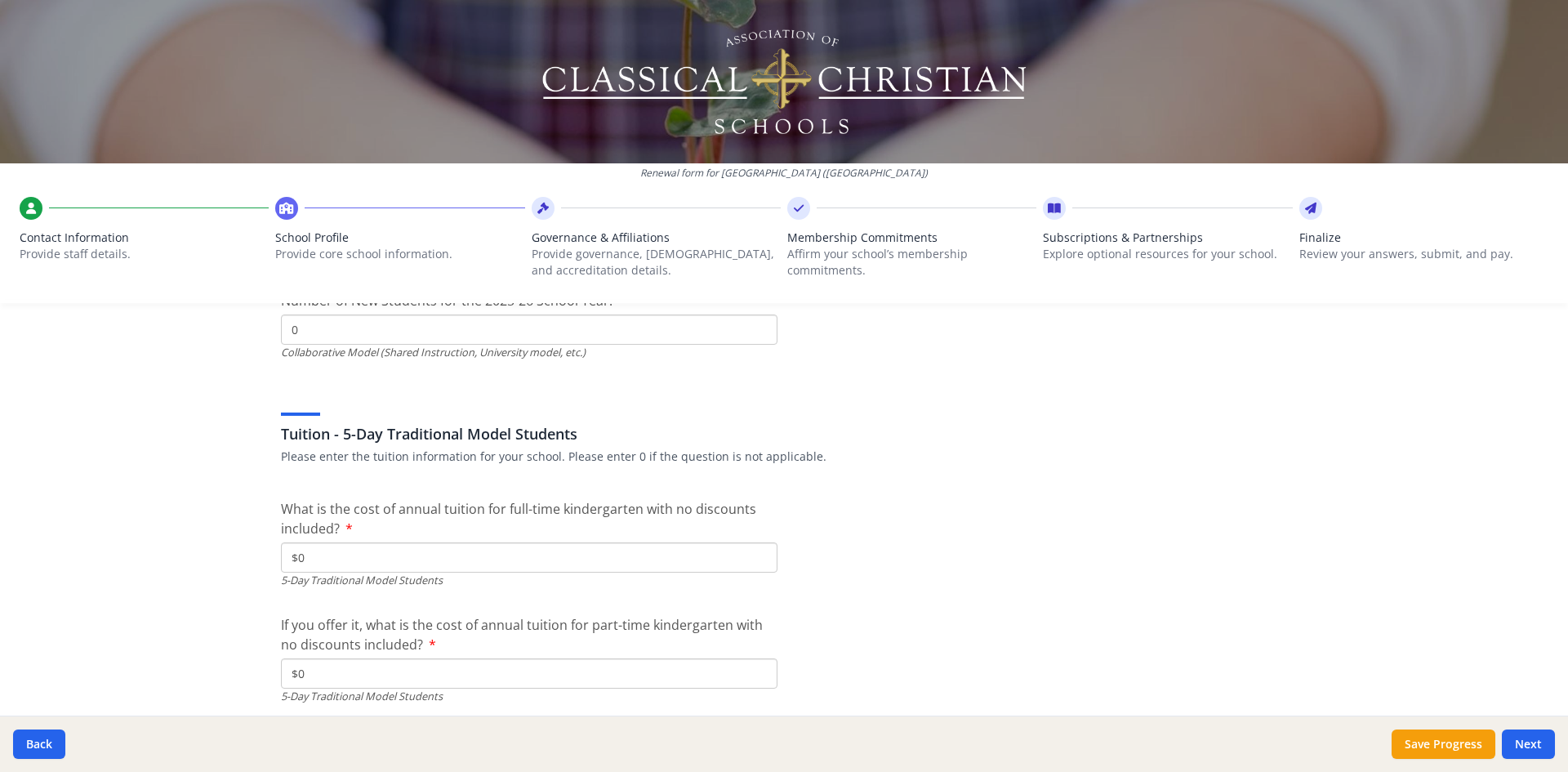
click at [434, 578] on div "5-Day Traditional Model Students" at bounding box center [529, 580] width 496 height 16
drag, startPoint x: 345, startPoint y: 561, endPoint x: 265, endPoint y: 557, distance: 80.1
type input "$11 500"
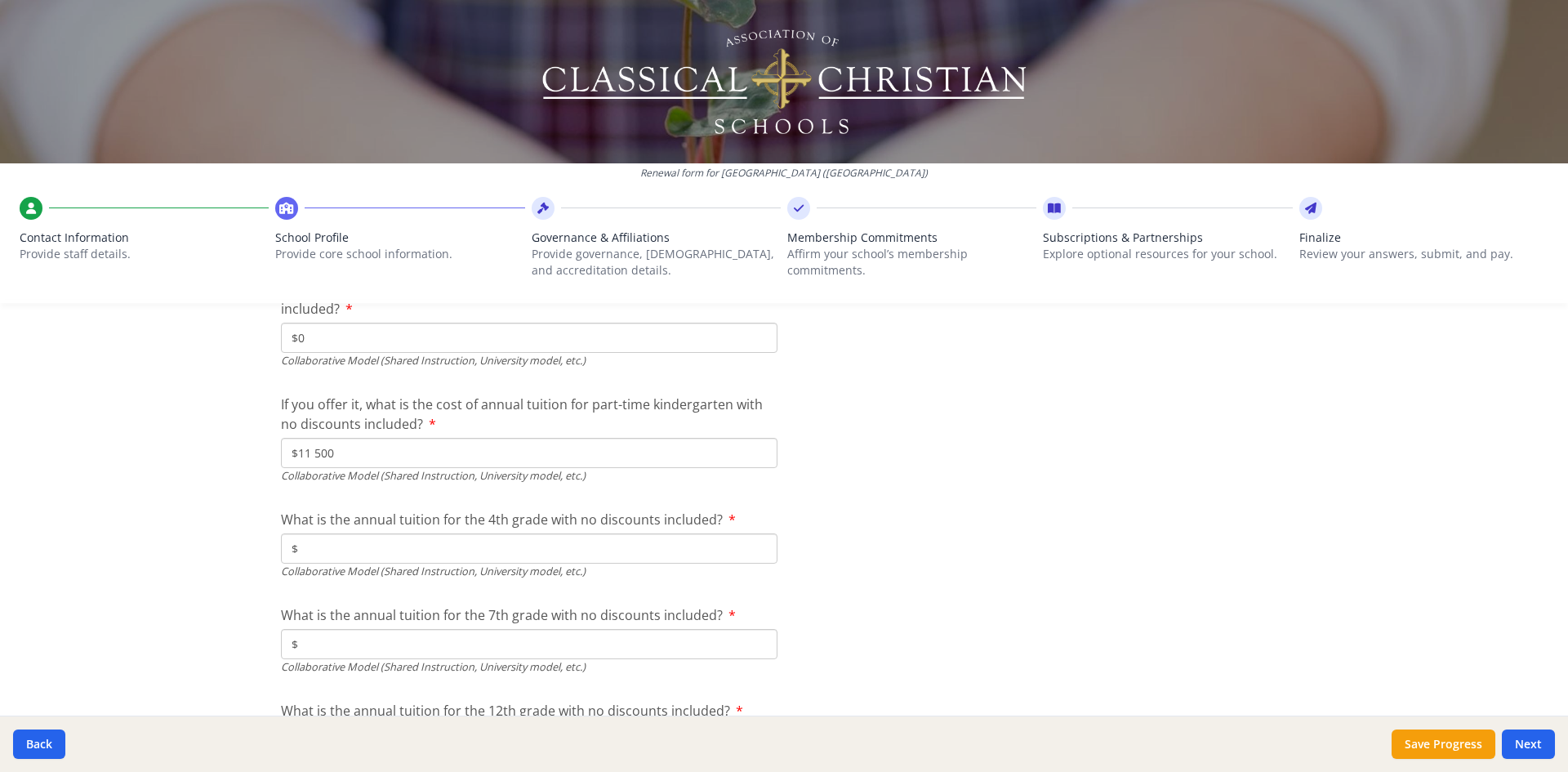
scroll to position [5104, 0]
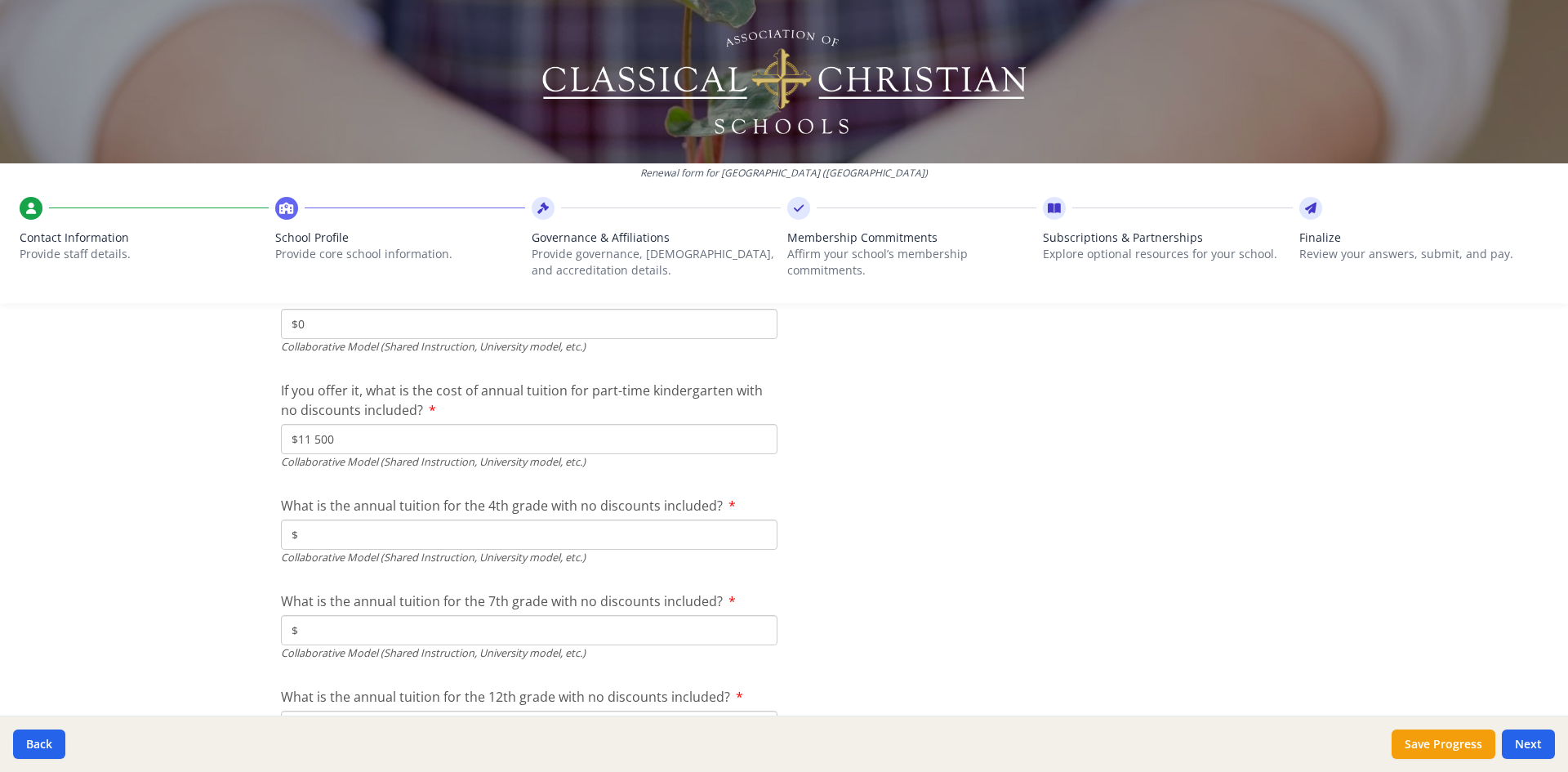
drag, startPoint x: 311, startPoint y: 433, endPoint x: 233, endPoint y: 431, distance: 78.0
click at [233, 431] on div "Renewal form for [GEOGRAPHIC_DATA] ([GEOGRAPHIC_DATA]) Contact Information Prov…" at bounding box center [784, 386] width 1568 height 772
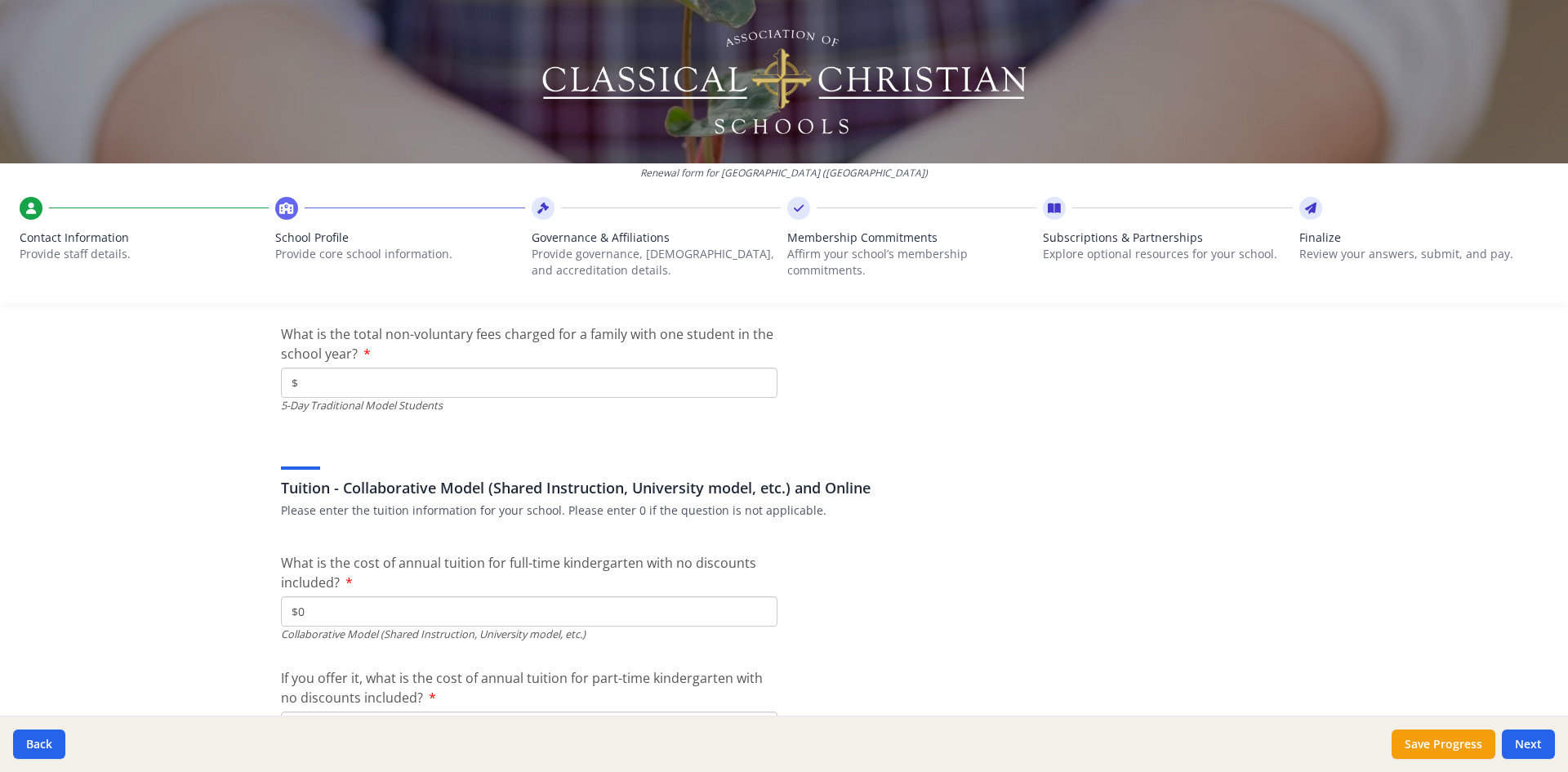
scroll to position [4696, 0]
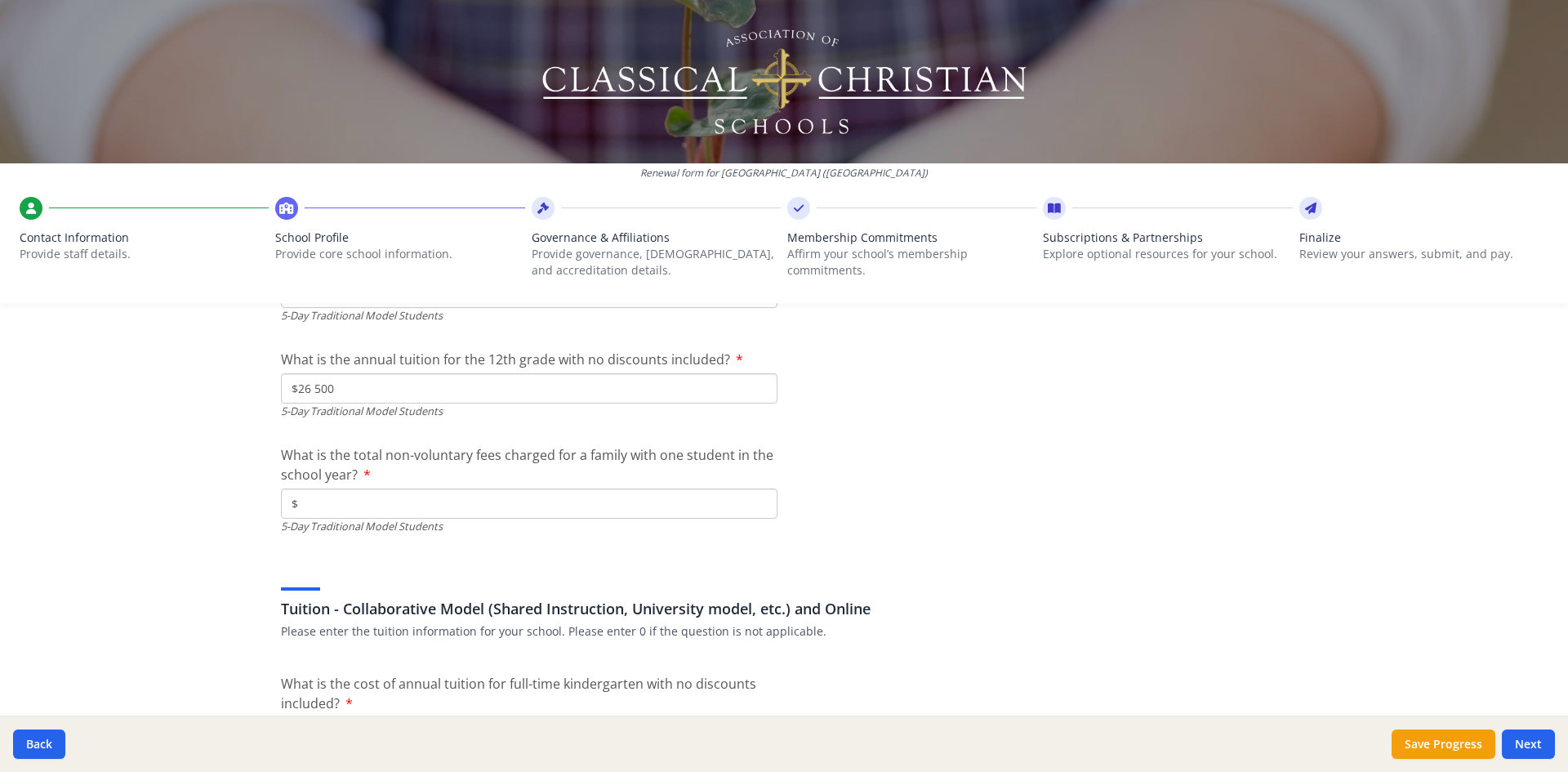
type input "$0"
drag, startPoint x: 374, startPoint y: 457, endPoint x: 492, endPoint y: 461, distance: 118.1
click at [492, 461] on span "What is the total non-voluntary fees charged for a family with one student in t…" at bounding box center [527, 465] width 492 height 38
copy span "non-voluntary fees"
click at [327, 506] on input "$" at bounding box center [529, 503] width 496 height 30
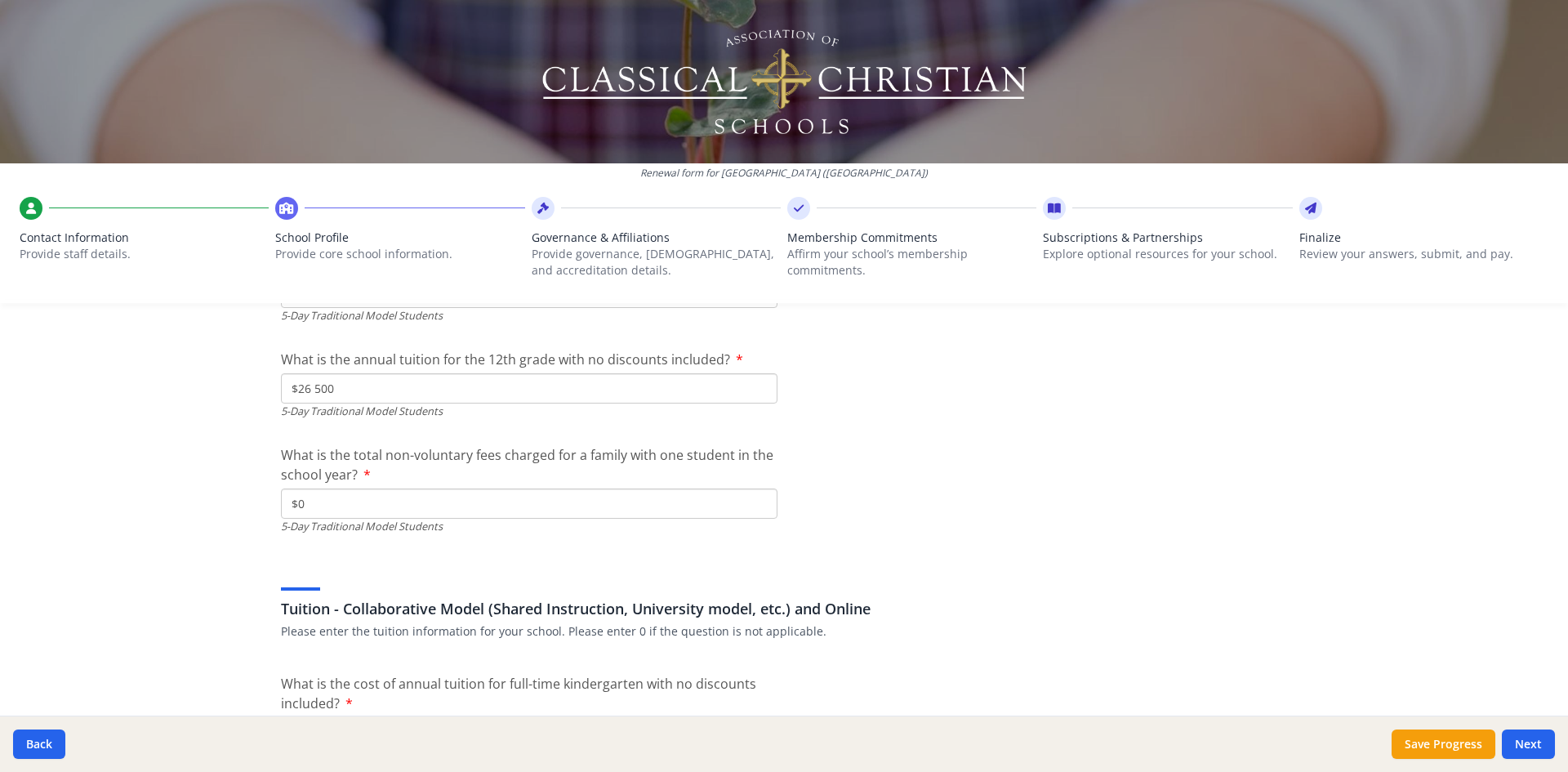
type input "$0"
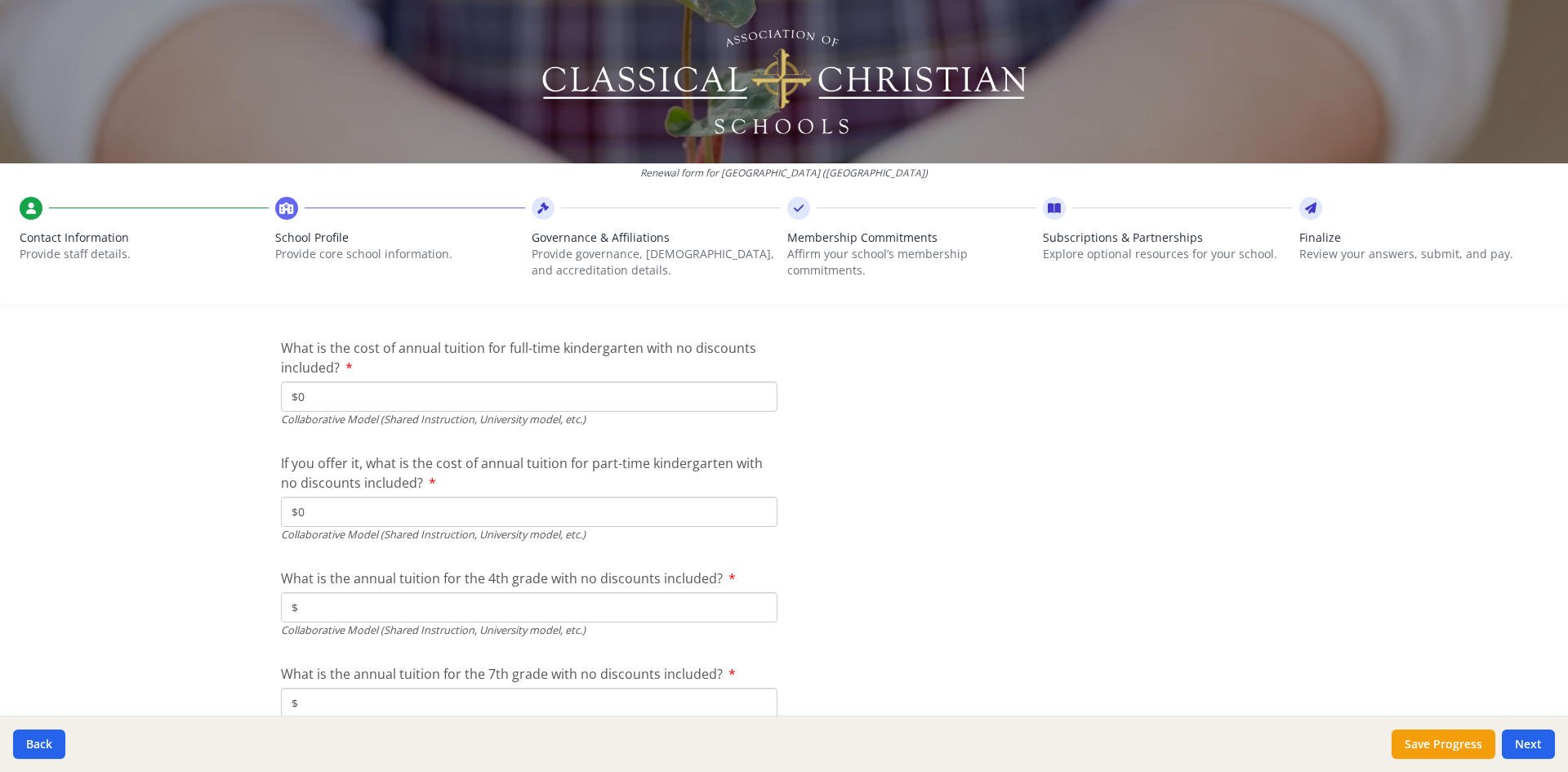
scroll to position [5022, 0]
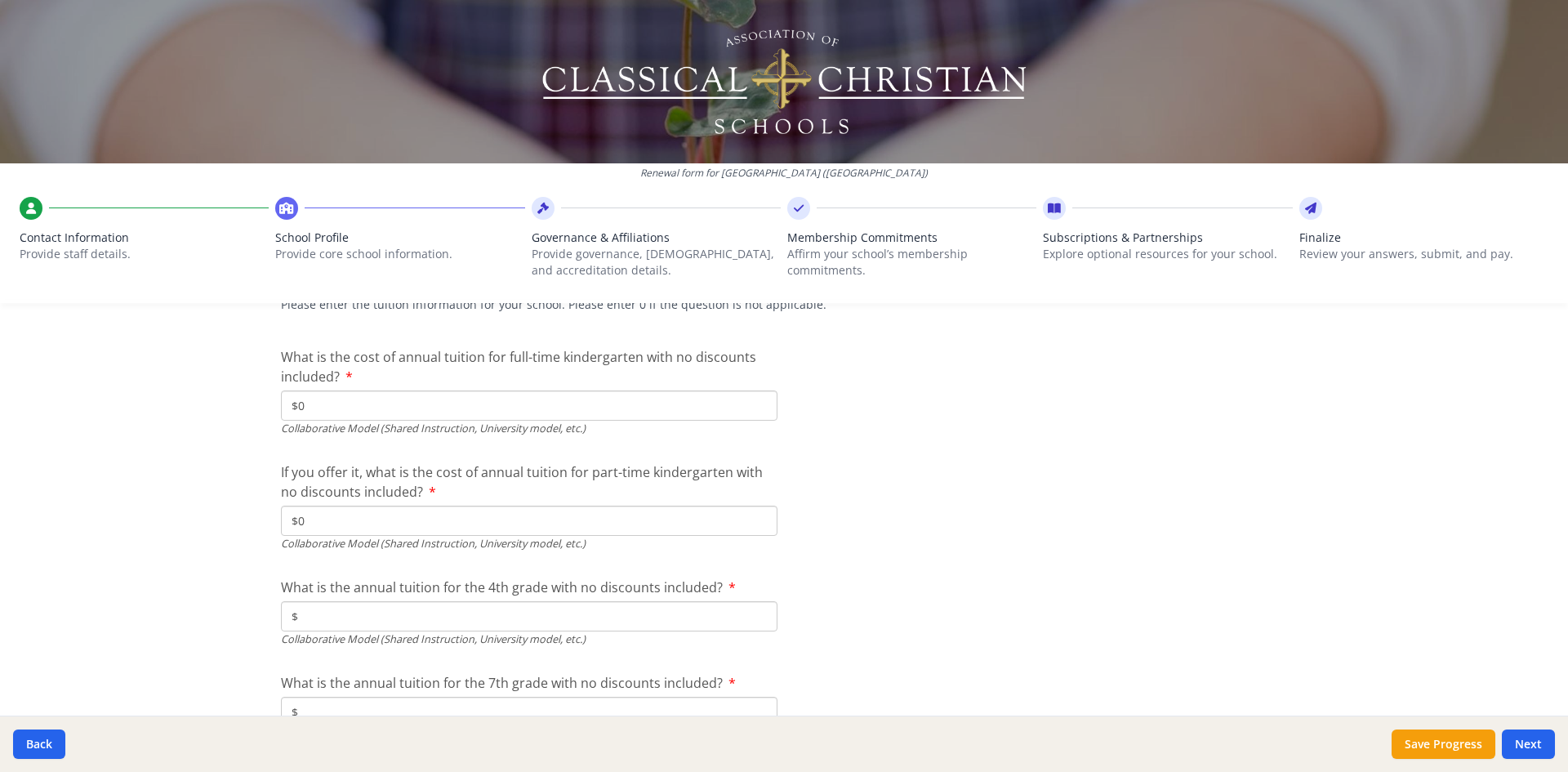
type input "$0"
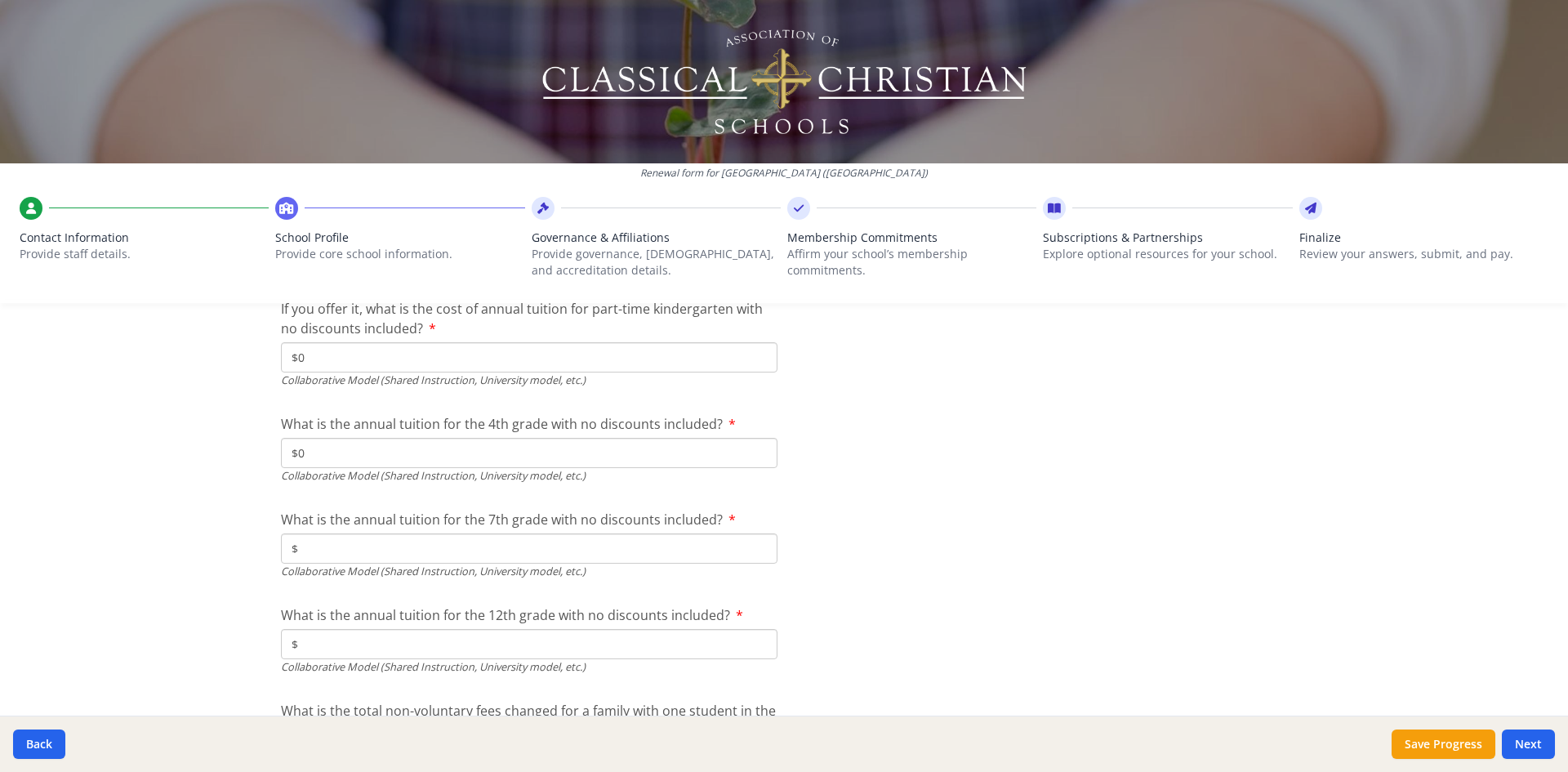
scroll to position [5268, 0]
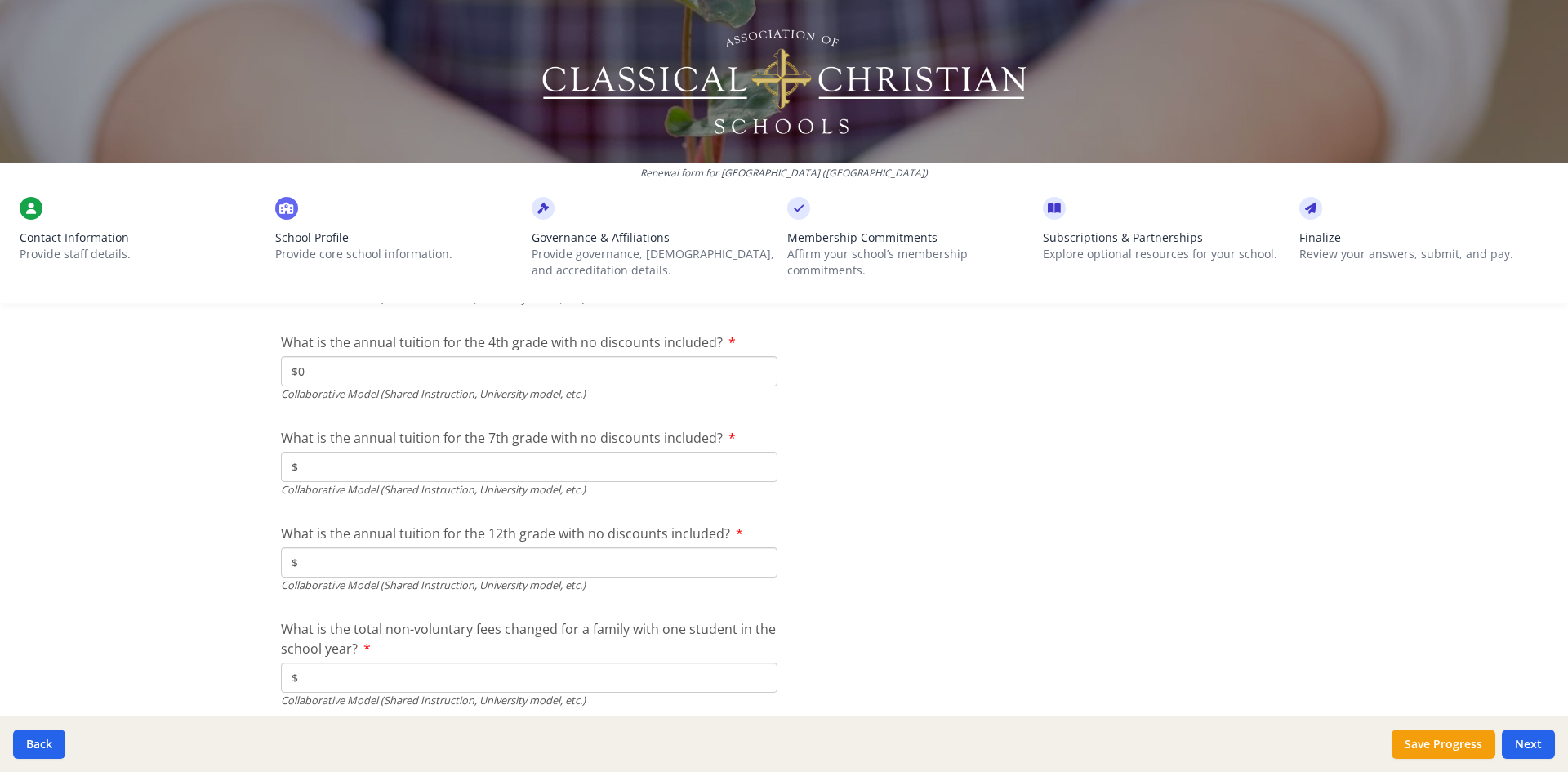
type input "$0"
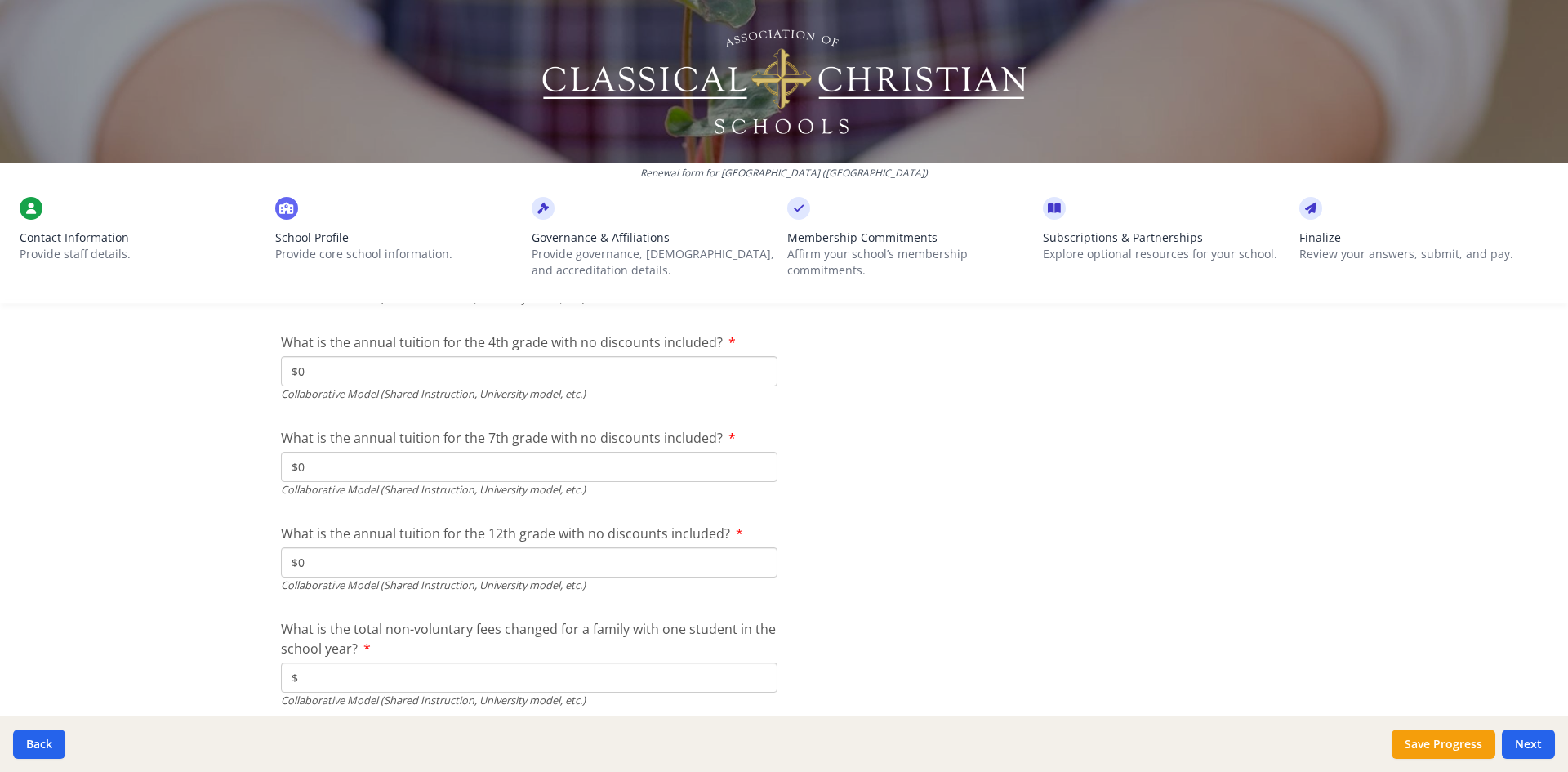
click at [374, 674] on input "$" at bounding box center [529, 677] width 496 height 30
type input "$0"
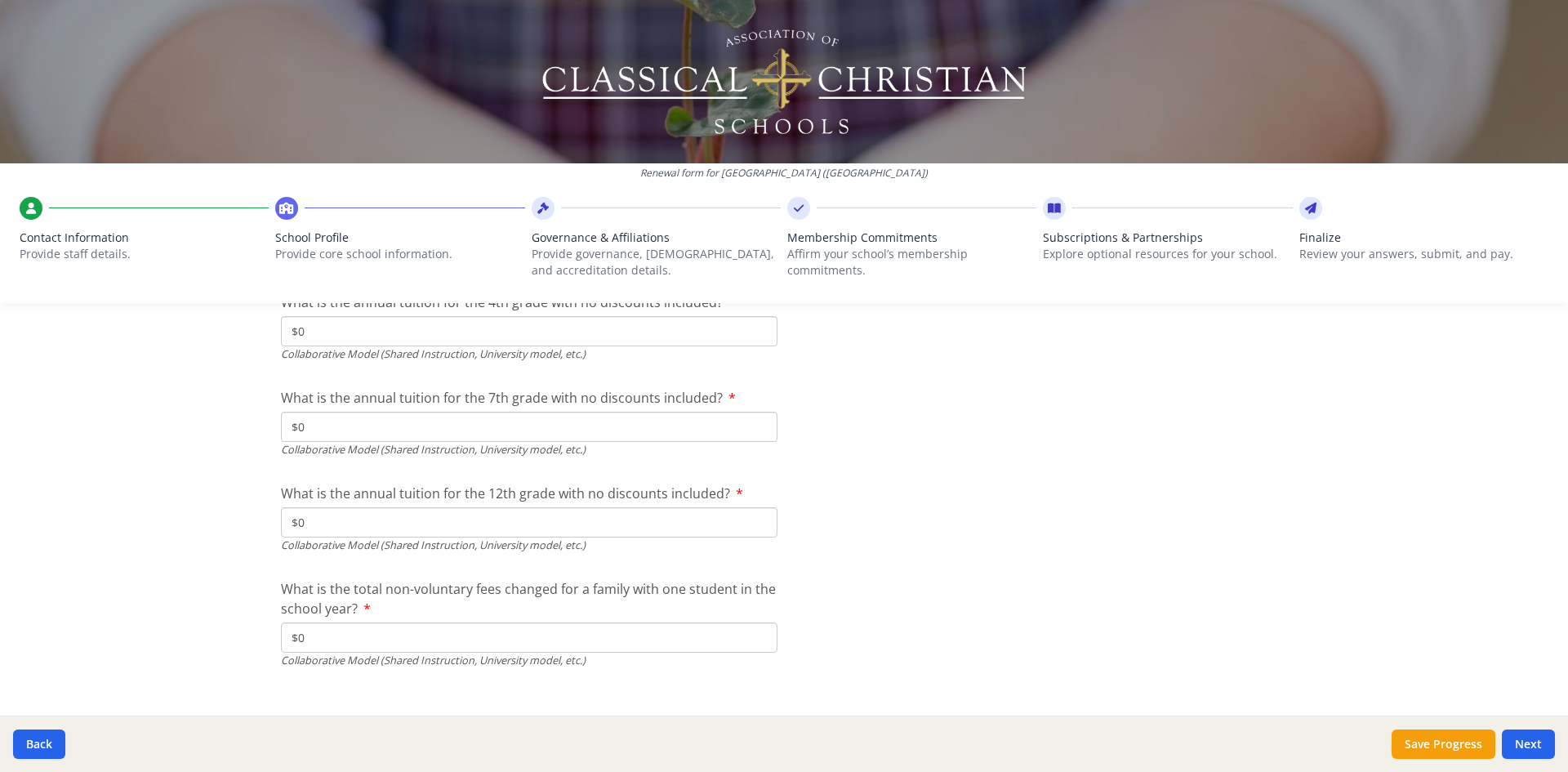
scroll to position [5329, 0]
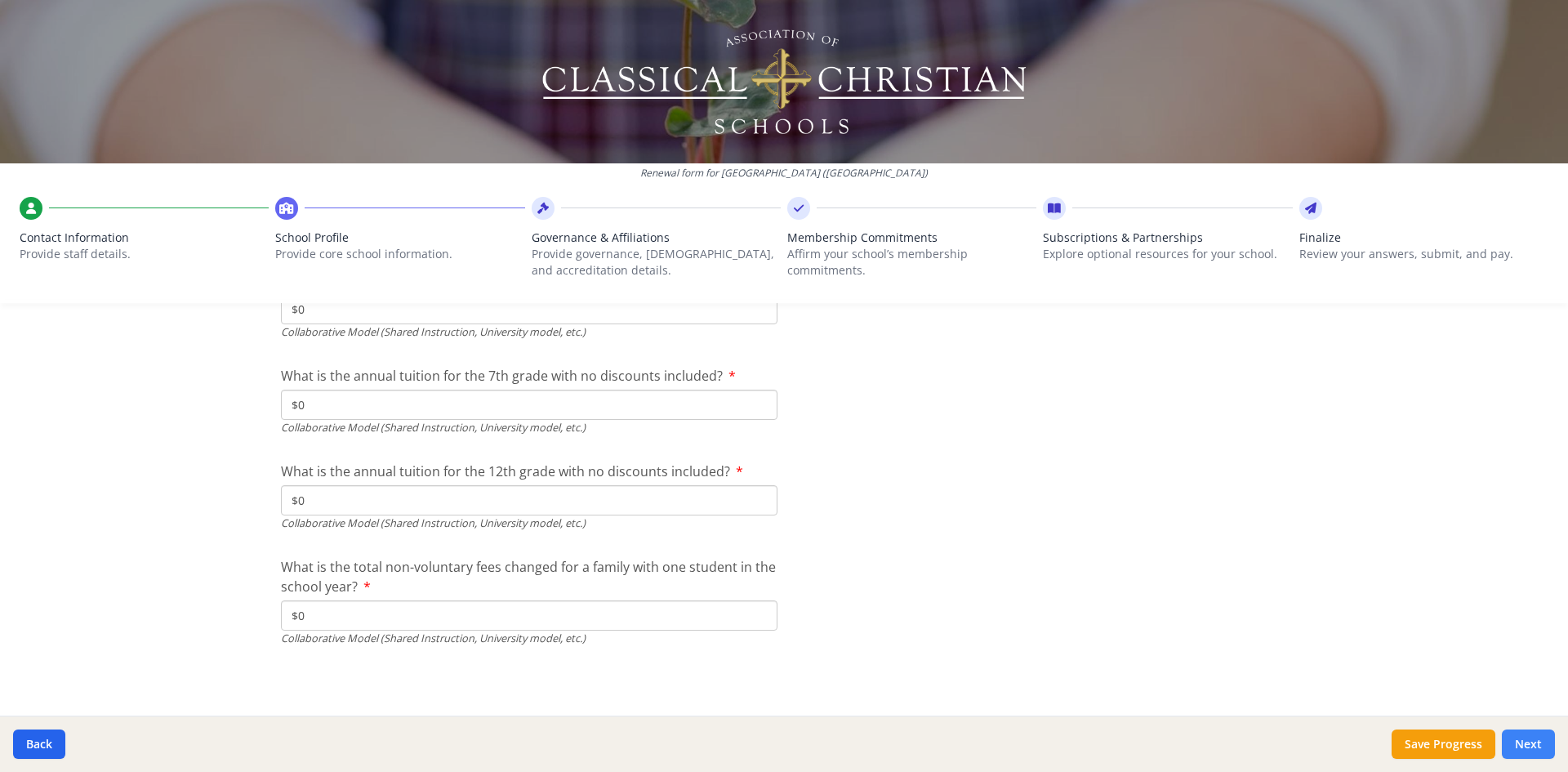
click at [1528, 741] on button "Next" at bounding box center [1528, 744] width 53 height 30
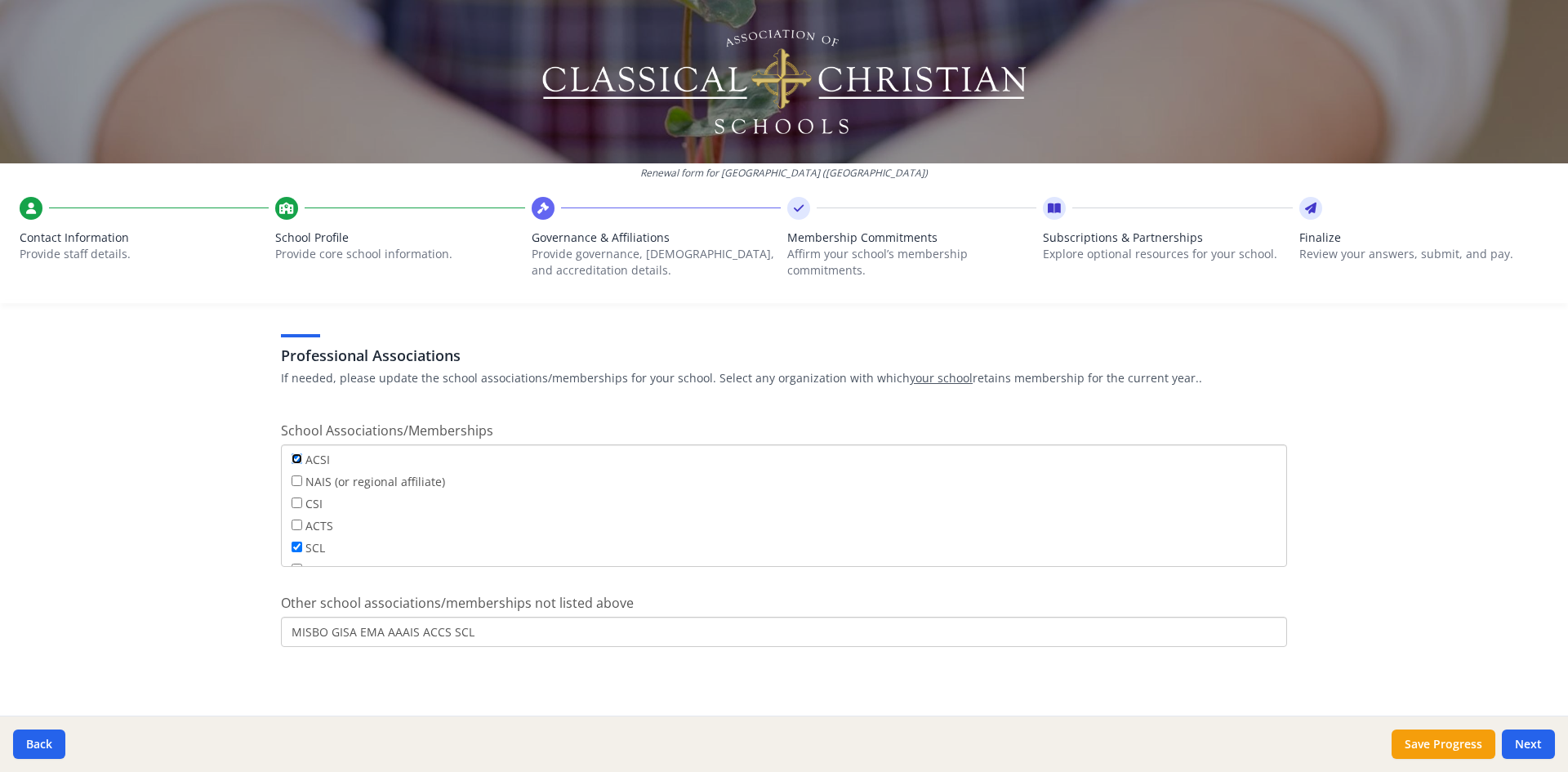
click at [292, 461] on input "ACSI" at bounding box center [297, 458] width 11 height 11
checkbox input "false"
click at [376, 633] on input "MISBO GISA EMA AAAIS ACCS SCL" at bounding box center [784, 632] width 1006 height 30
drag, startPoint x: 381, startPoint y: 634, endPoint x: 409, endPoint y: 634, distance: 28.0
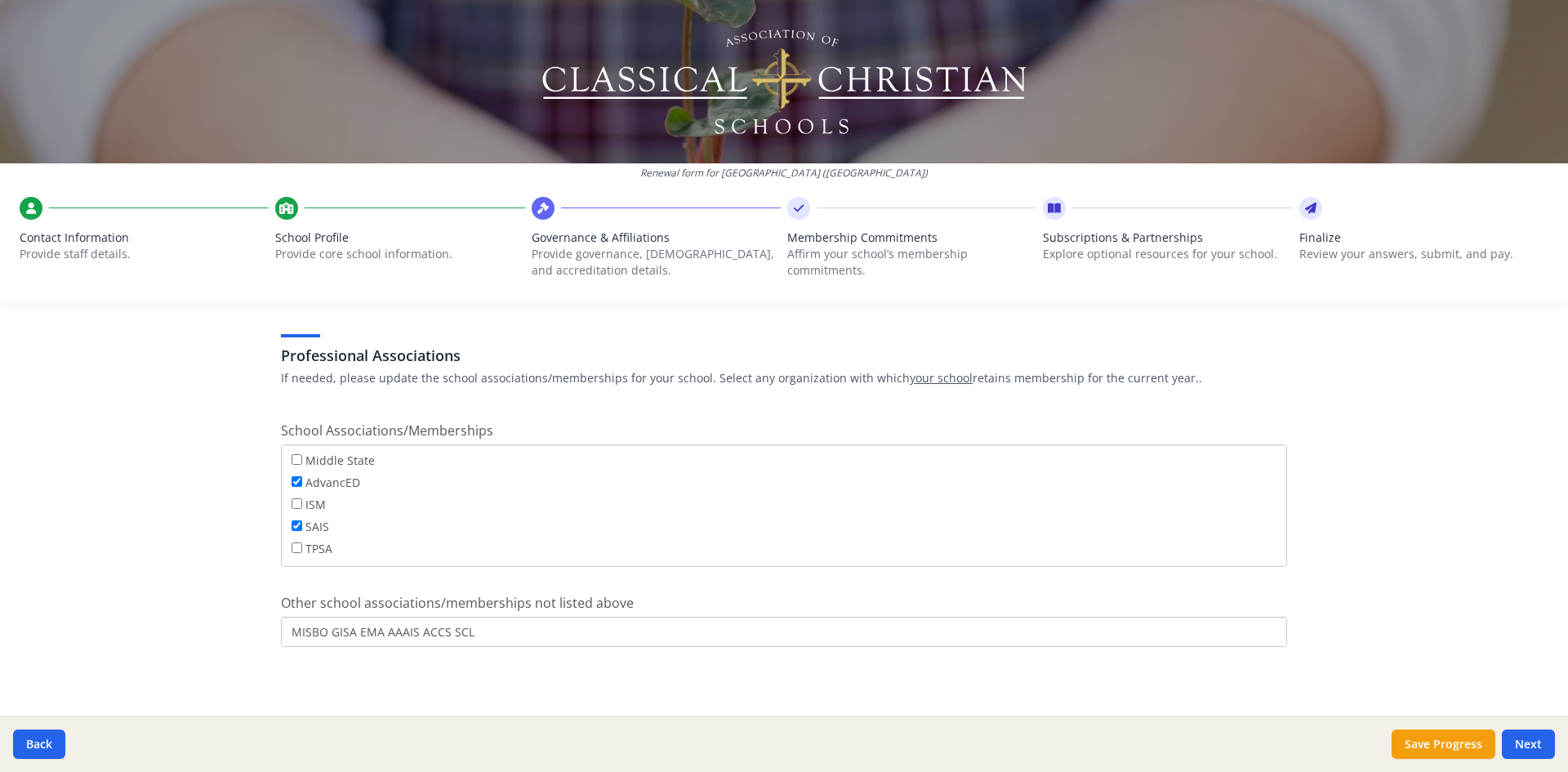
click at [409, 634] on input "MISBO GISA EMA AAAIS ACCS SCL" at bounding box center [784, 632] width 1006 height 30
type input "MISBO GISA EMA ACCS SCL"
click at [1528, 744] on button "Next" at bounding box center [1528, 744] width 53 height 30
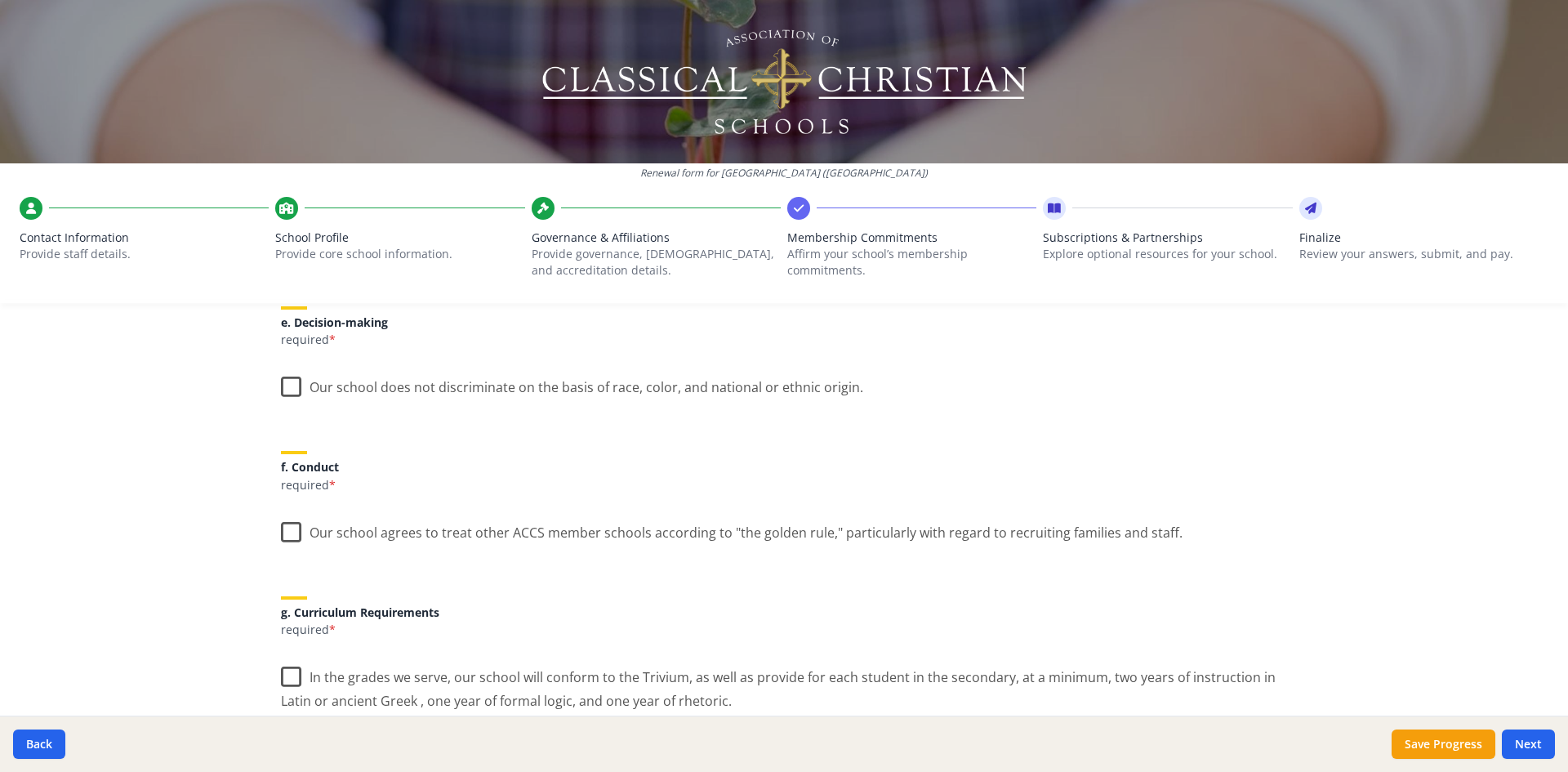
click at [289, 384] on label "Our school does not discriminate on the basis of race, color, and national or e…" at bounding box center [572, 384] width 582 height 35
click at [0, 0] on input "Our school does not discriminate on the basis of race, color, and national or e…" at bounding box center [0, 0] width 0 height 0
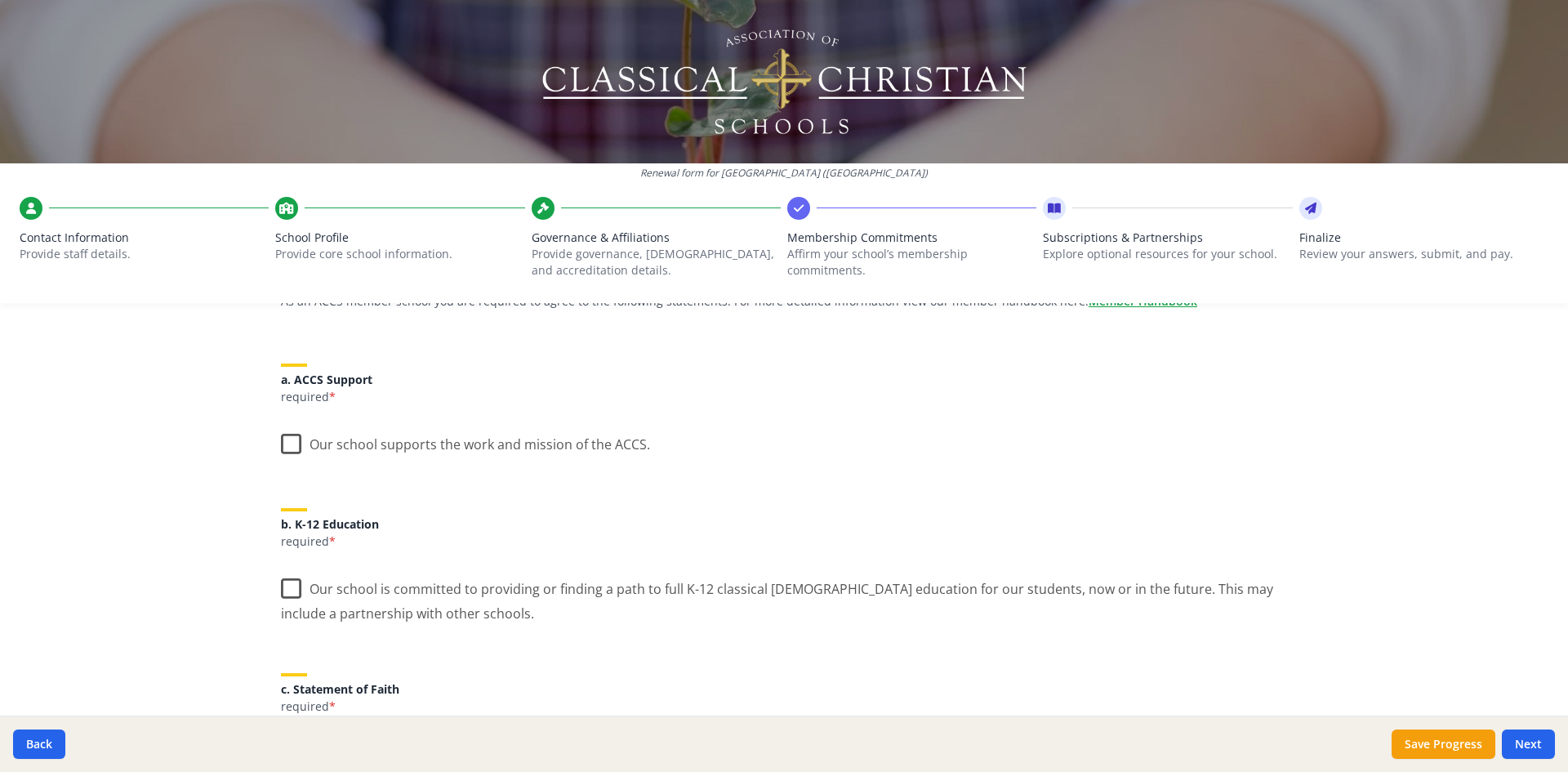
scroll to position [82, 0]
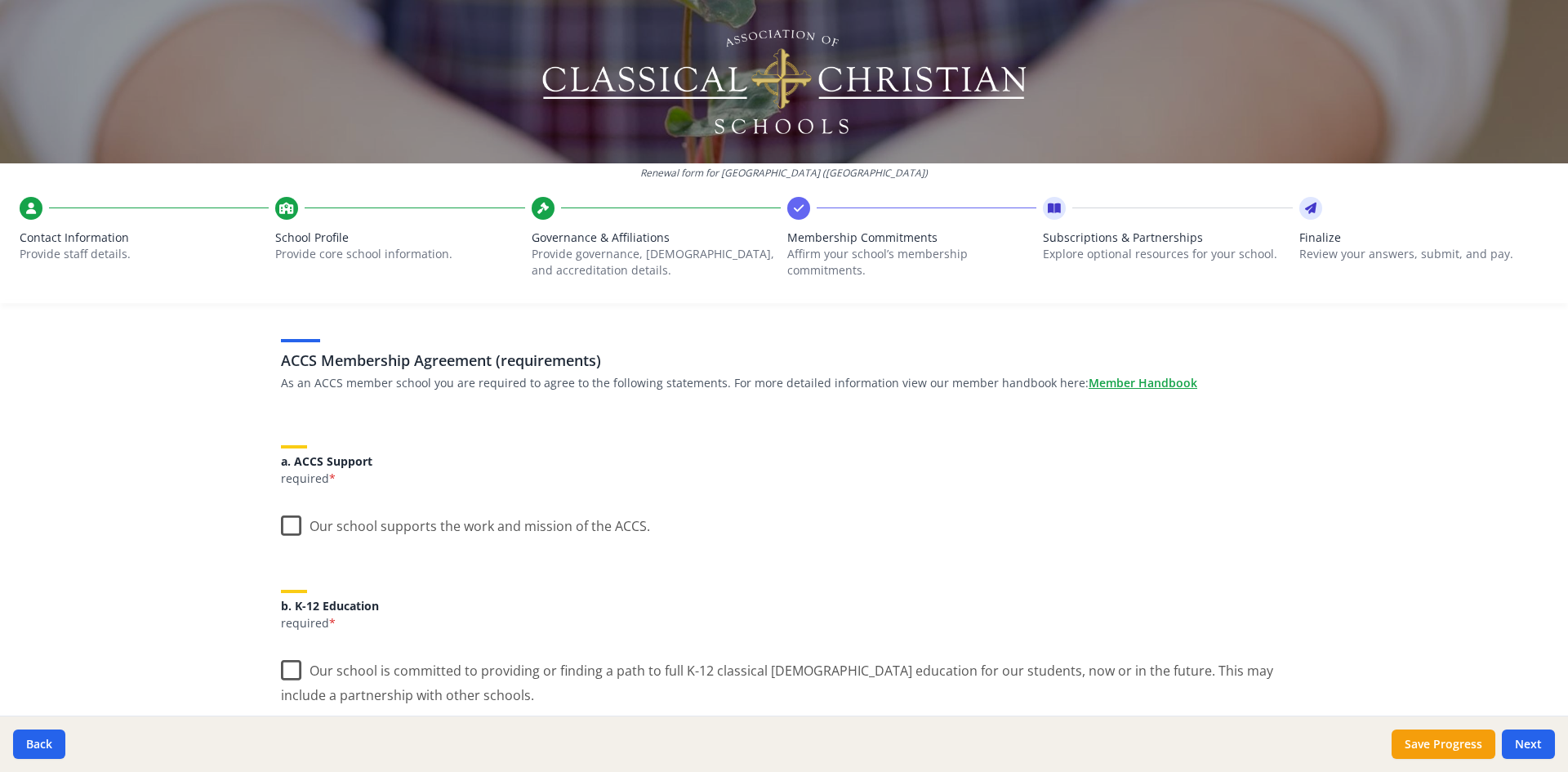
click at [283, 522] on label "Our school supports the work and mission of the ACCS." at bounding box center [465, 522] width 369 height 35
click at [0, 0] on input "Our school supports the work and mission of the ACCS." at bounding box center [0, 0] width 0 height 0
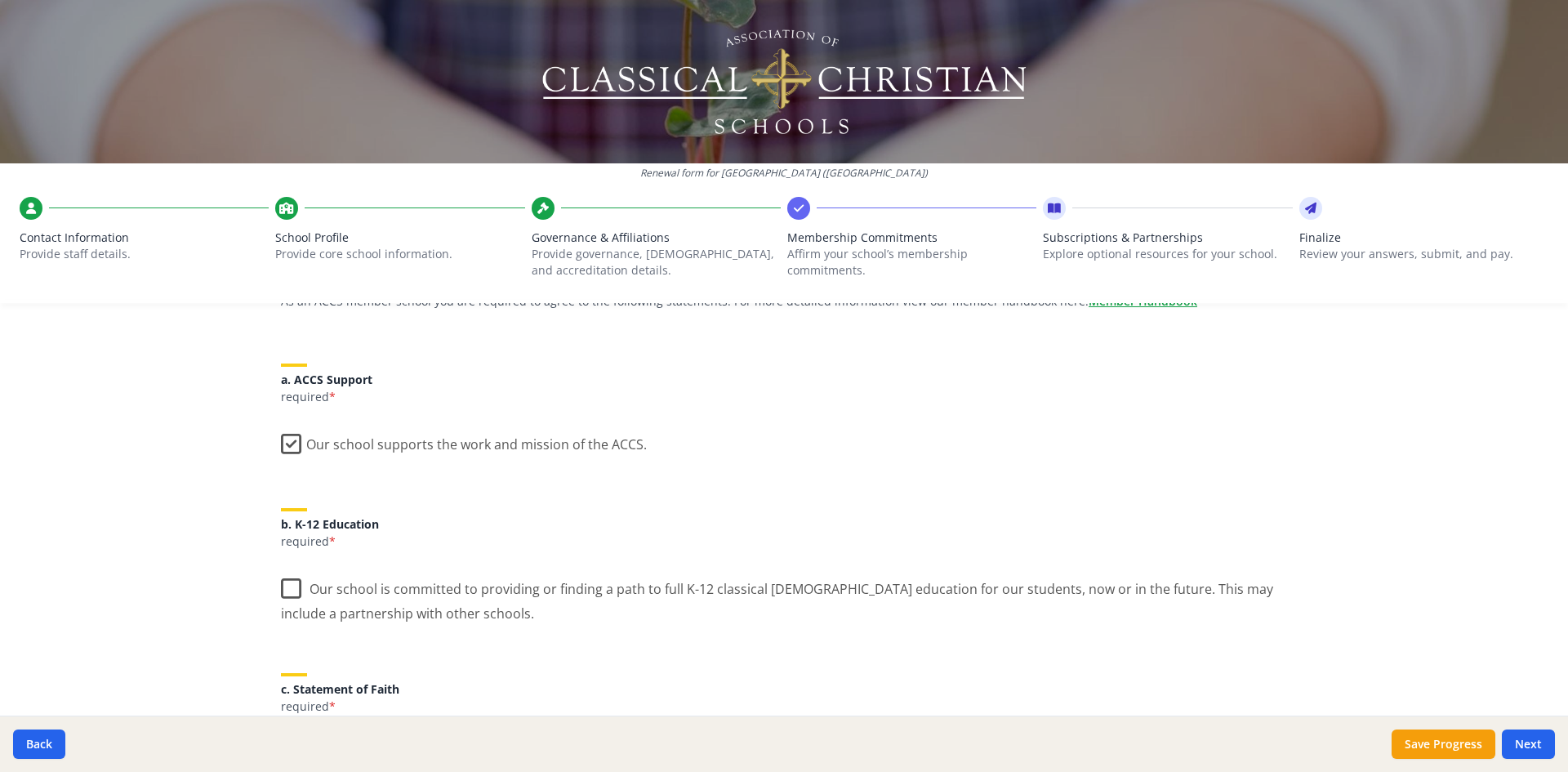
click at [292, 593] on label "Our school is committed to providing or finding a path to full K-12 classical […" at bounding box center [784, 595] width 1006 height 55
click at [0, 0] on input "Our school is committed to providing or finding a path to full K-12 classical […" at bounding box center [0, 0] width 0 height 0
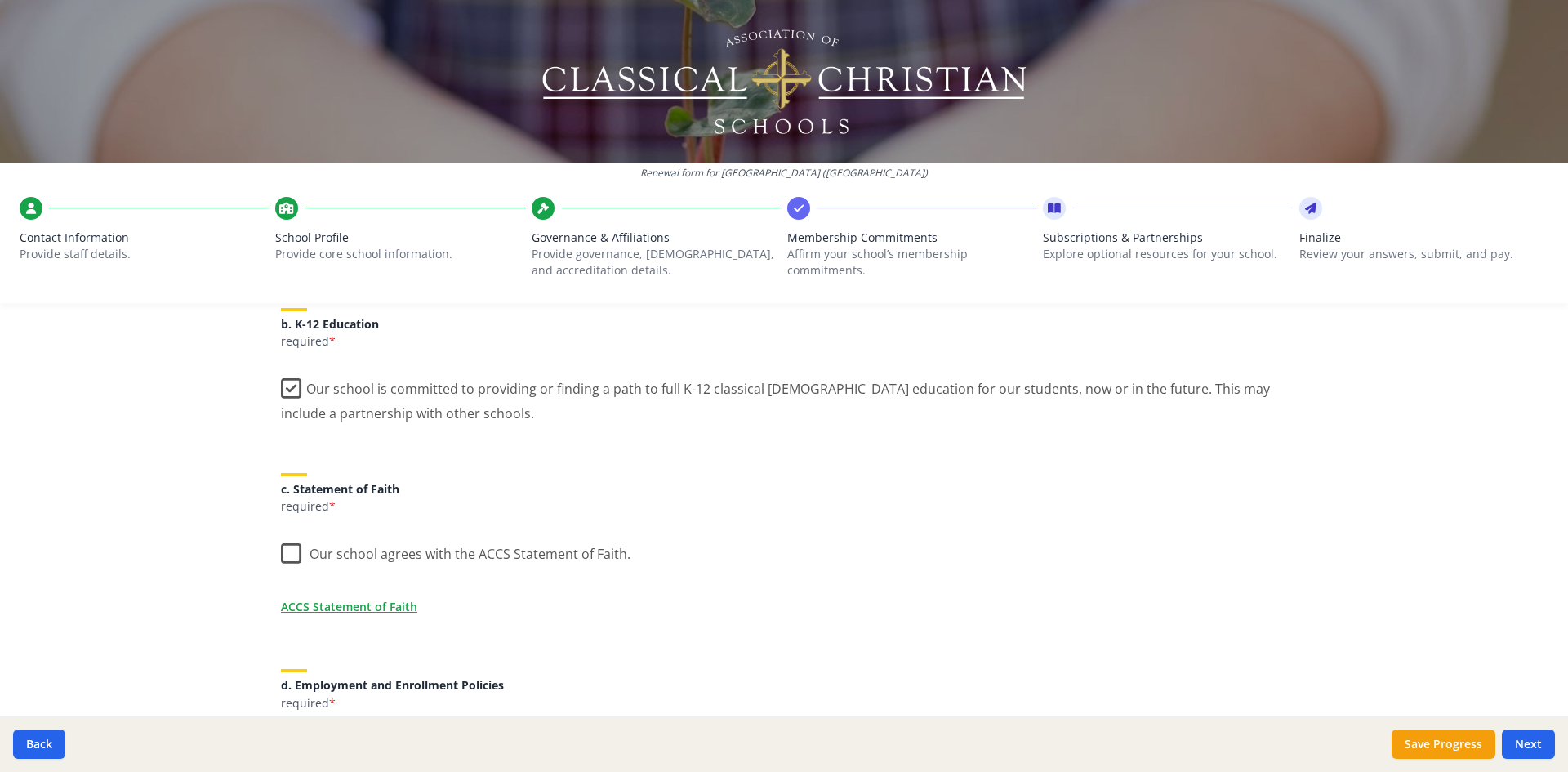
scroll to position [408, 0]
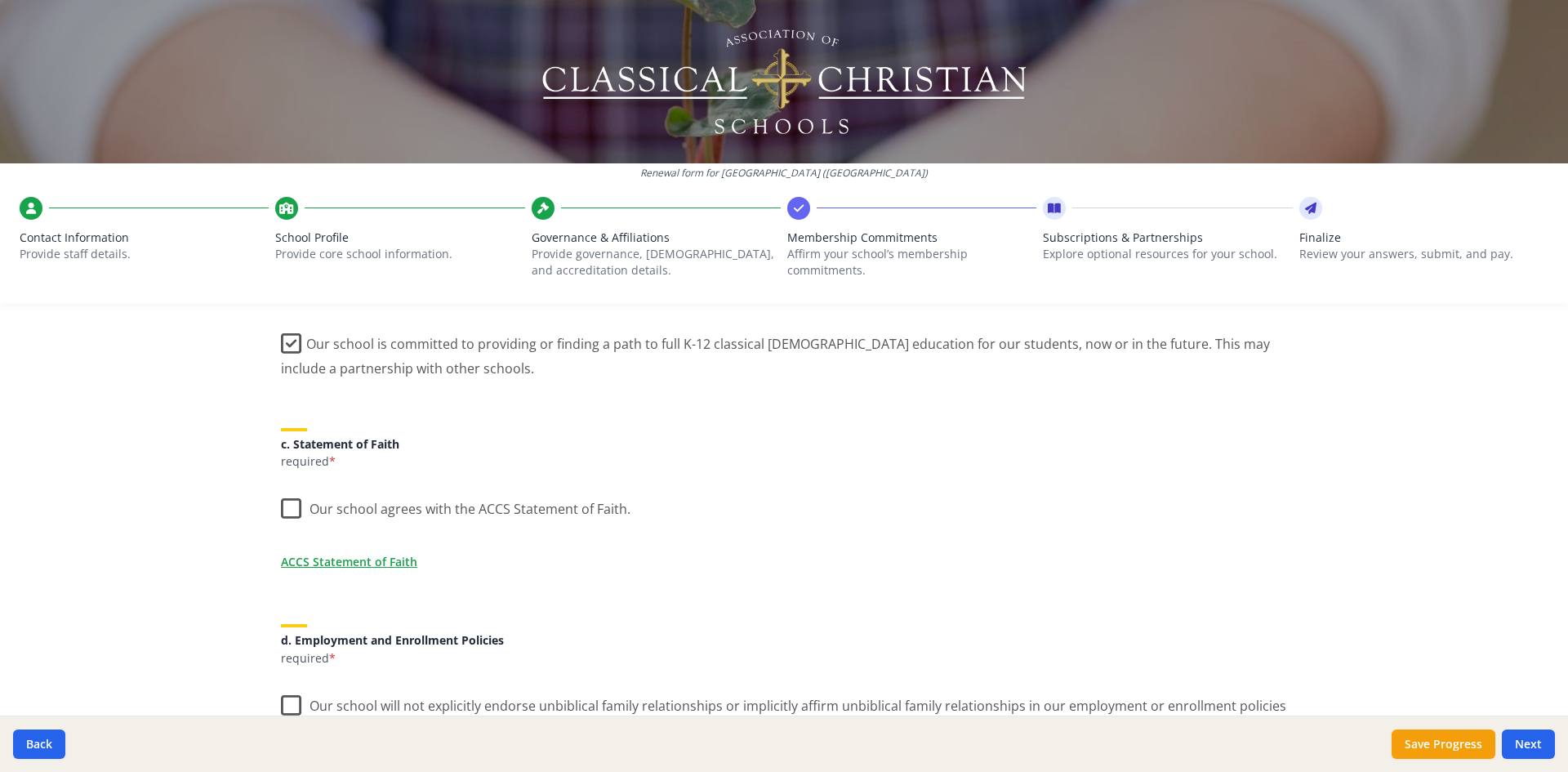
click at [291, 515] on label "Our school agrees with the ACCS Statement of Faith." at bounding box center [455, 505] width 350 height 35
click at [0, 0] on input "Our school agrees with the ACCS Statement of Faith." at bounding box center [0, 0] width 0 height 0
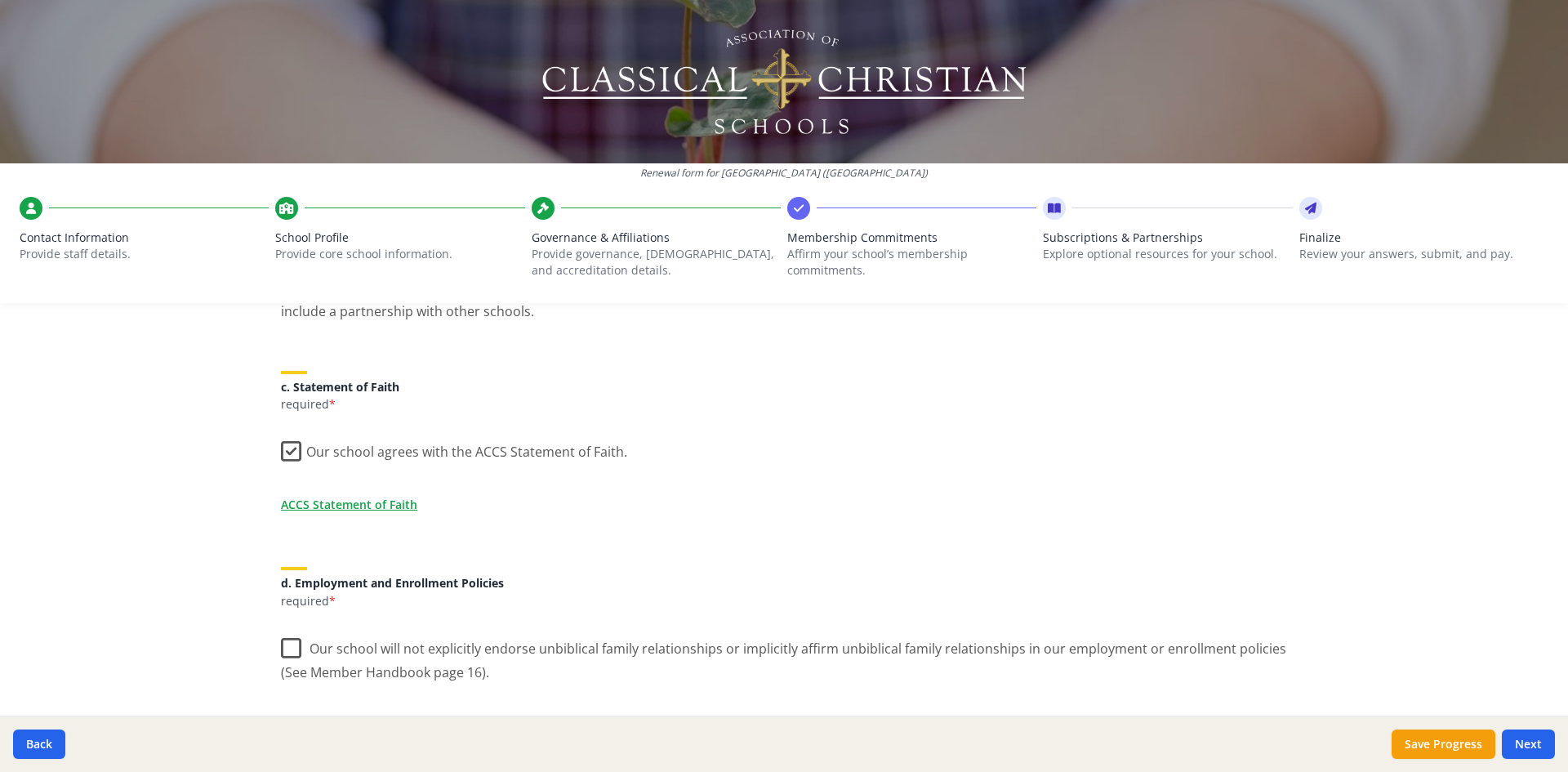
scroll to position [490, 0]
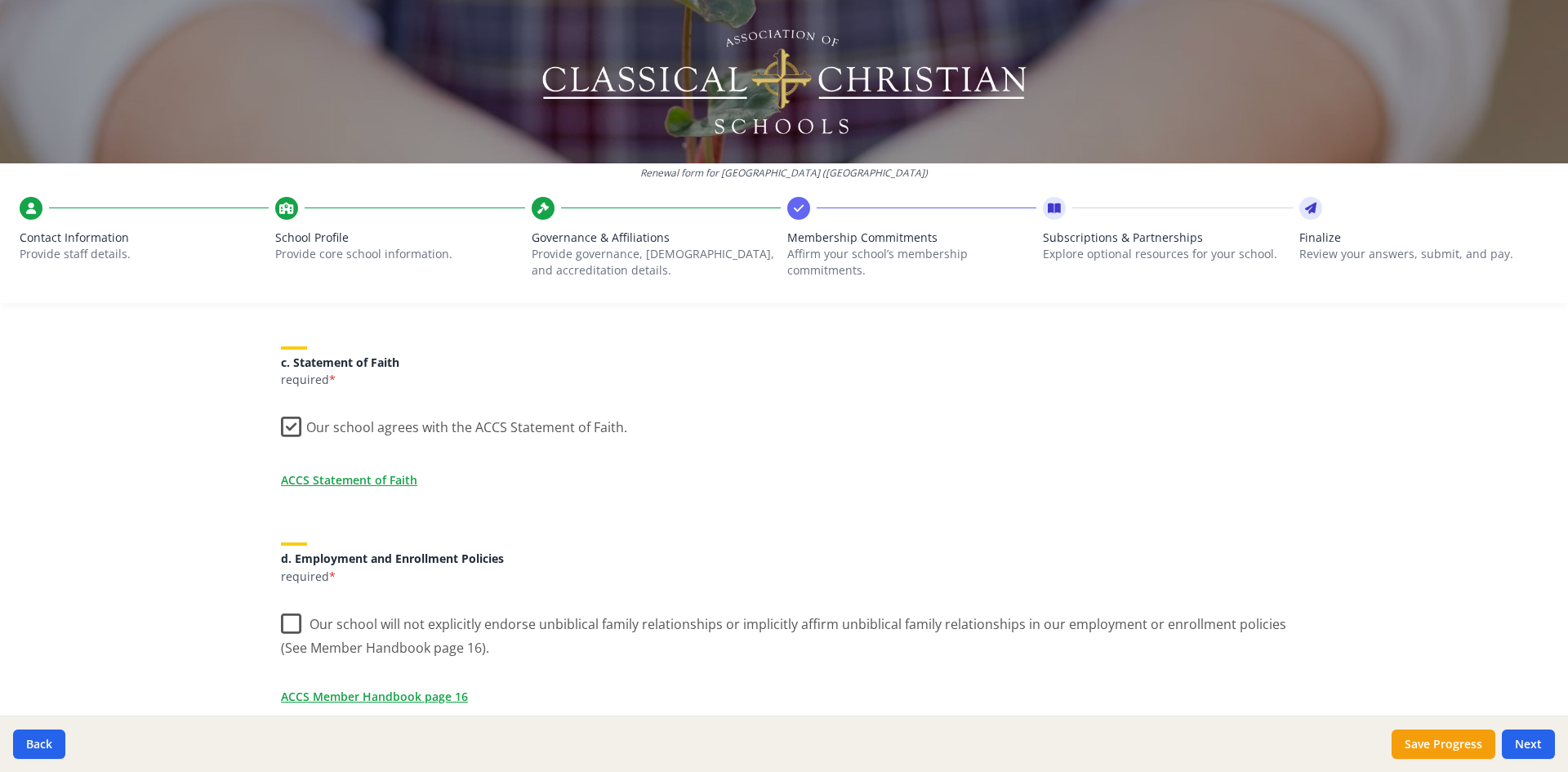
click at [281, 624] on label "Our school will not explicitly endorse unbiblical family relationships or impli…" at bounding box center [784, 630] width 1006 height 55
click at [0, 0] on input "Our school will not explicitly endorse unbiblical family relationships or impli…" at bounding box center [0, 0] width 0 height 0
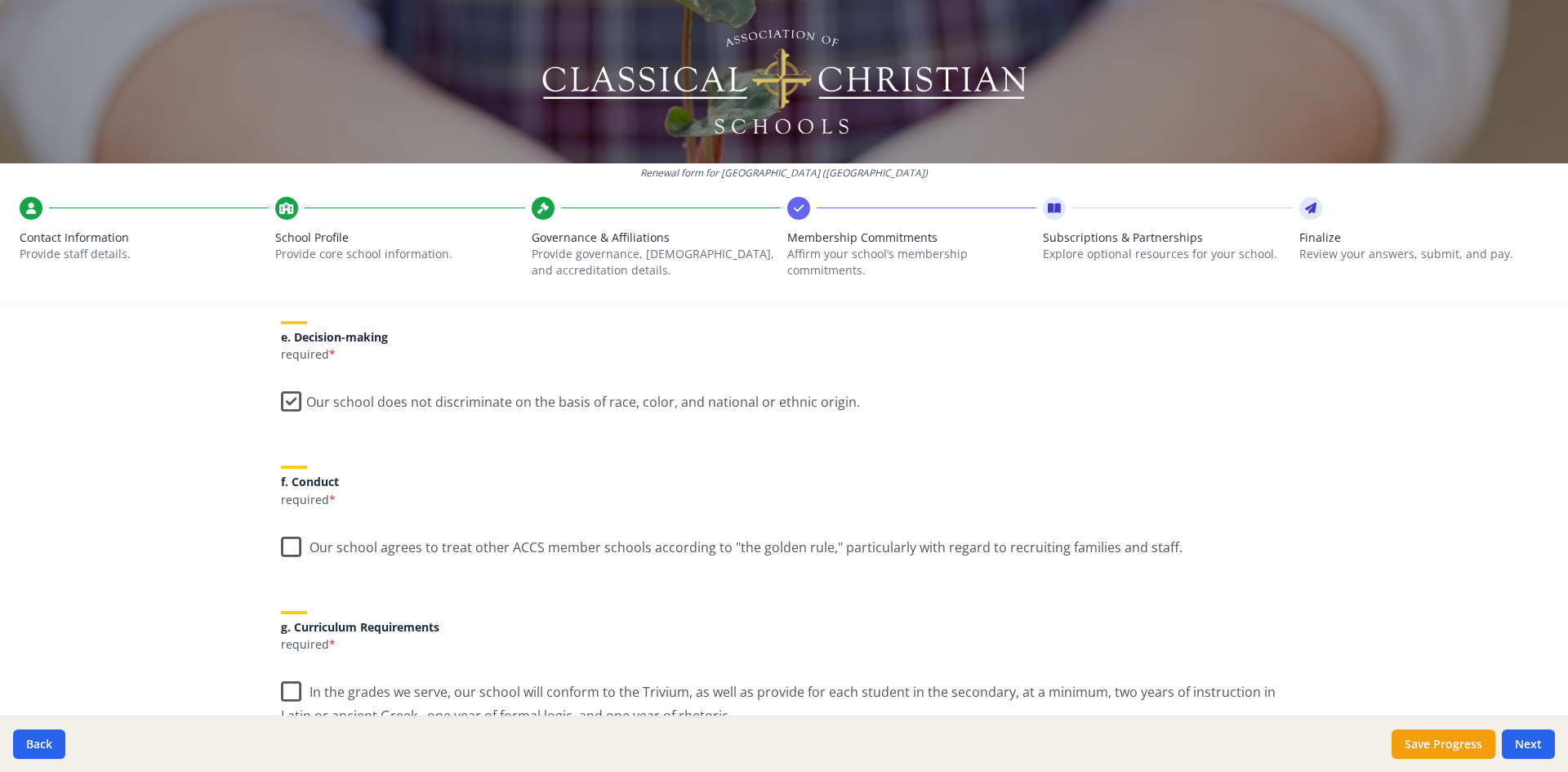
scroll to position [980, 0]
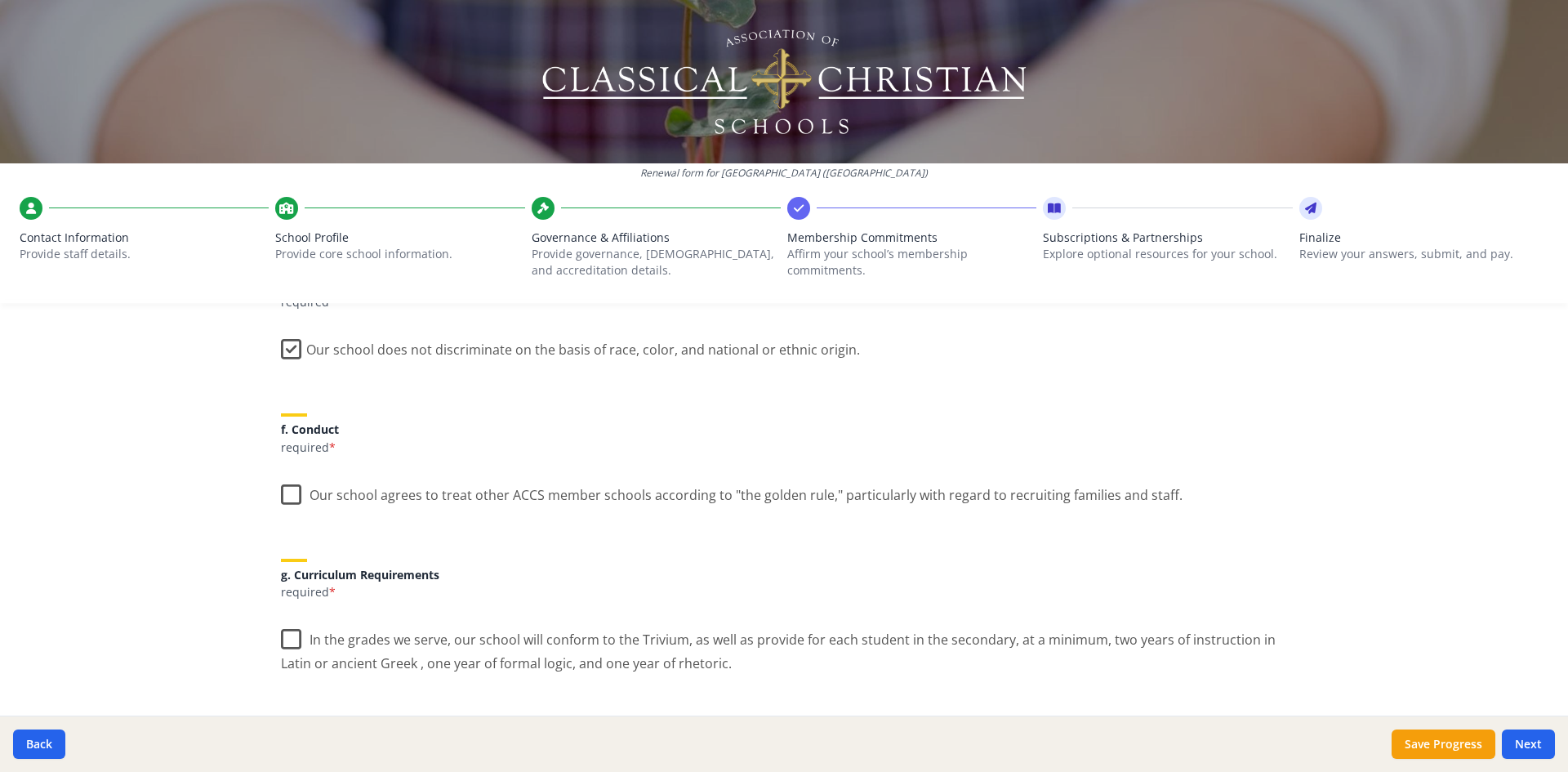
click at [282, 488] on label "Our school agrees to treat other ACCS member schools according to "the golden r…" at bounding box center [732, 491] width 901 height 35
click at [0, 0] on input "Our school agrees to treat other ACCS member schools according to "the golden r…" at bounding box center [0, 0] width 0 height 0
click at [286, 643] on label "In the grades we serve, our school will conform to the Trivium, as well as prov…" at bounding box center [784, 646] width 1006 height 55
click at [0, 0] on input "In the grades we serve, our school will conform to the Trivium, as well as prov…" at bounding box center [0, 0] width 0 height 0
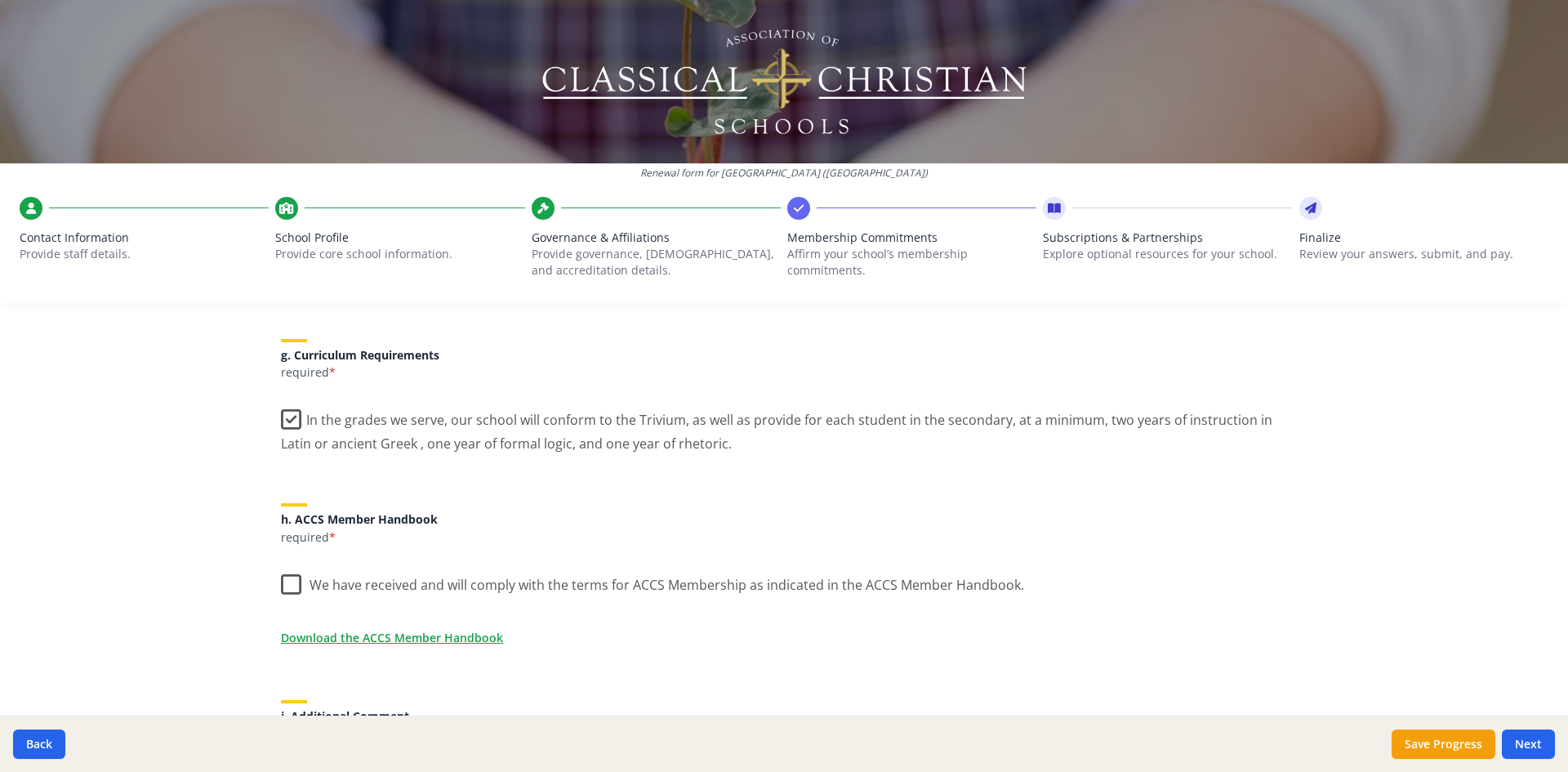
scroll to position [1230, 0]
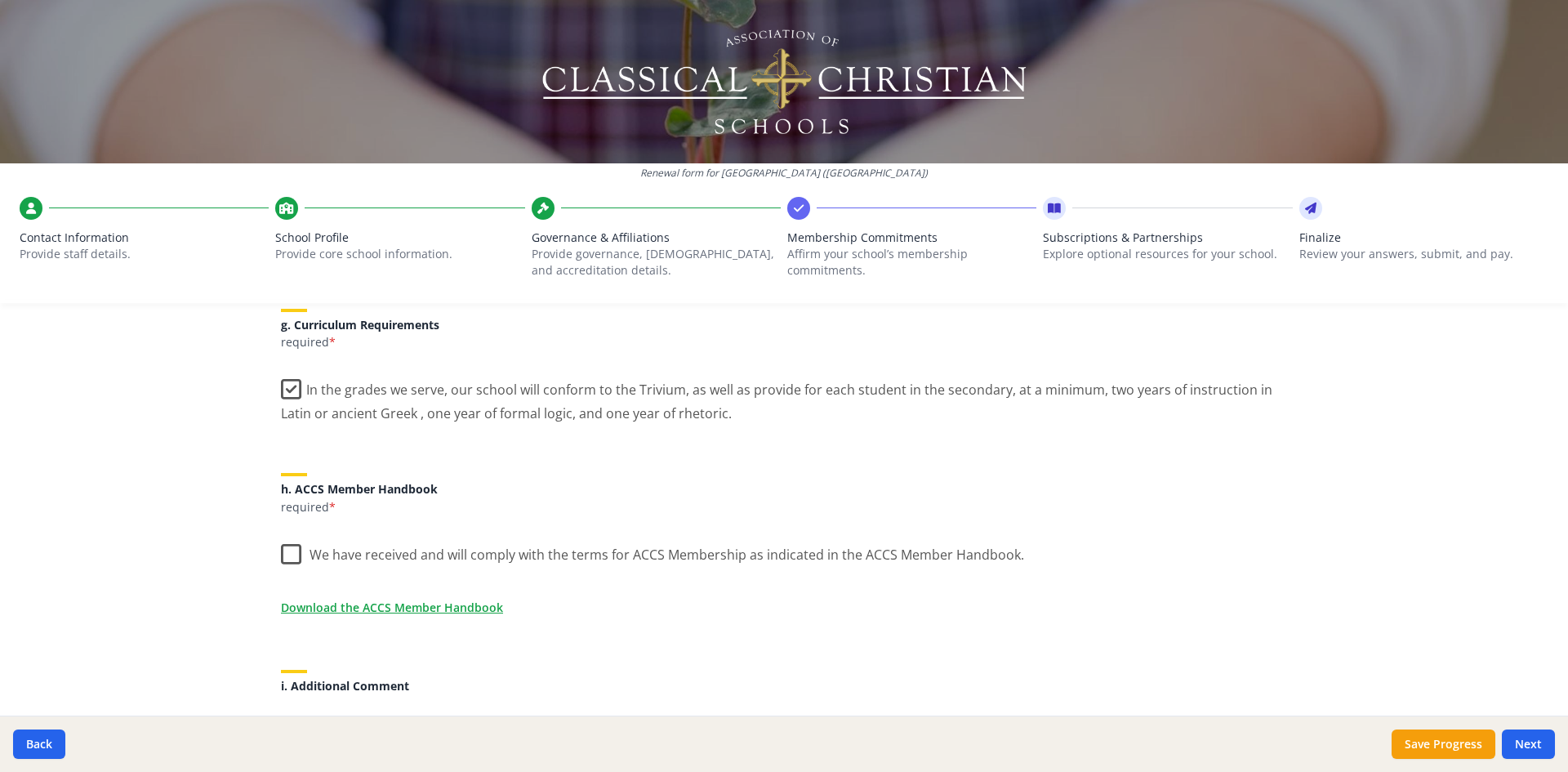
click at [281, 552] on label "We have received and will comply with the terms for ACCS Membership as indicate…" at bounding box center [652, 551] width 743 height 35
click at [0, 0] on input "We have received and will comply with the terms for ACCS Membership as indicate…" at bounding box center [0, 0] width 0 height 0
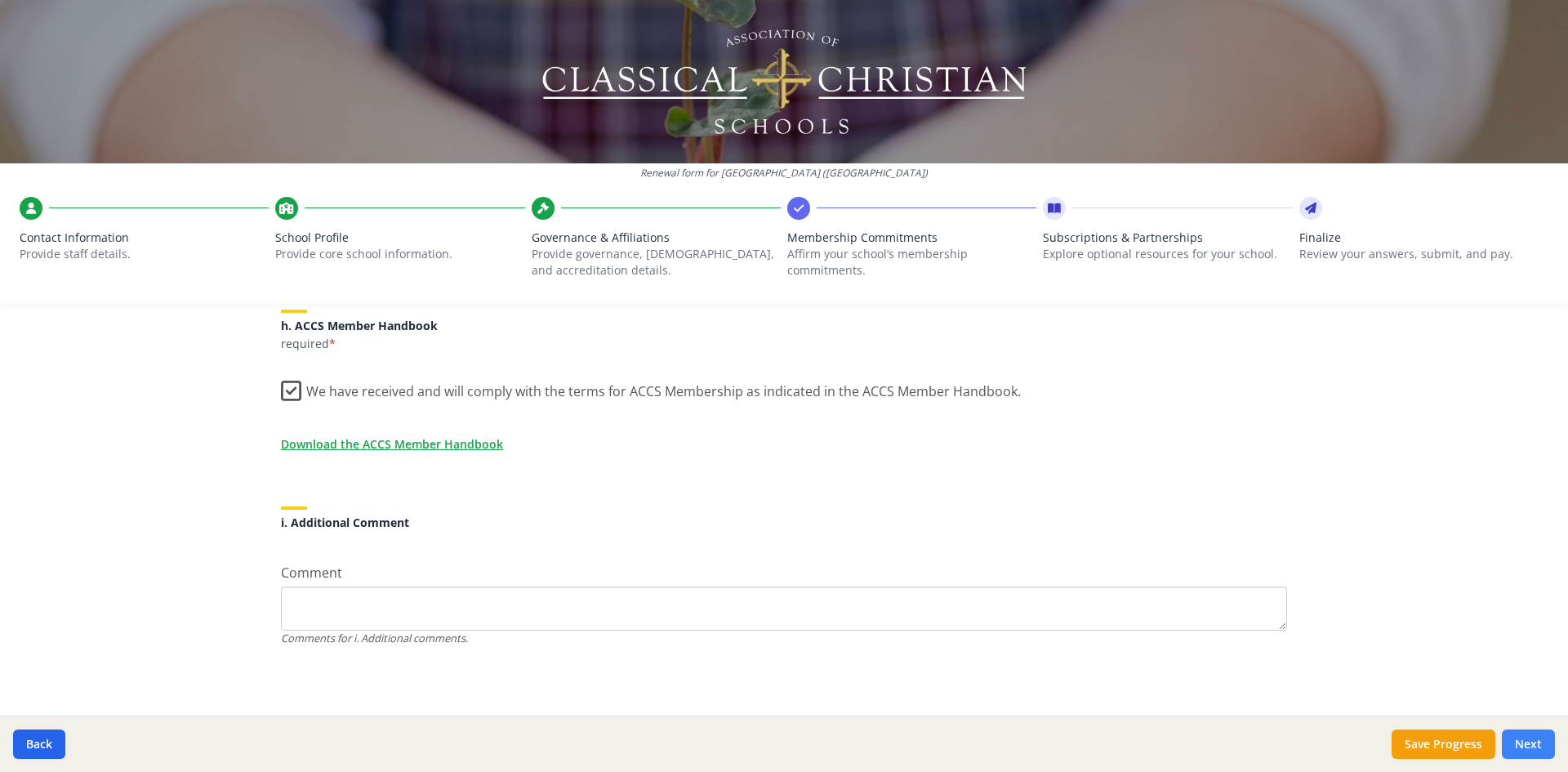
click at [1534, 747] on button "Next" at bounding box center [1528, 744] width 53 height 30
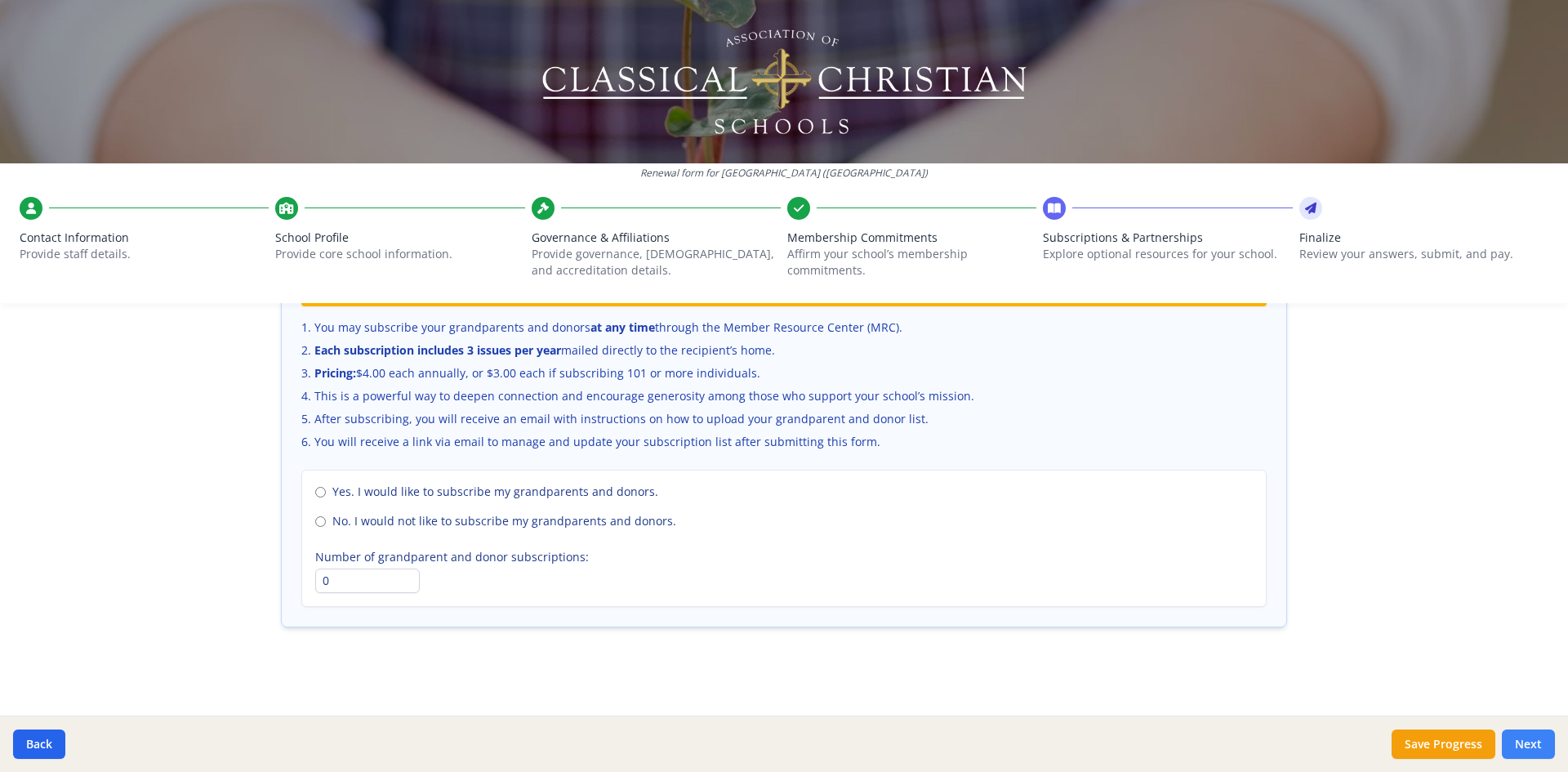
scroll to position [1096, 0]
click at [315, 522] on input "No. I would not like to subscribe my grandparents and donors." at bounding box center [320, 521] width 11 height 11
radio input "true"
click at [1528, 743] on button "Next" at bounding box center [1528, 744] width 53 height 30
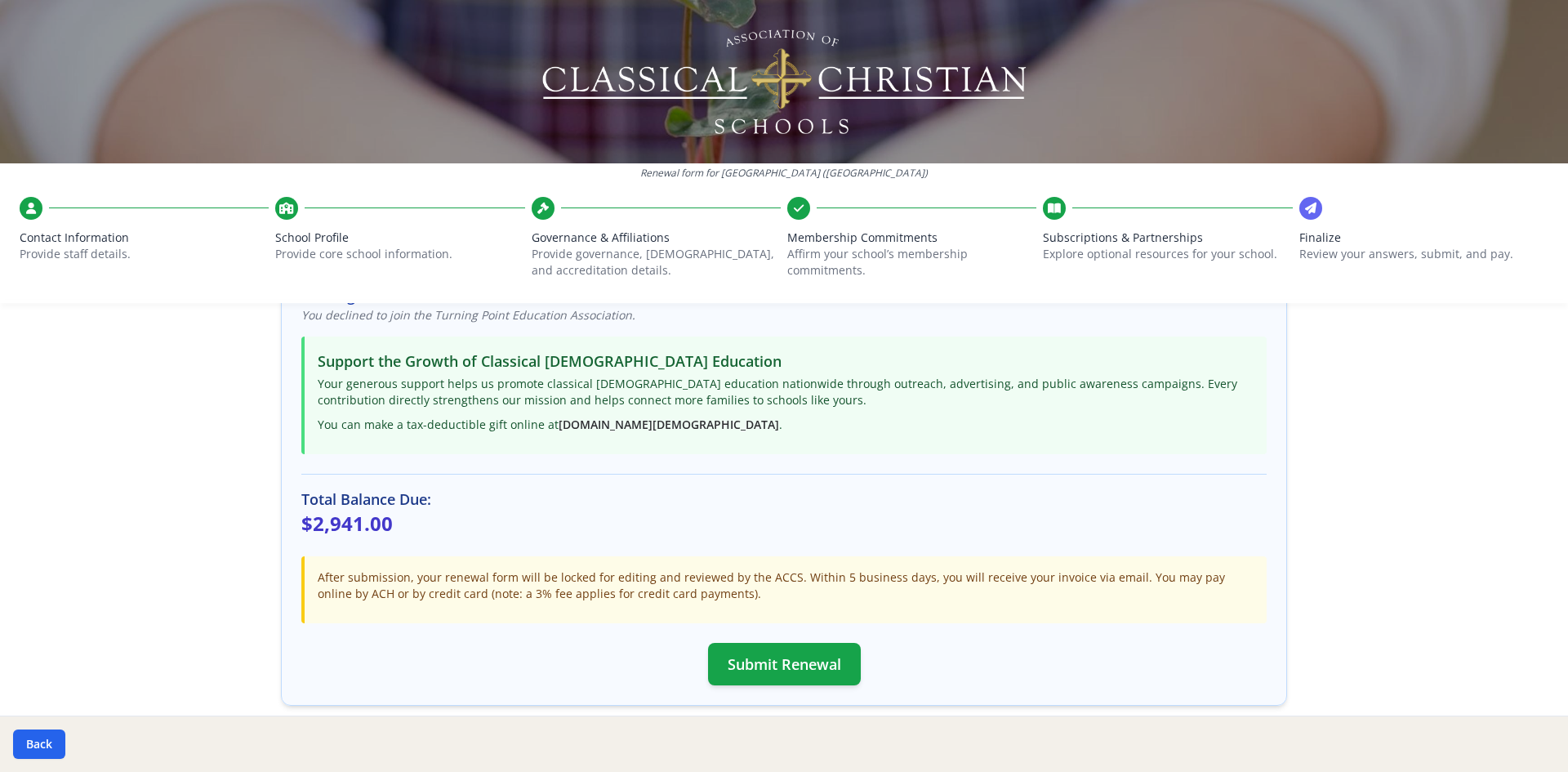
scroll to position [405, 0]
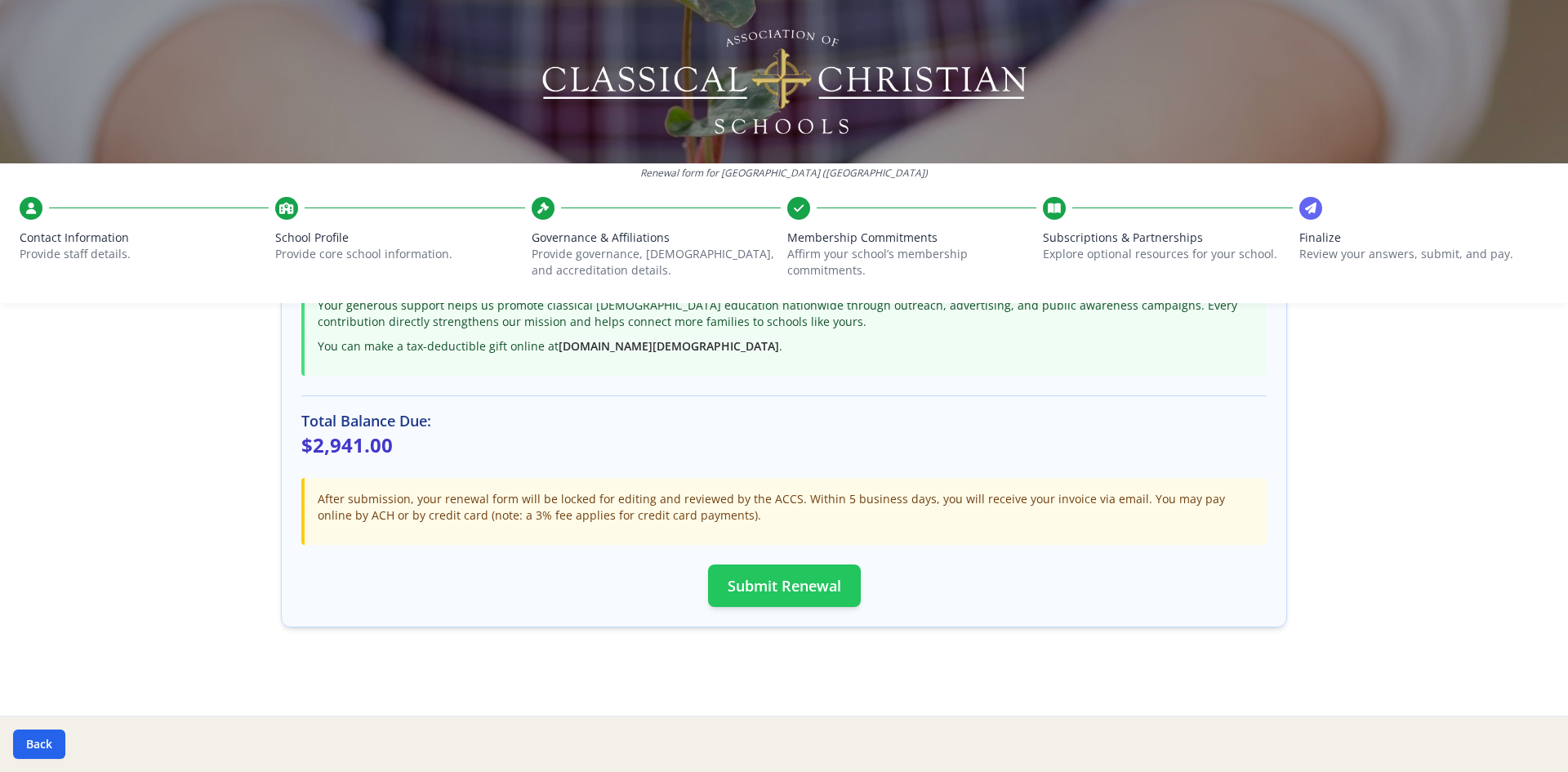
click at [804, 579] on button "Submit Renewal" at bounding box center [784, 586] width 152 height 43
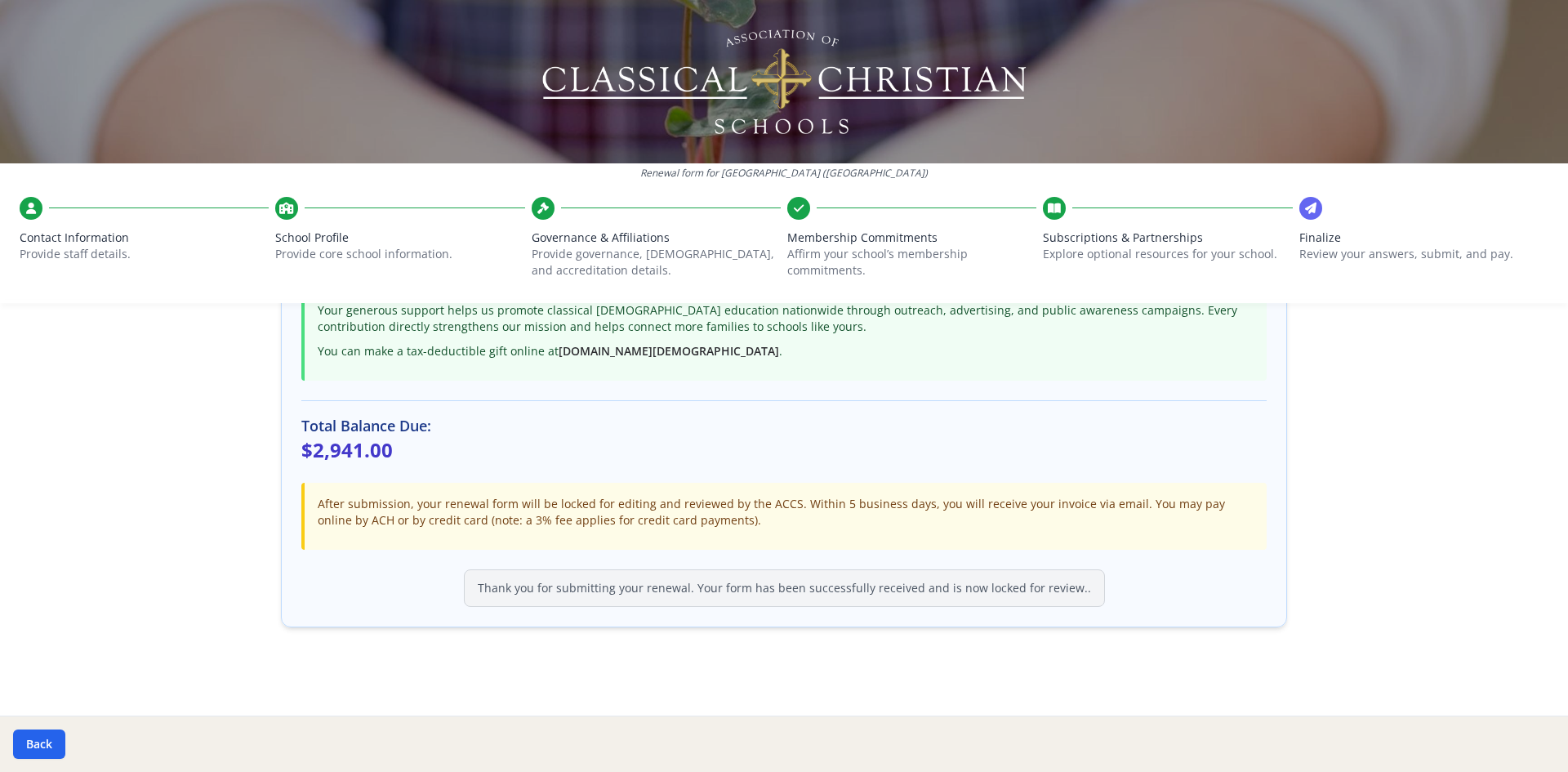
scroll to position [0, 0]
